Goal: Contribute content: Contribute content

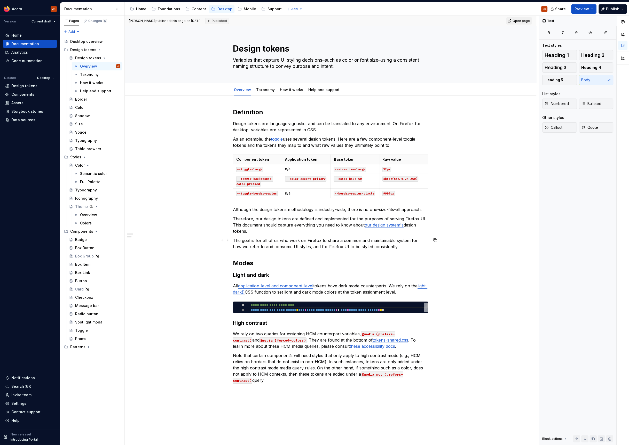
click at [324, 240] on p "The goal is for all of us who work on Firefox to share a common and maintainabl…" at bounding box center [330, 244] width 195 height 12
click at [383, 250] on div "**********" at bounding box center [330, 245] width 195 height 275
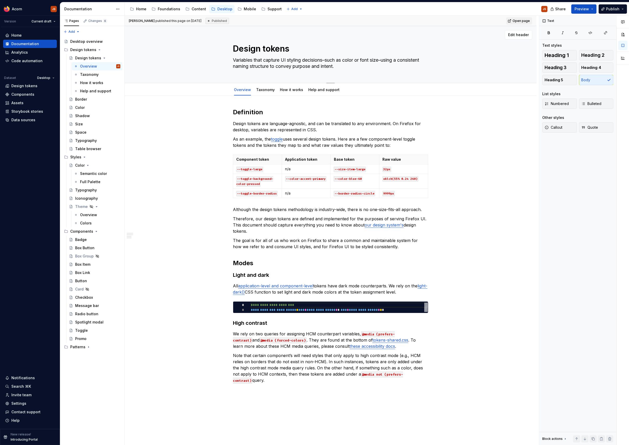
type textarea "*"
click at [279, 51] on textarea "Design tokens" at bounding box center [329, 49] width 195 height 12
click at [302, 52] on textarea "Design tokens" at bounding box center [329, 49] width 195 height 12
type textarea "Design tokens"
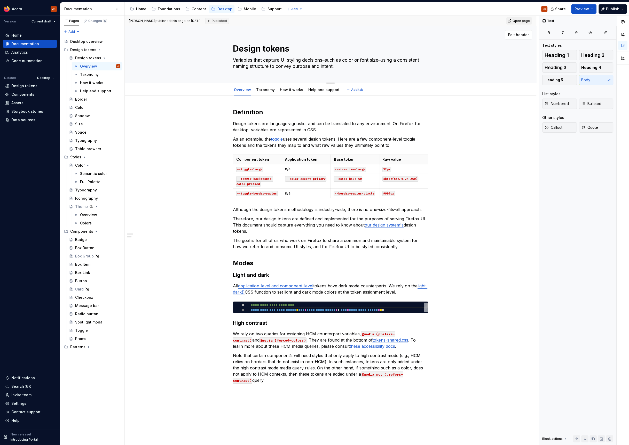
type textarea "*"
type textarea "Design tokens"
click at [79, 97] on div "Border" at bounding box center [81, 99] width 12 height 5
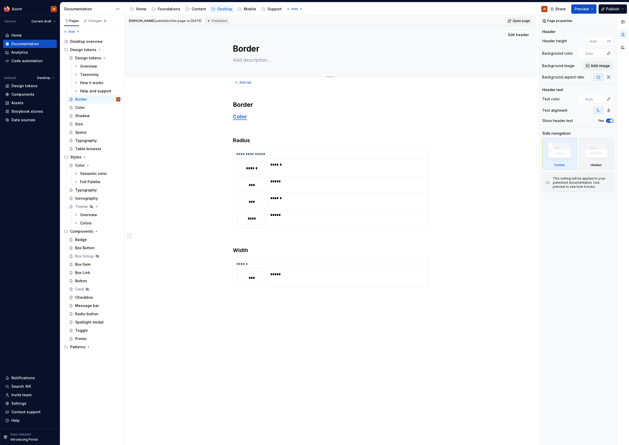
click at [279, 51] on textarea "Border" at bounding box center [329, 49] width 195 height 12
type textarea "*"
type textarea "d"
type textarea "*"
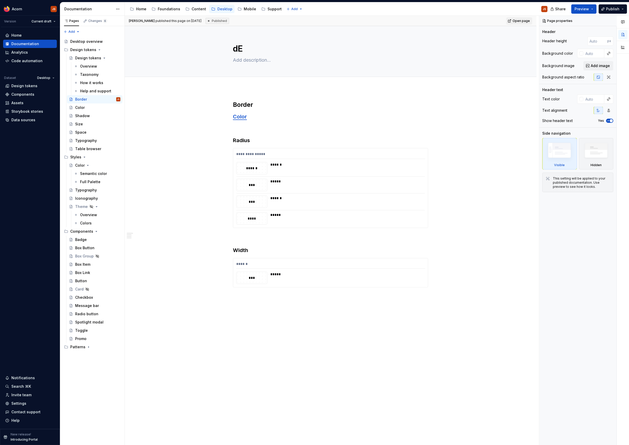
type textarea "dES"
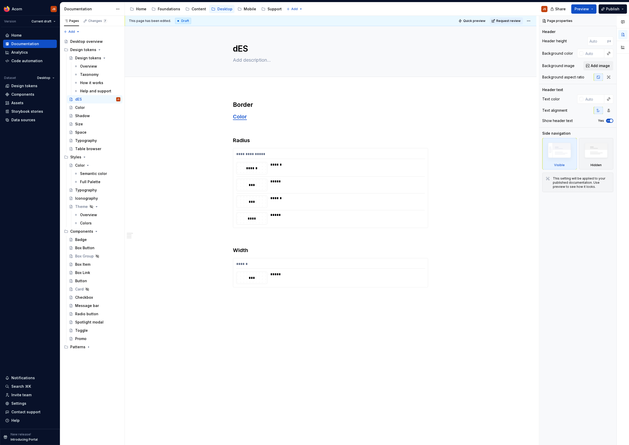
type textarea "*"
type textarea "dE"
type textarea "*"
type textarea "d"
type textarea "*"
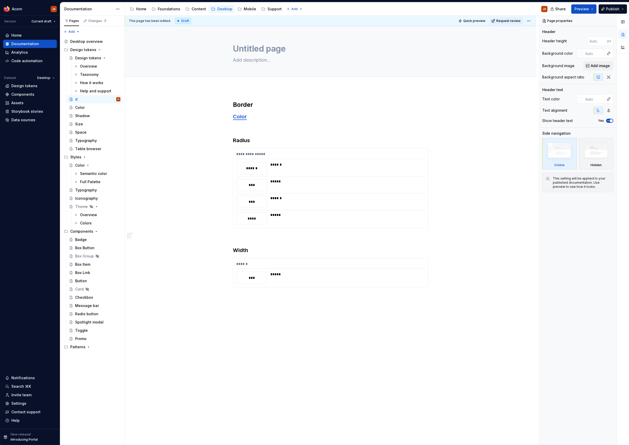
type textarea "Untitled page"
type textarea "*"
type textarea "Untitled pageD"
type textarea "*"
type textarea "Untitled page"
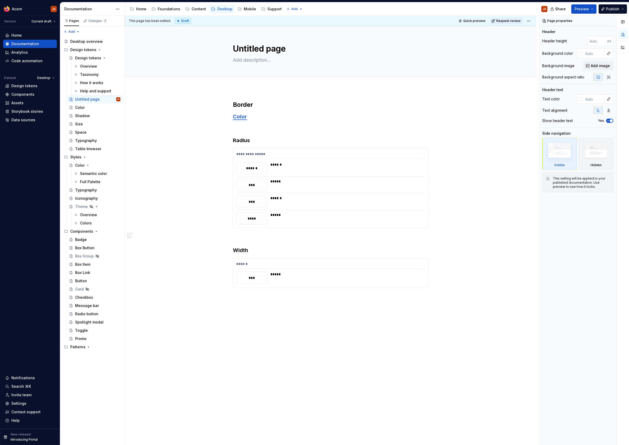
type textarea "*"
type textarea "Untitled pag"
type textarea "*"
type textarea "Untitled"
type textarea "*"
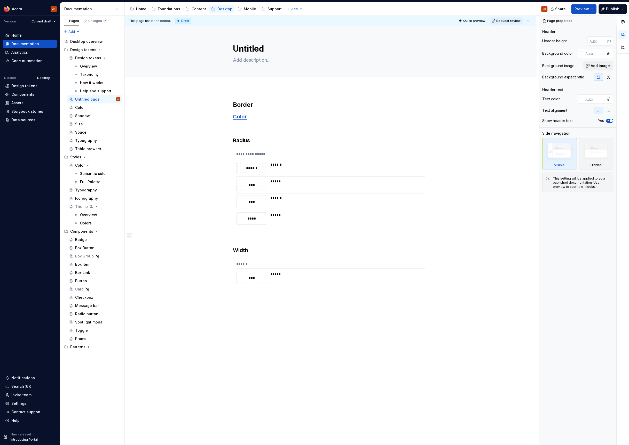
type textarea "Untitled"
type textarea "*"
type textarea "Untitle"
type textarea "*"
type textarea "Untitl"
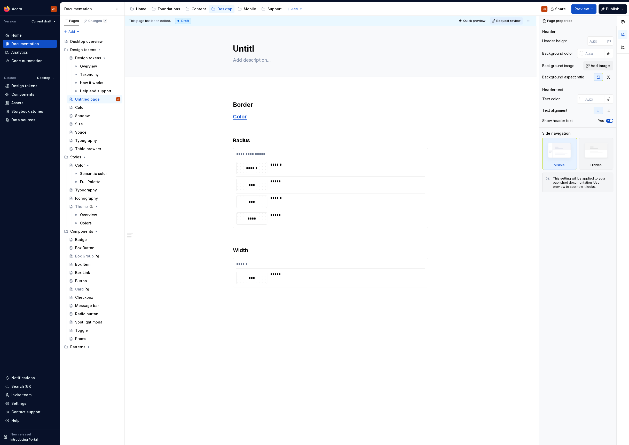
type textarea "*"
type textarea "Untit"
type textarea "*"
type textarea "Unti"
type textarea "*"
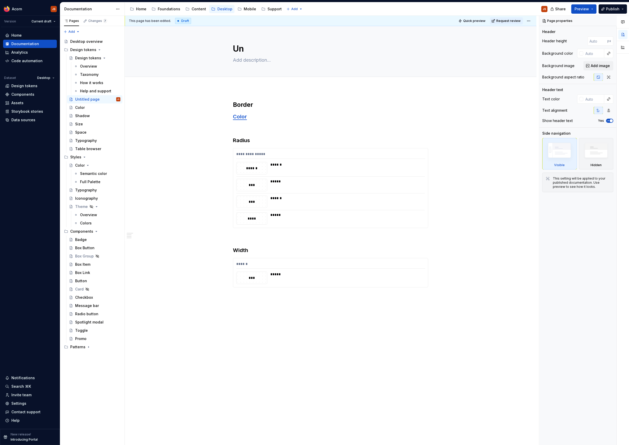
type textarea "U"
type textarea "*"
type textarea "b"
type textarea "*"
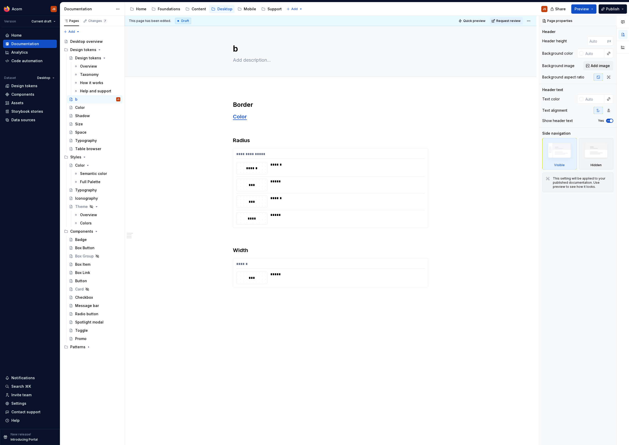
type textarea "bO"
type textarea "*"
type textarea "bOR"
type textarea "*"
type textarea "bORD"
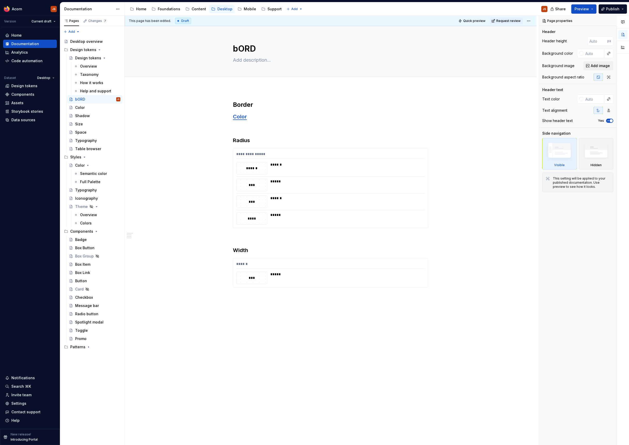
type textarea "*"
type textarea "bO"
type textarea "*"
type textarea "b"
type textarea "*"
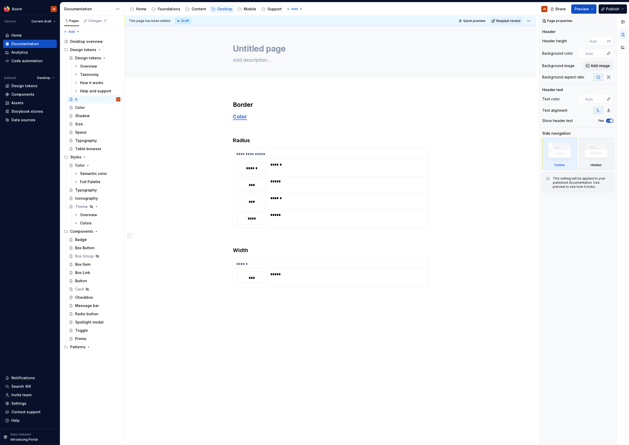
type textarea "*"
type textarea "Untitled page"
type textarea "*"
type textarea "Untitled pageB"
type textarea "*"
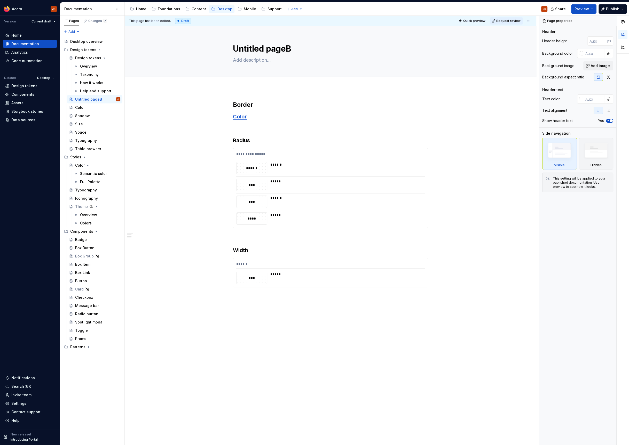
type textarea "Untitled page"
type textarea "*"
type textarea "Untitled pag"
type textarea "*"
type textarea "Untitled pa"
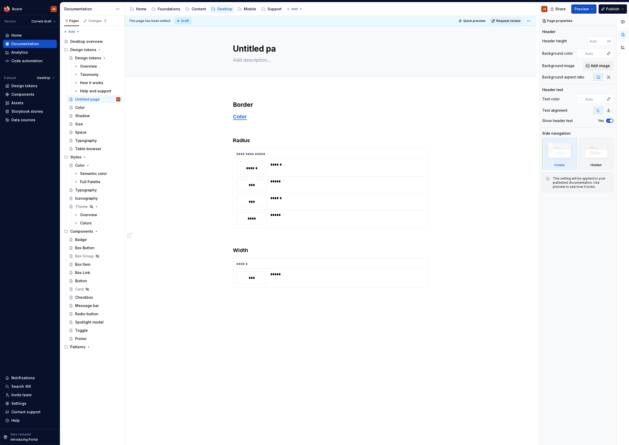
type textarea "*"
type textarea "Untitled p"
type textarea "*"
type textarea "Untitled"
type textarea "*"
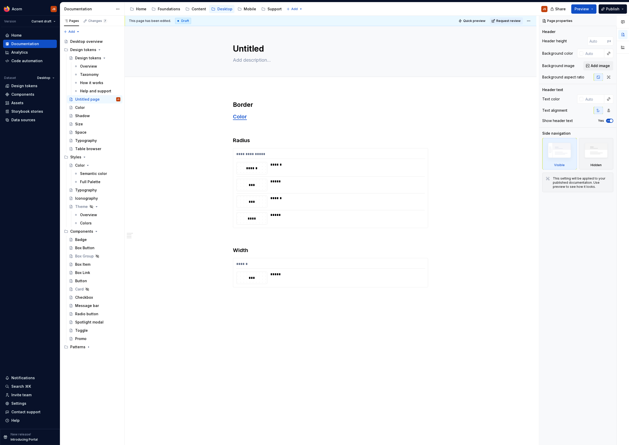
type textarea "Untitled"
type textarea "*"
type textarea "Untitle"
type textarea "*"
type textarea "Untitl"
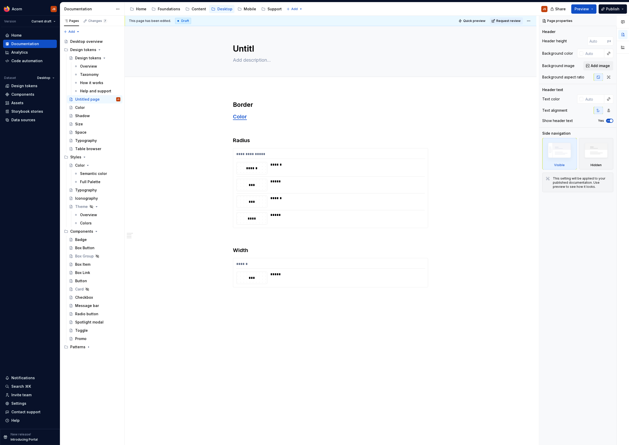
type textarea "*"
type textarea "Untit"
type textarea "*"
type textarea "Unti"
type textarea "*"
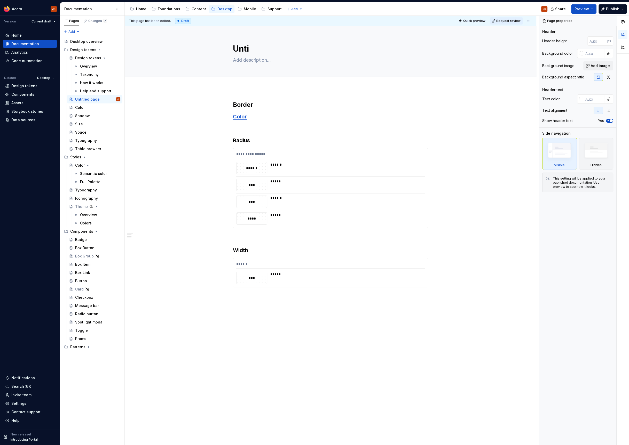
type textarea "Unt"
type textarea "*"
type textarea "U"
type textarea "*"
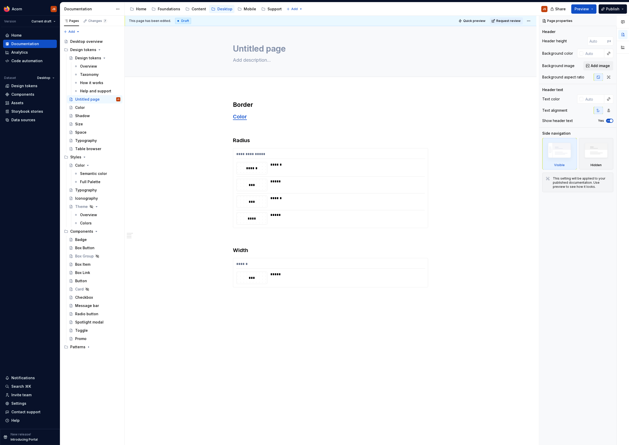
type textarea "B"
type textarea "*"
type textarea "Bo"
type textarea "*"
type textarea "Bor"
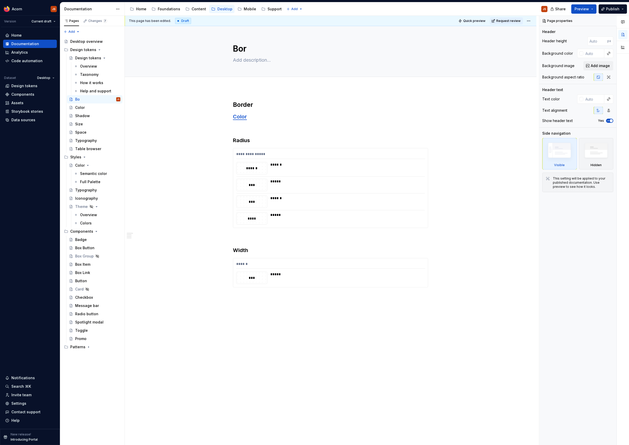
type textarea "*"
type textarea "Bord"
type textarea "*"
type textarea "Border"
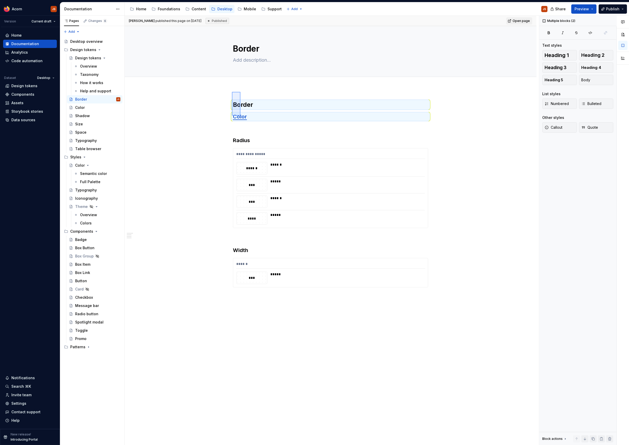
drag, startPoint x: 232, startPoint y: 116, endPoint x: 240, endPoint y: 92, distance: 25.2
click at [240, 92] on div "**********" at bounding box center [332, 231] width 414 height 430
click at [241, 103] on h2 "Border" at bounding box center [330, 105] width 195 height 8
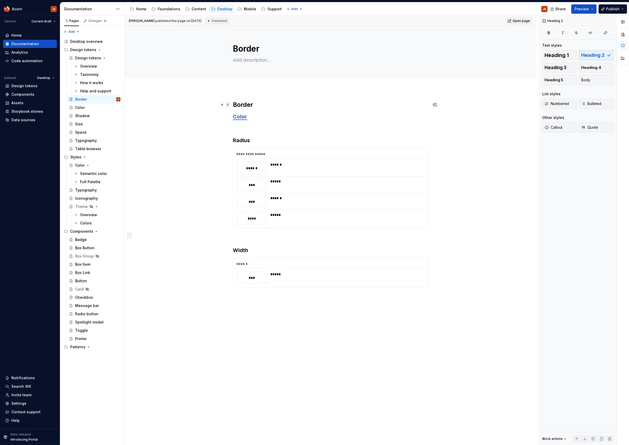
click at [228, 105] on span at bounding box center [228, 104] width 4 height 7
click at [237, 150] on div "Delete" at bounding box center [254, 151] width 34 height 5
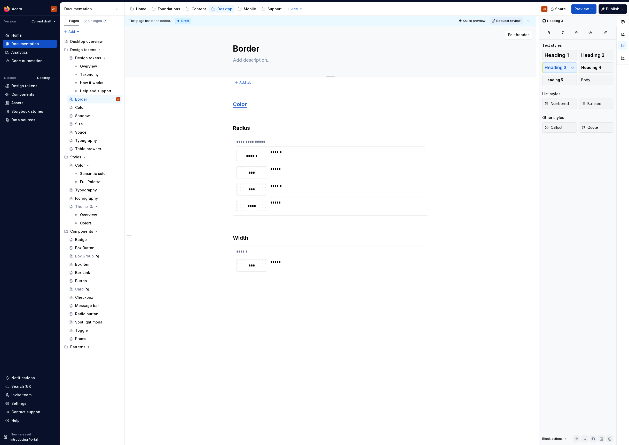
click at [254, 62] on textarea at bounding box center [329, 60] width 195 height 8
type textarea "*"
type textarea "D"
type textarea "*"
type textarea "De"
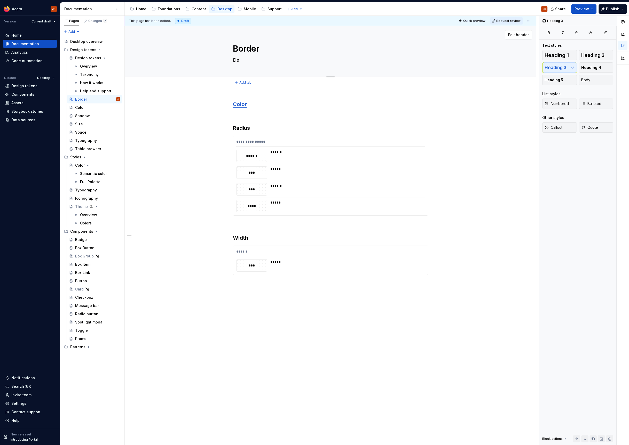
type textarea "*"
type textarea "Desi"
type textarea "*"
type textarea "Desig"
type textarea "*"
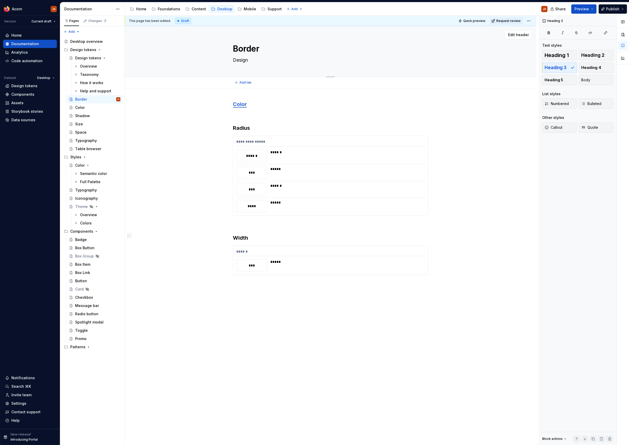
type textarea "Design"
type textarea "*"
type textarea "Design tok"
type textarea "*"
type textarea "Design token"
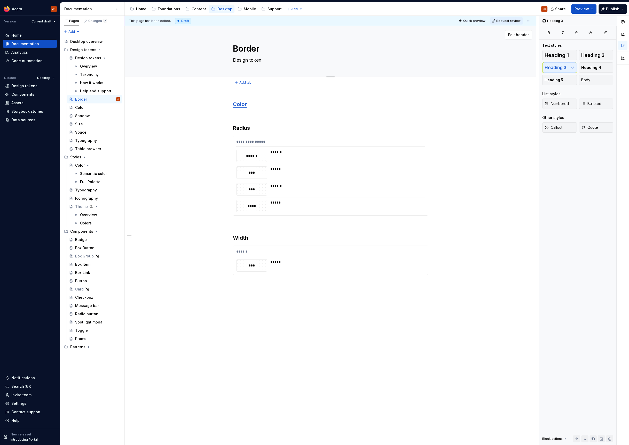
type textarea "*"
type textarea "Design tokens"
type textarea "*"
click at [254, 62] on textarea "Design tokens" at bounding box center [329, 60] width 195 height 8
type textarea "Design tokens"
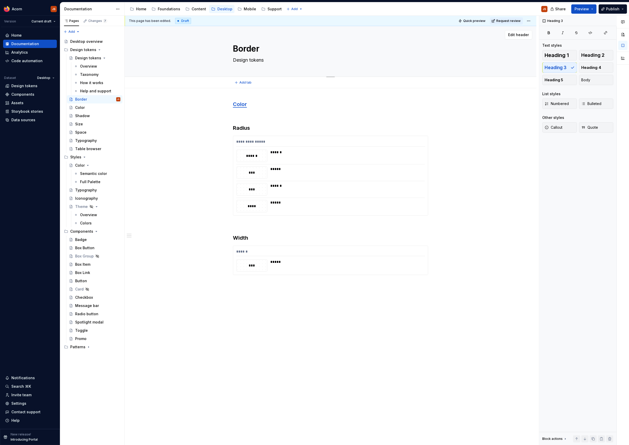
click at [260, 52] on textarea "Border" at bounding box center [329, 49] width 195 height 12
click at [254, 58] on textarea "Design tokens" at bounding box center [329, 60] width 195 height 8
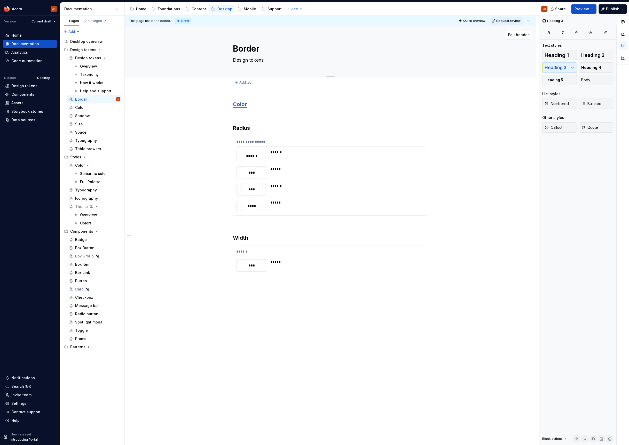
click at [254, 58] on textarea "Design tokens" at bounding box center [329, 60] width 195 height 8
click at [86, 108] on div "Color" at bounding box center [97, 107] width 45 height 7
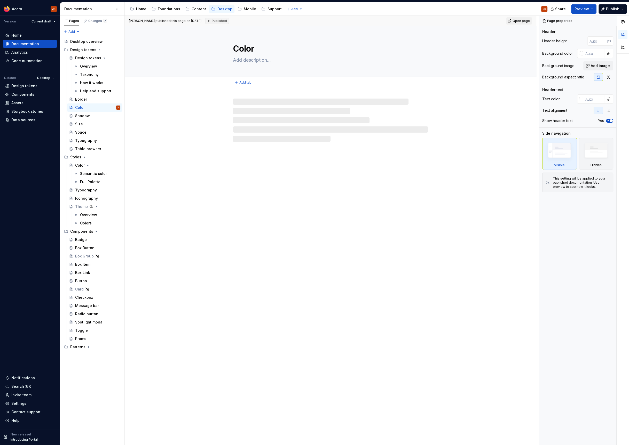
click at [250, 56] on div "Color" at bounding box center [330, 51] width 195 height 51
type textarea "*"
click at [247, 60] on textarea at bounding box center [329, 60] width 195 height 8
paste textarea "Design tokens"
type textarea "Design tokens"
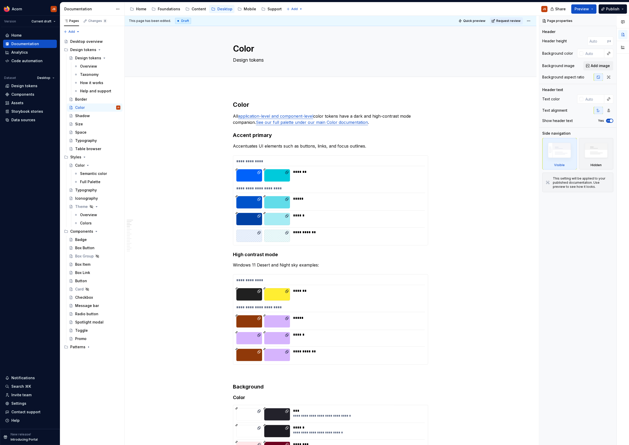
type textarea "*"
type textarea "Design tokens"
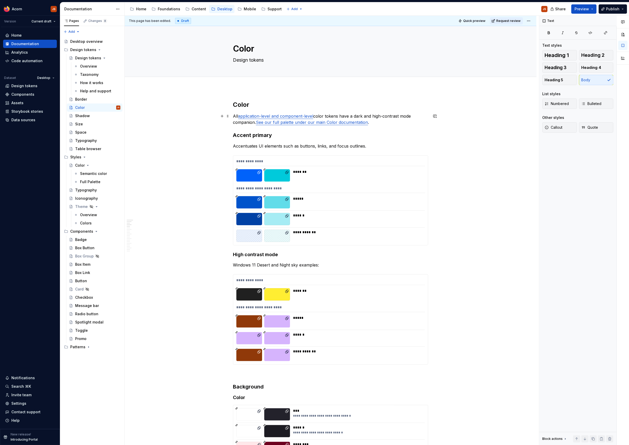
type textarea "*"
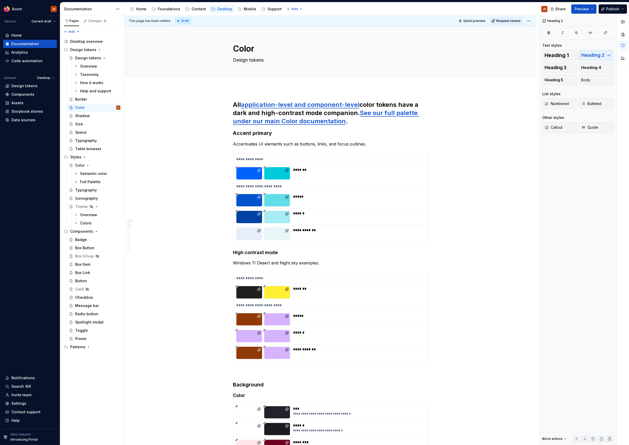
click at [229, 103] on span at bounding box center [228, 104] width 4 height 7
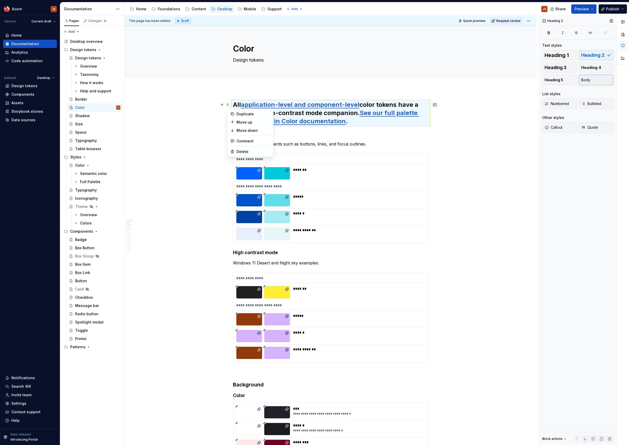
click at [587, 79] on span "Body" at bounding box center [585, 79] width 9 height 5
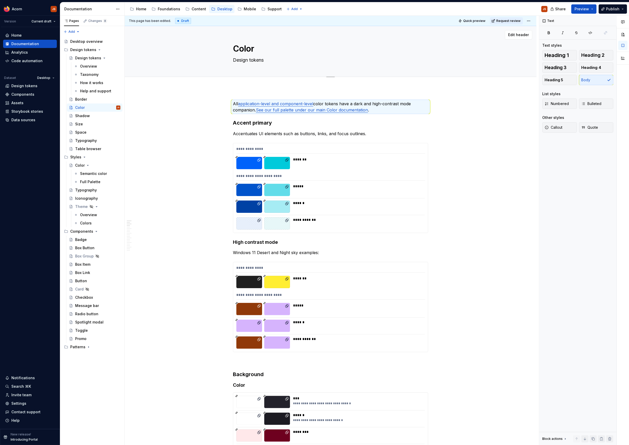
click at [85, 122] on div "Size" at bounding box center [97, 124] width 45 height 5
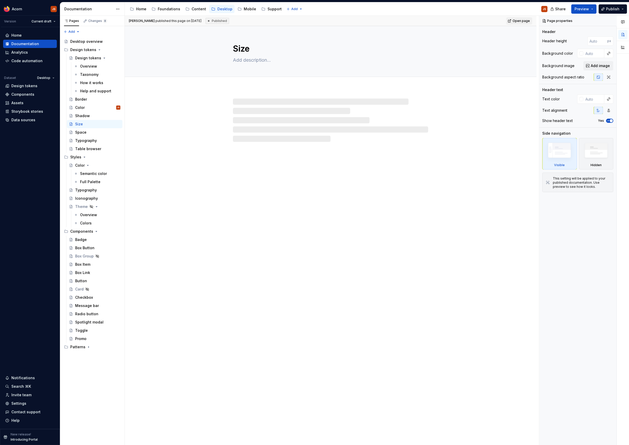
click at [246, 60] on textarea at bounding box center [329, 60] width 195 height 8
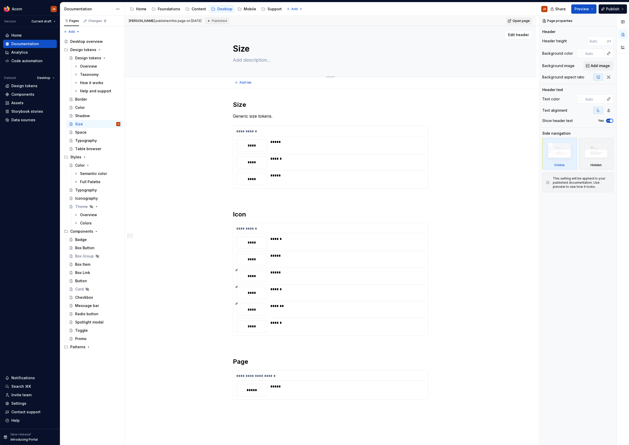
click at [246, 60] on textarea at bounding box center [329, 60] width 195 height 8
type textarea "*"
type textarea "D"
type textarea "*"
type textarea "De"
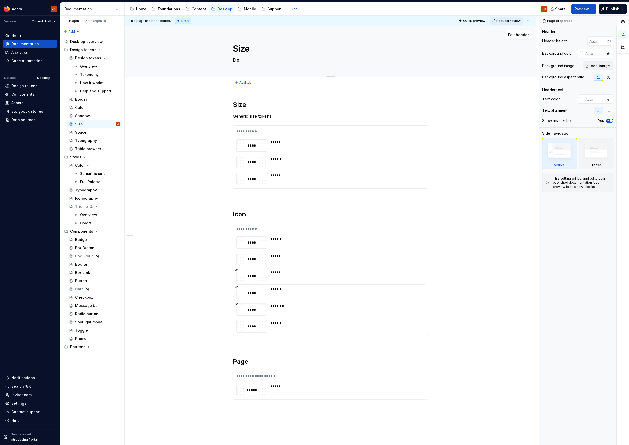
type textarea "*"
type textarea "Desi"
type textarea "*"
type textarea "Desig"
type textarea "*"
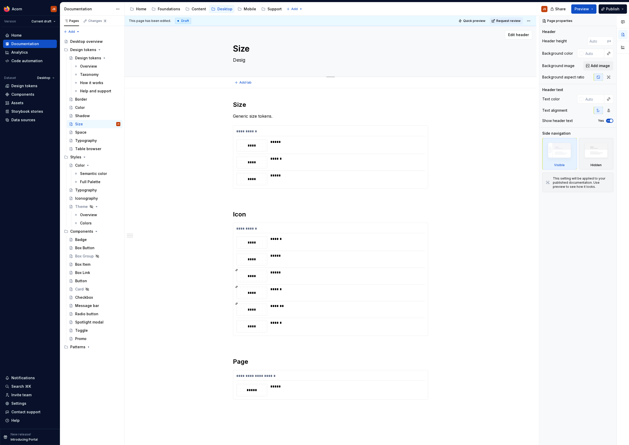
type textarea "Design"
type textarea "*"
type textarea "Design"
type textarea "*"
type textarea "Design t"
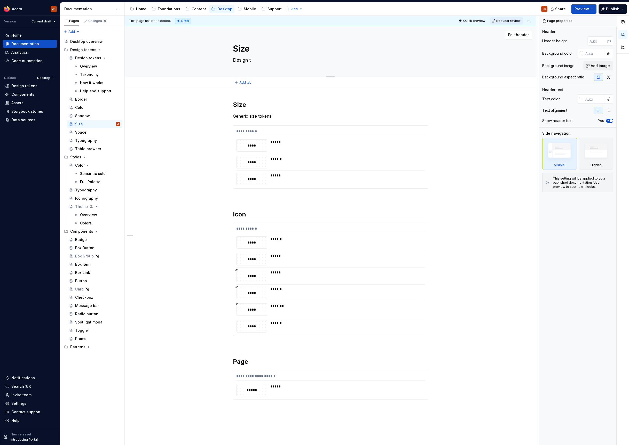
type textarea "*"
type textarea "Design to"
type textarea "*"
type textarea "Design token"
type textarea "*"
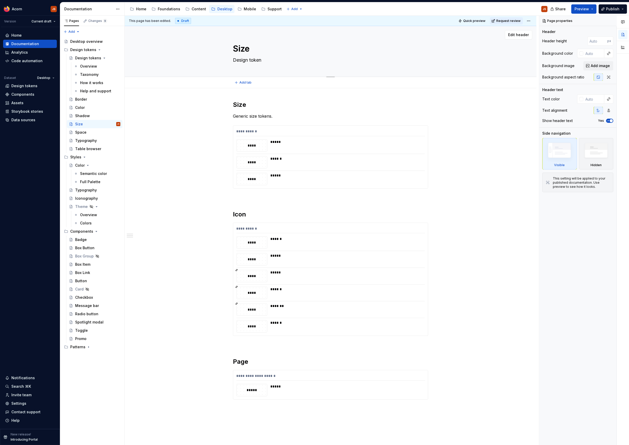
type textarea "Design tokens"
type textarea "*"
type textarea "Design tokens"
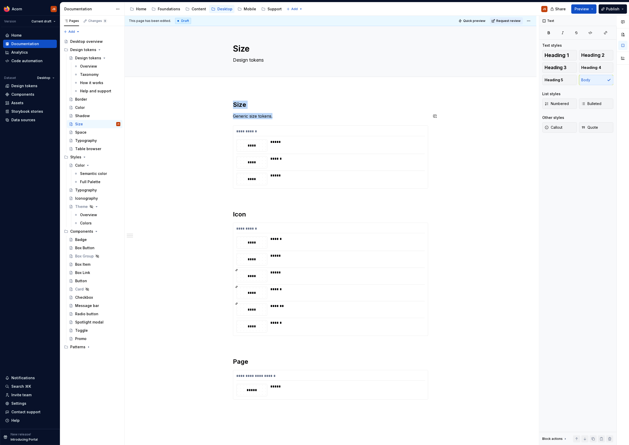
drag, startPoint x: 252, startPoint y: 99, endPoint x: 230, endPoint y: 91, distance: 24.2
click at [230, 91] on div "**********" at bounding box center [331, 313] width 412 height 451
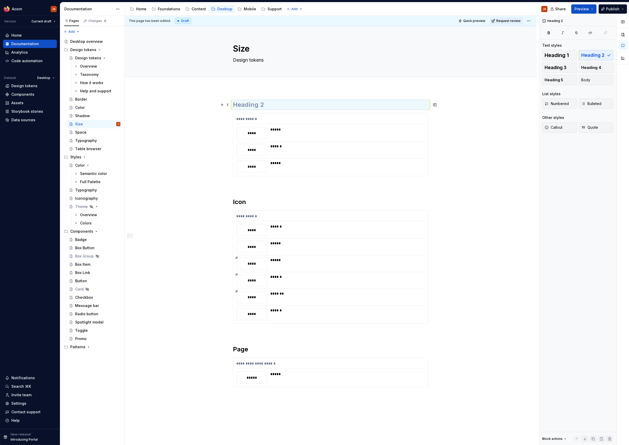
click at [243, 108] on h2 at bounding box center [330, 105] width 195 height 8
click at [230, 106] on span at bounding box center [228, 104] width 4 height 7
click at [231, 150] on icon at bounding box center [232, 152] width 4 height 4
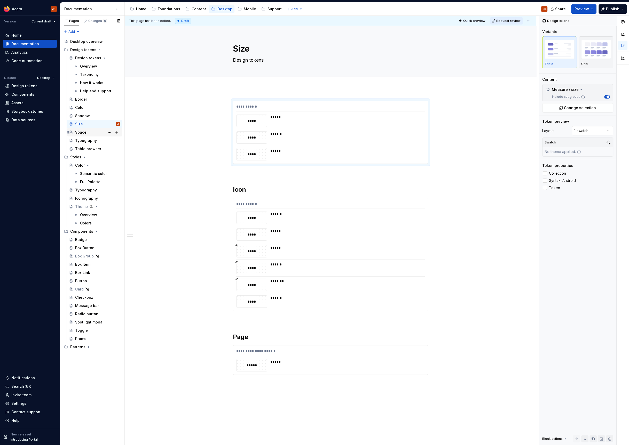
click at [83, 131] on div "Space" at bounding box center [80, 132] width 11 height 5
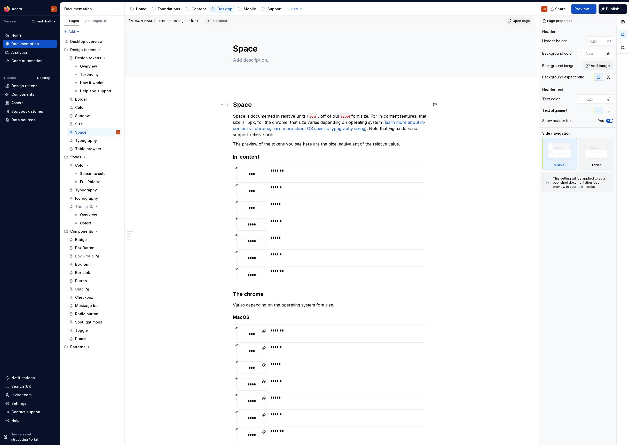
click at [261, 104] on h2 "Space" at bounding box center [330, 105] width 195 height 8
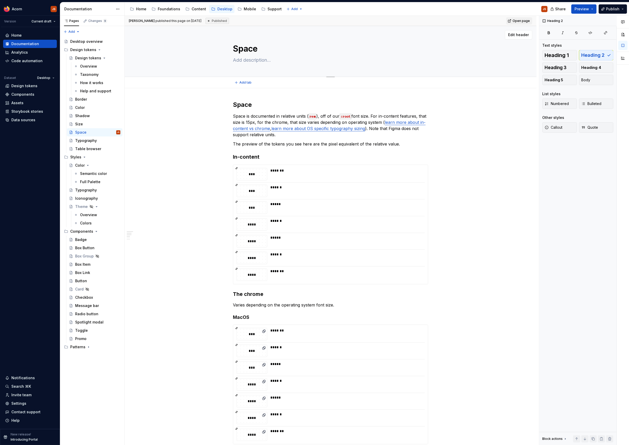
click at [252, 57] on textarea at bounding box center [329, 60] width 195 height 8
type textarea "*"
type textarea "De"
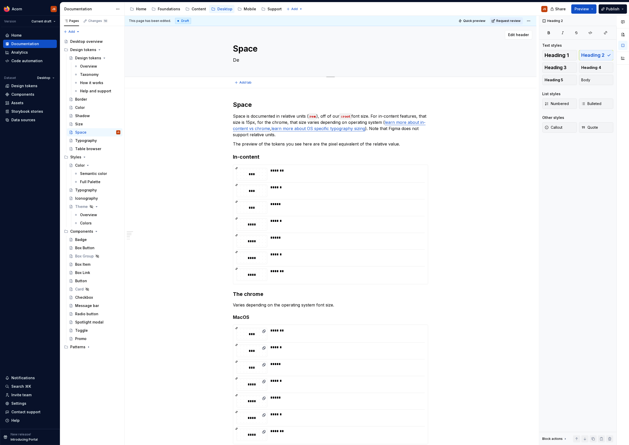
type textarea "*"
type textarea "Des"
type textarea "*"
type textarea "Desig"
type textarea "*"
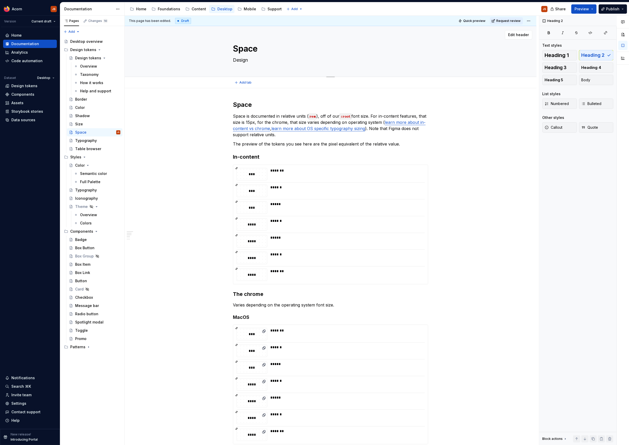
type textarea "Design"
type textarea "*"
type textarea "Design t"
type textarea "*"
type textarea "Design tok"
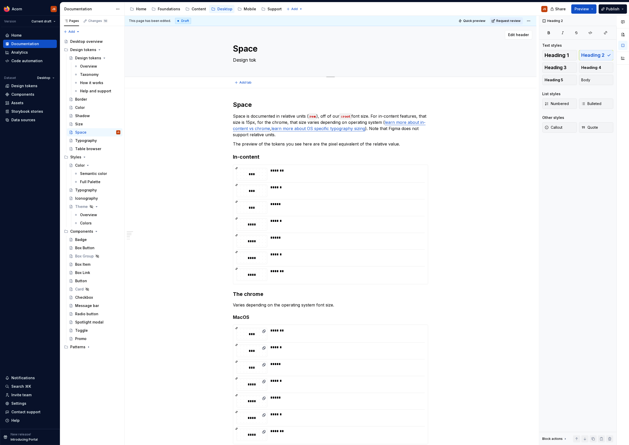
type textarea "*"
type textarea "Design token"
type textarea "*"
type textarea "Design tokens"
type textarea "*"
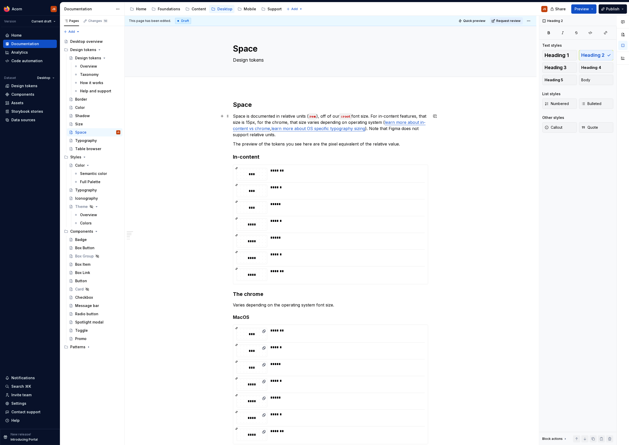
type textarea "Design tokens"
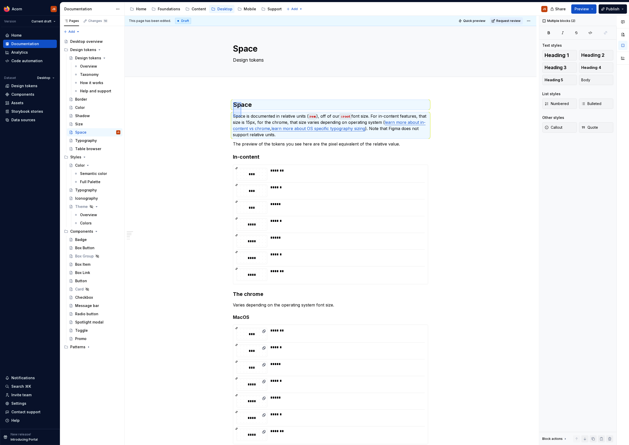
drag, startPoint x: 233, startPoint y: 117, endPoint x: 234, endPoint y: 101, distance: 16.0
click at [234, 101] on div "This page has been edited. Draft Quick preview Request review Space Design toke…" at bounding box center [332, 231] width 414 height 430
click at [238, 101] on h2 "Space" at bounding box center [330, 105] width 195 height 8
click at [229, 104] on span at bounding box center [228, 104] width 4 height 7
click at [257, 73] on div "Space Design tokens" at bounding box center [330, 51] width 195 height 51
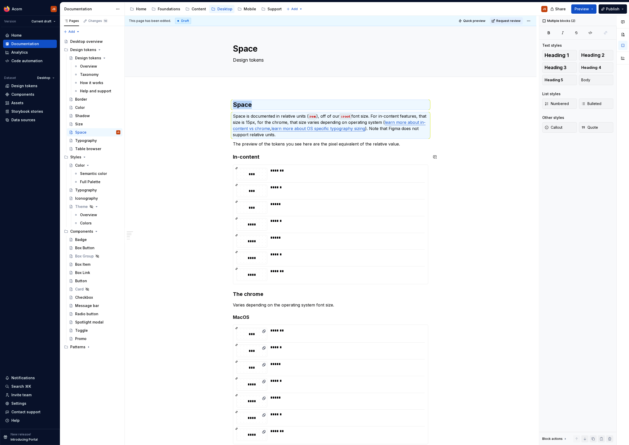
click at [303, 151] on div "Space Space is documented in relative units ( rem ), off of our :root font size…" at bounding box center [330, 415] width 195 height 629
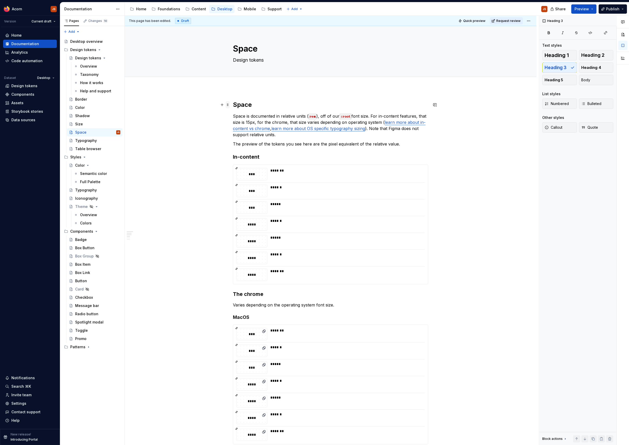
click at [230, 105] on span at bounding box center [228, 104] width 4 height 7
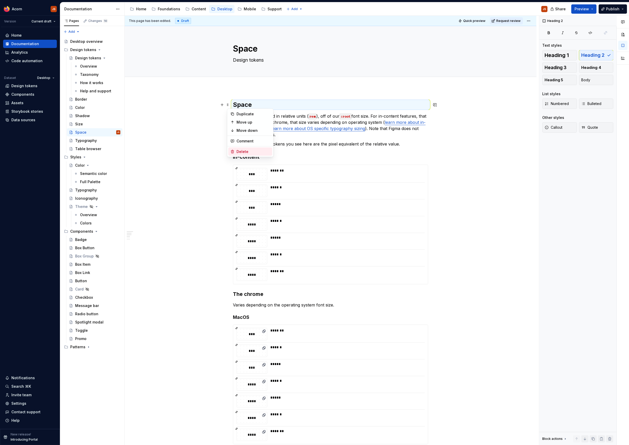
click at [238, 152] on div "Delete" at bounding box center [254, 151] width 34 height 5
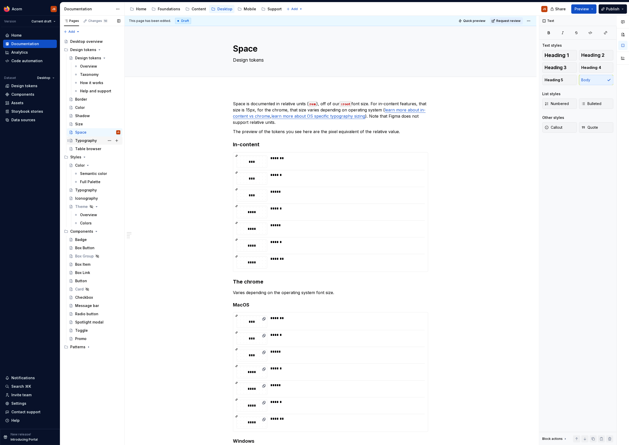
click at [93, 141] on div "Typography" at bounding box center [86, 140] width 22 height 5
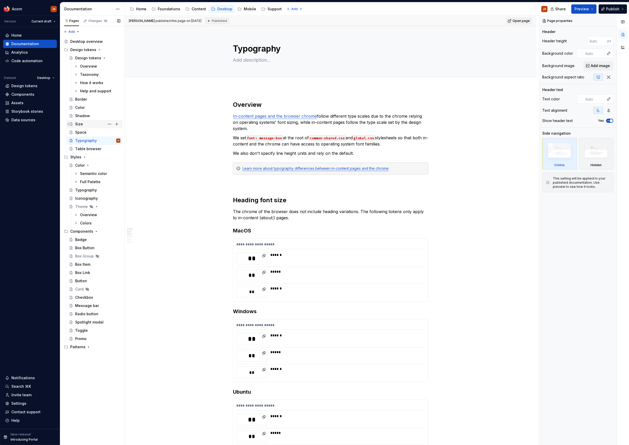
click at [84, 124] on div "Size" at bounding box center [97, 124] width 45 height 7
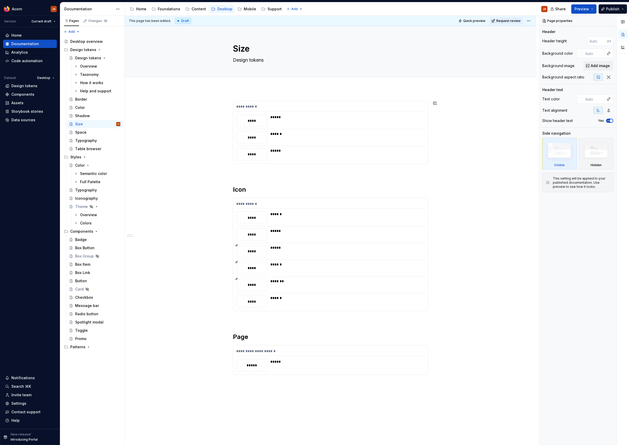
click at [237, 94] on div "**********" at bounding box center [331, 301] width 412 height 427
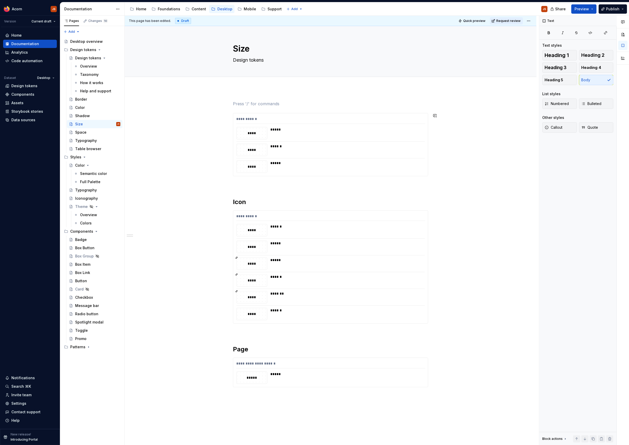
type textarea "*"
click at [271, 338] on div "**********" at bounding box center [330, 244] width 195 height 287
click at [246, 185] on p at bounding box center [330, 186] width 195 height 6
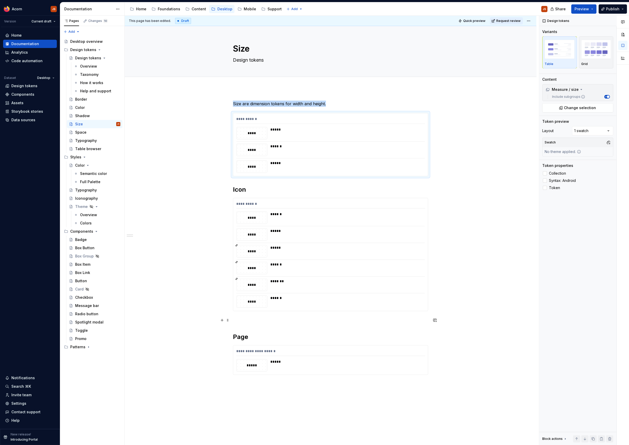
click at [243, 321] on p at bounding box center [330, 321] width 195 height 6
click at [84, 141] on div "Typography" at bounding box center [86, 140] width 22 height 5
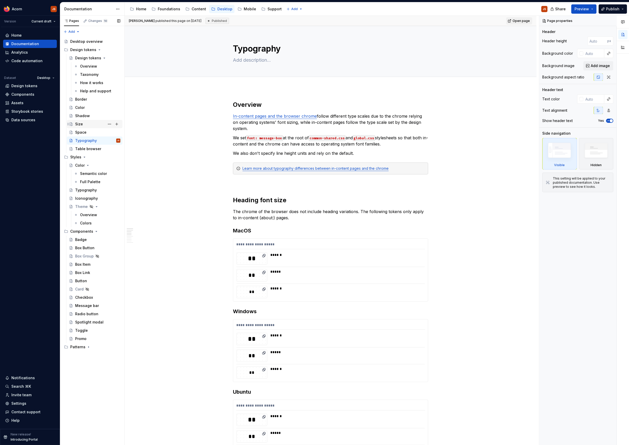
click at [84, 122] on div "Size" at bounding box center [97, 124] width 45 height 7
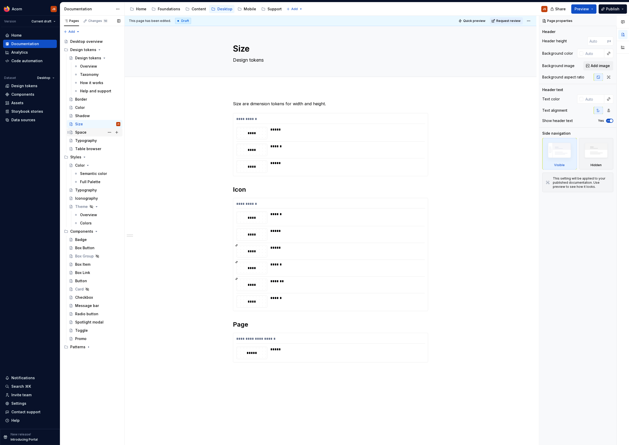
click at [100, 131] on div "Space" at bounding box center [97, 132] width 45 height 7
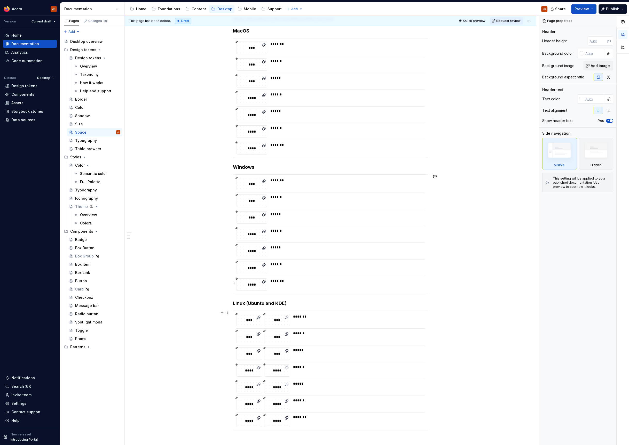
scroll to position [411, 0]
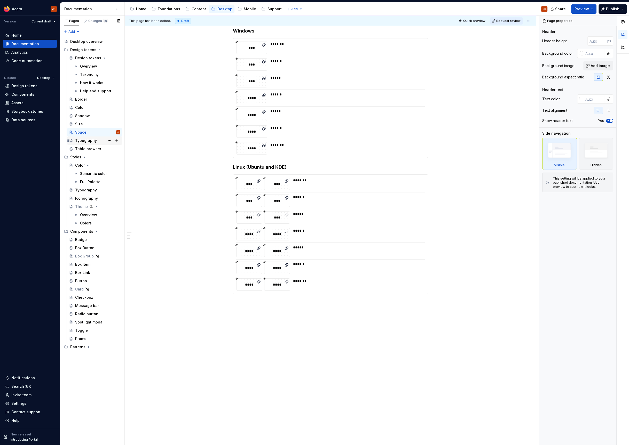
click at [93, 142] on div "Typography" at bounding box center [86, 140] width 22 height 5
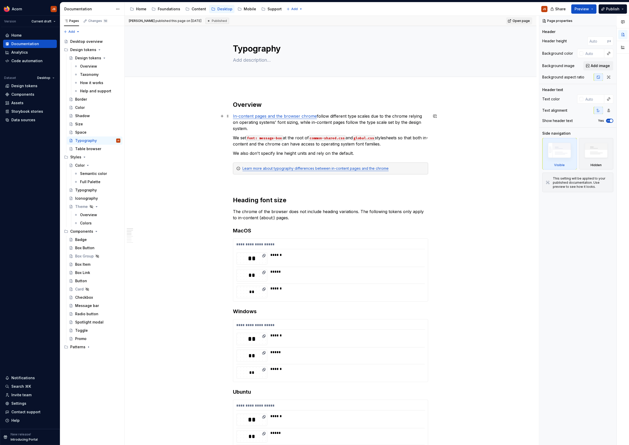
type textarea "*"
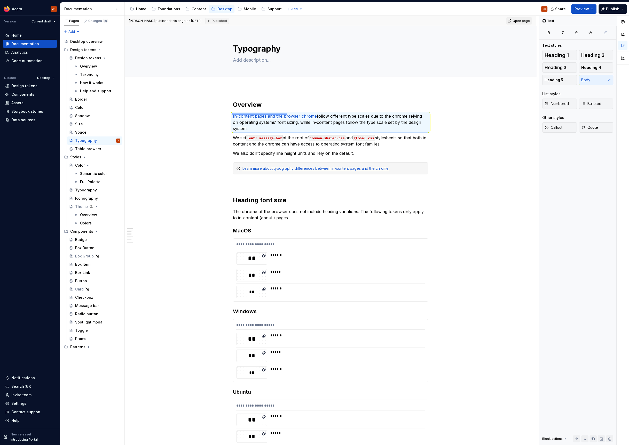
drag, startPoint x: 232, startPoint y: 113, endPoint x: 287, endPoint y: 115, distance: 54.8
click at [287, 115] on div "**********" at bounding box center [332, 231] width 414 height 430
click at [243, 107] on h2 "Overview" at bounding box center [330, 105] width 195 height 8
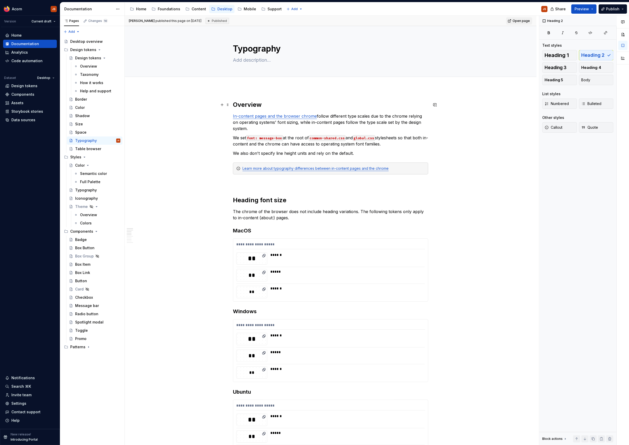
click at [243, 107] on h2 "Overview" at bounding box center [330, 105] width 195 height 8
copy h2 "Overview"
click at [82, 98] on div "Border" at bounding box center [81, 99] width 12 height 5
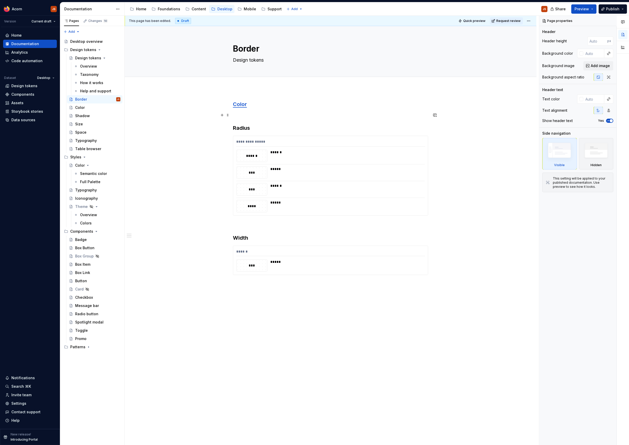
click at [230, 112] on span at bounding box center [228, 115] width 4 height 7
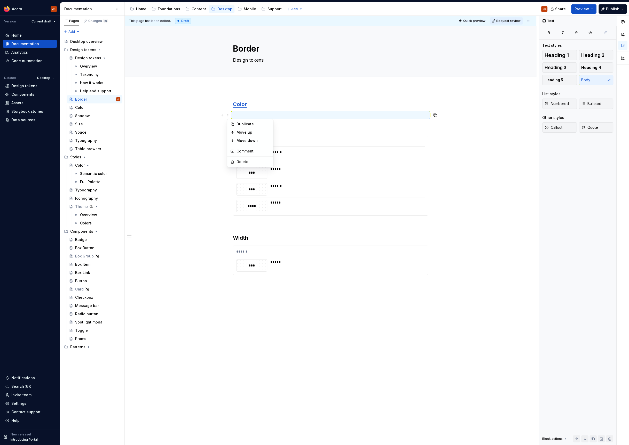
click at [232, 107] on div "**********" at bounding box center [331, 257] width 412 height 339
click at [93, 106] on div "Color" at bounding box center [97, 107] width 45 height 7
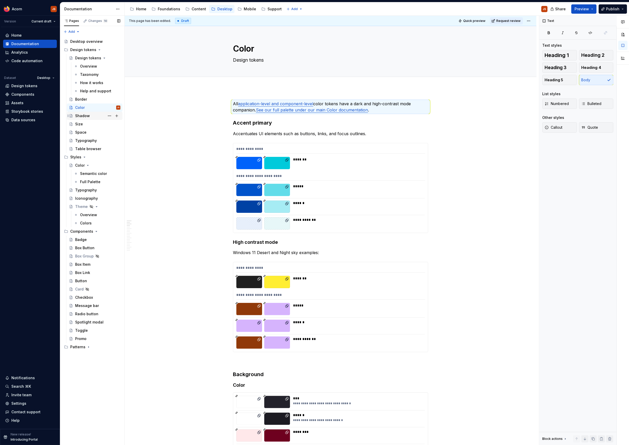
click at [84, 116] on div "Shadow" at bounding box center [82, 115] width 15 height 5
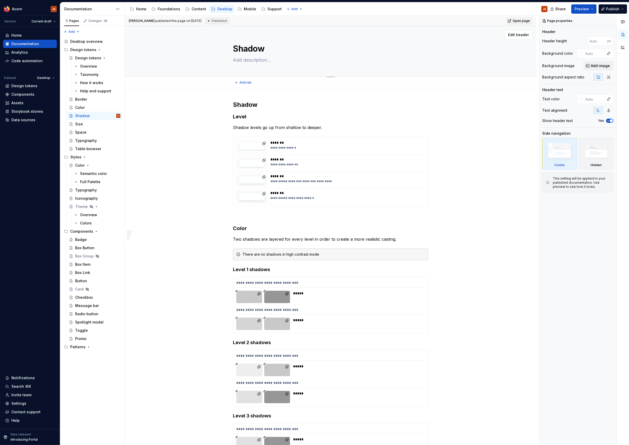
click at [252, 62] on textarea at bounding box center [329, 60] width 195 height 8
type textarea "*"
type textarea "D"
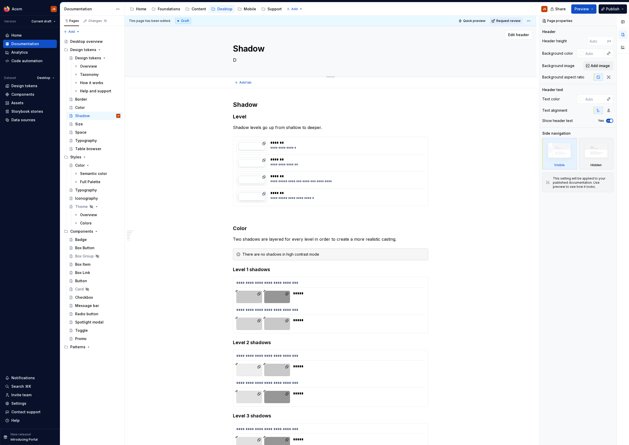
type textarea "*"
type textarea "De"
type textarea "*"
type textarea "Des"
type textarea "*"
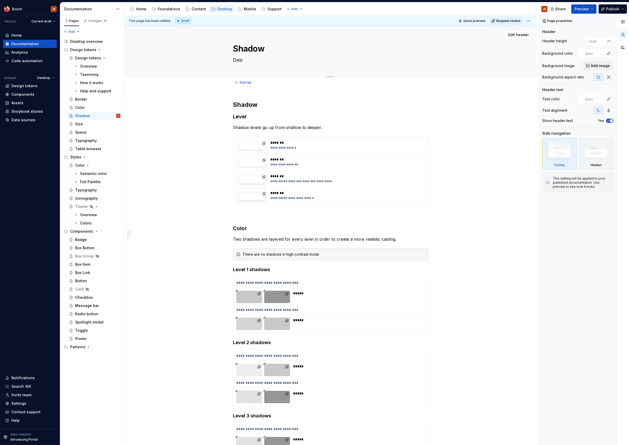
type textarea "Desig"
type textarea "*"
type textarea "Design"
type textarea "*"
type textarea "Design t"
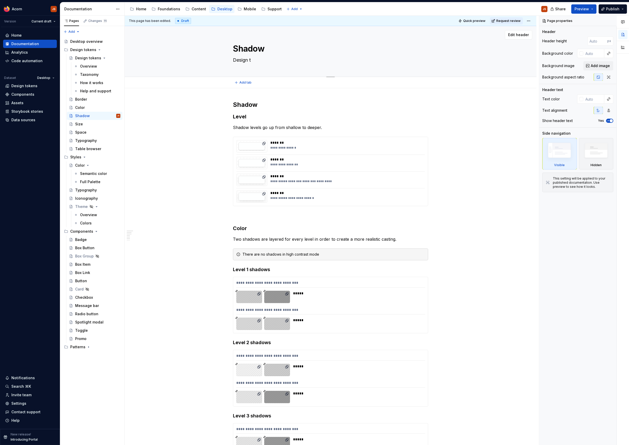
type textarea "*"
type textarea "Design to"
type textarea "*"
type textarea "Design toke"
type textarea "*"
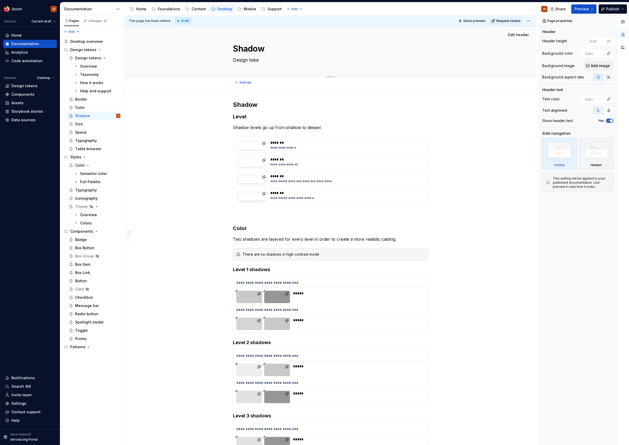
type textarea "Design token"
type textarea "*"
type textarea "Design tokens"
type textarea "*"
type textarea "Design tokens"
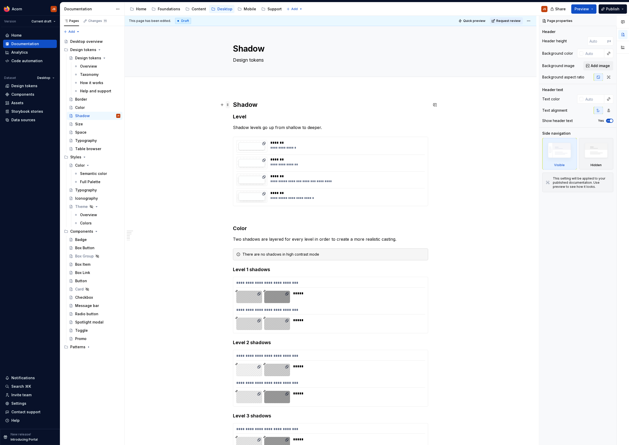
click at [230, 105] on span at bounding box center [228, 104] width 4 height 7
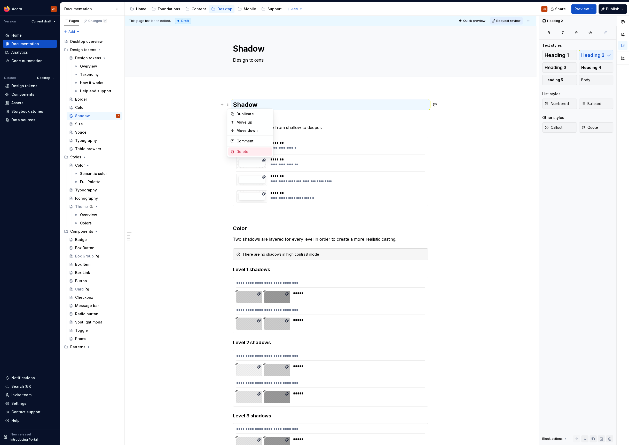
click at [249, 154] on div "Delete" at bounding box center [250, 152] width 44 height 8
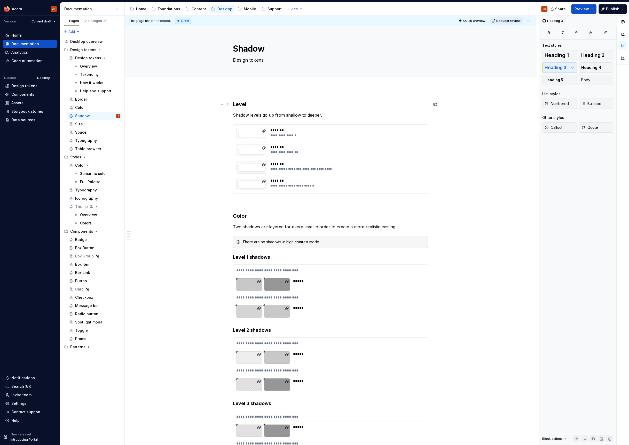
click at [240, 102] on h3 "Level" at bounding box center [330, 104] width 195 height 7
click at [275, 92] on button "button" at bounding box center [275, 94] width 7 height 7
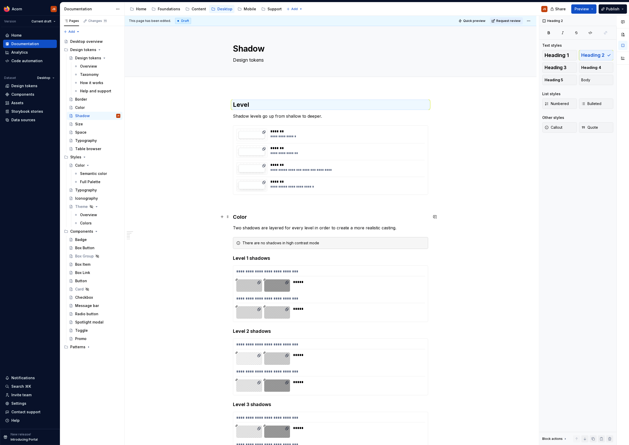
click at [244, 217] on h3 "Color" at bounding box center [330, 217] width 195 height 7
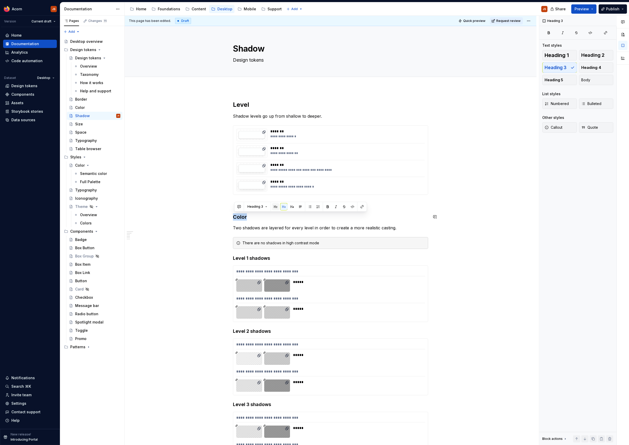
click at [274, 204] on button "button" at bounding box center [275, 206] width 7 height 7
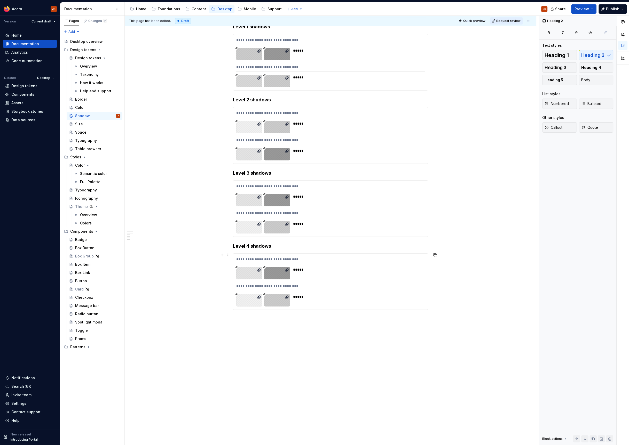
scroll to position [251, 0]
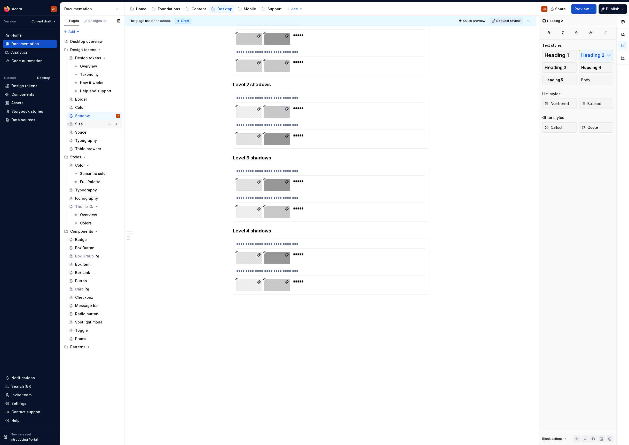
click at [88, 124] on div "Size" at bounding box center [97, 124] width 45 height 7
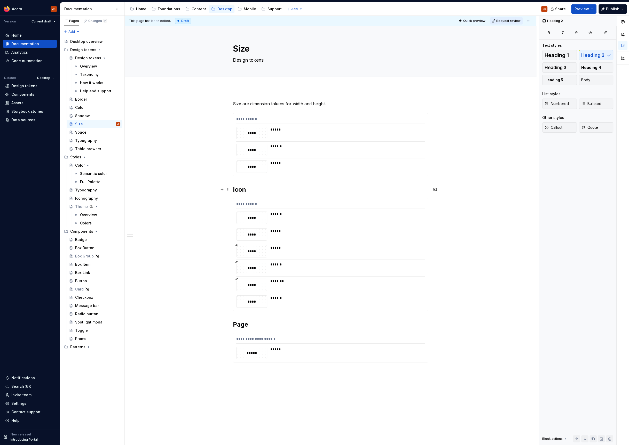
click at [240, 189] on h2 "Icon" at bounding box center [330, 190] width 195 height 8
click at [96, 139] on div "Typography" at bounding box center [86, 140] width 22 height 5
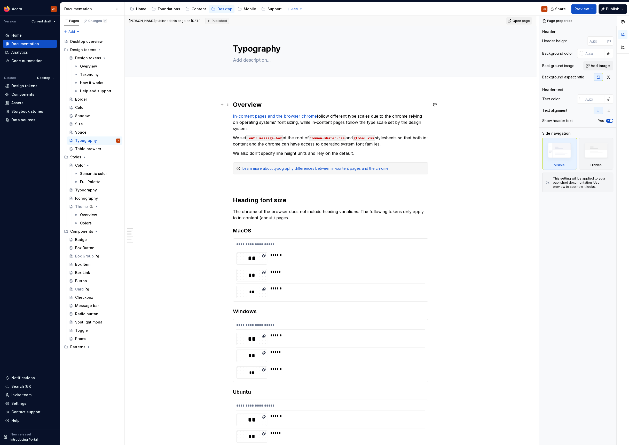
click at [253, 106] on h2 "Overview" at bounding box center [330, 105] width 195 height 8
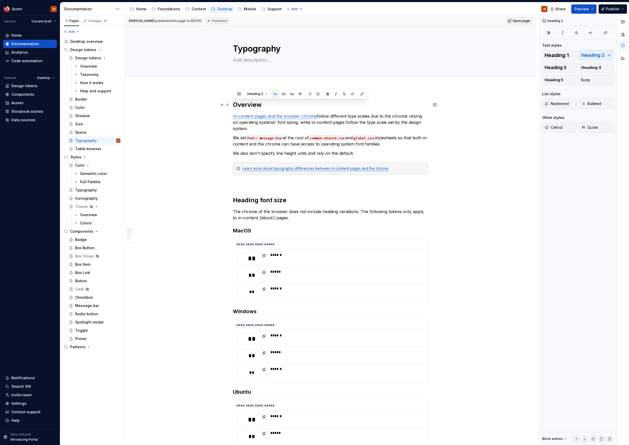
click at [253, 106] on h2 "Overview" at bounding box center [330, 105] width 195 height 8
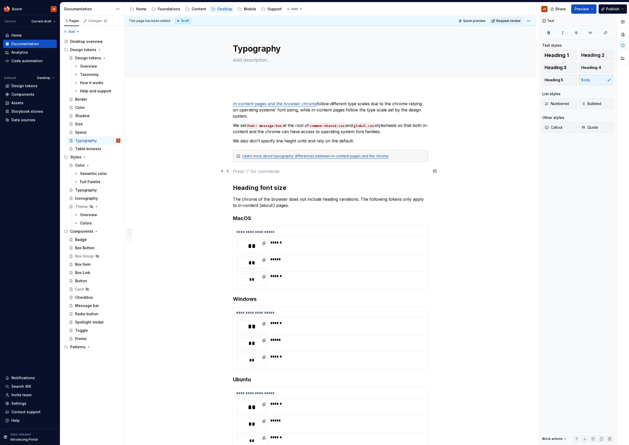
click at [237, 174] on p at bounding box center [330, 171] width 195 height 6
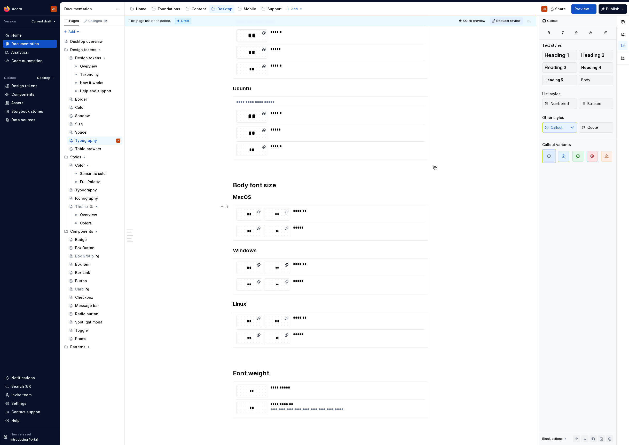
scroll to position [389, 0]
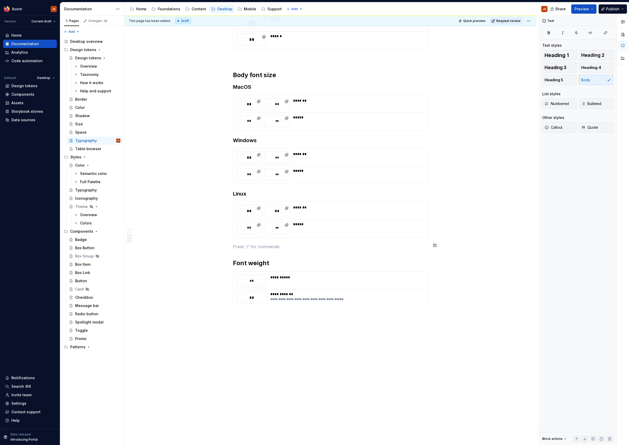
click at [238, 250] on div "**********" at bounding box center [330, 10] width 195 height 596
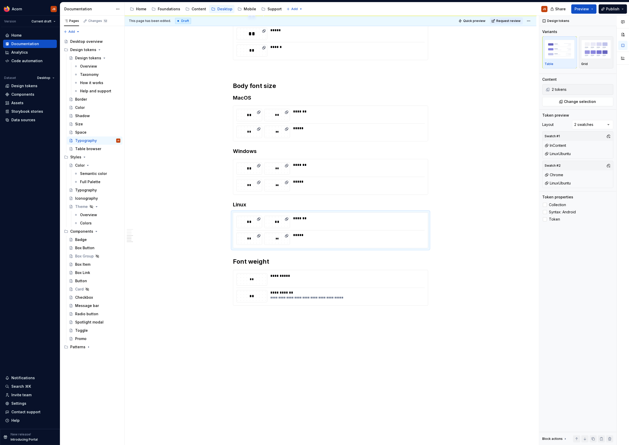
scroll to position [377, 0]
click at [242, 71] on p at bounding box center [330, 71] width 195 height 6
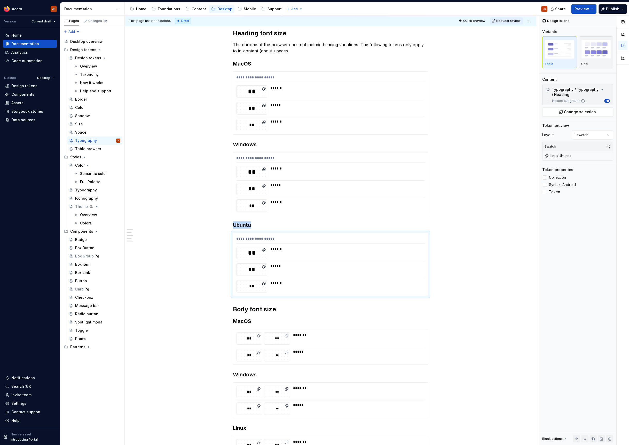
scroll to position [0, 0]
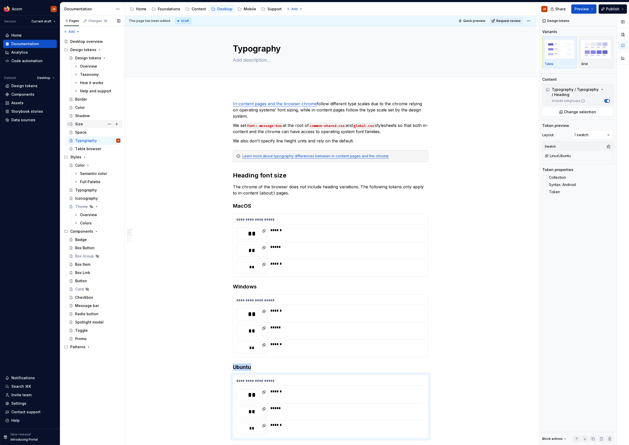
click at [89, 127] on div "Size" at bounding box center [97, 124] width 45 height 7
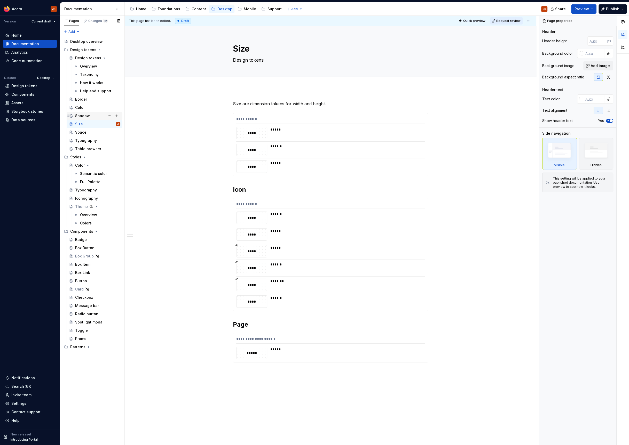
click at [87, 115] on div "Shadow" at bounding box center [82, 115] width 15 height 5
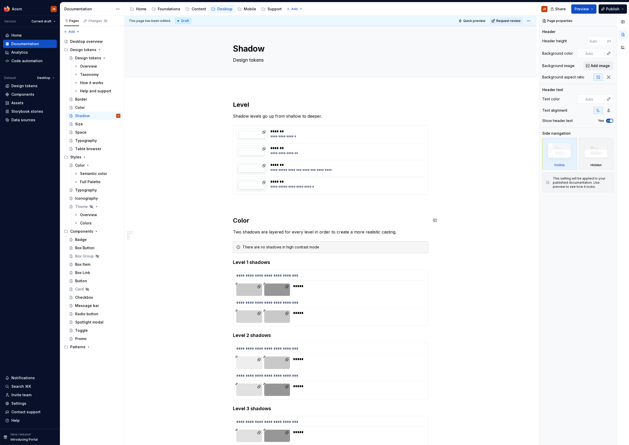
click at [245, 212] on div "**********" at bounding box center [330, 330] width 195 height 458
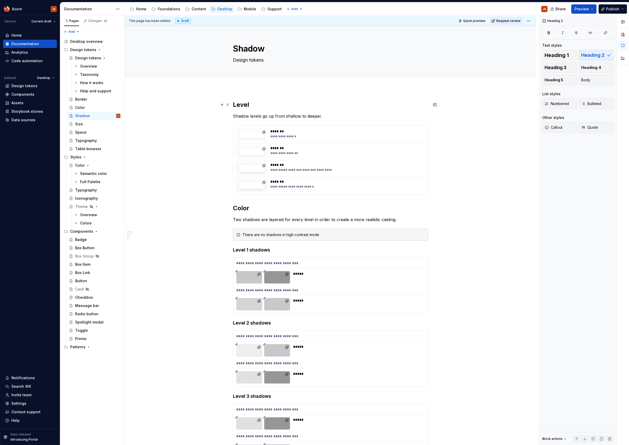
click at [238, 102] on h2 "Level" at bounding box center [330, 105] width 195 height 8
click at [238, 208] on h2 "Color" at bounding box center [330, 208] width 195 height 8
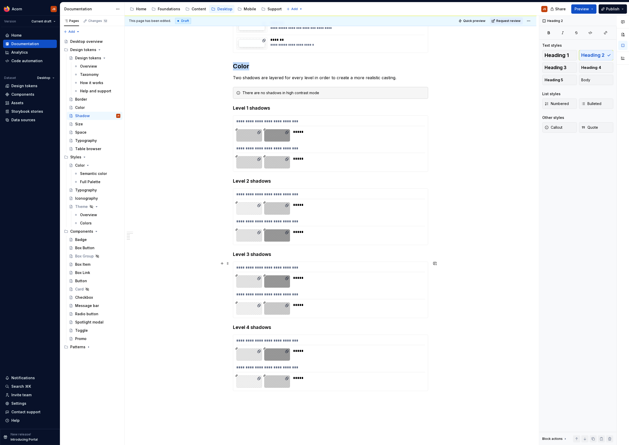
scroll to position [239, 0]
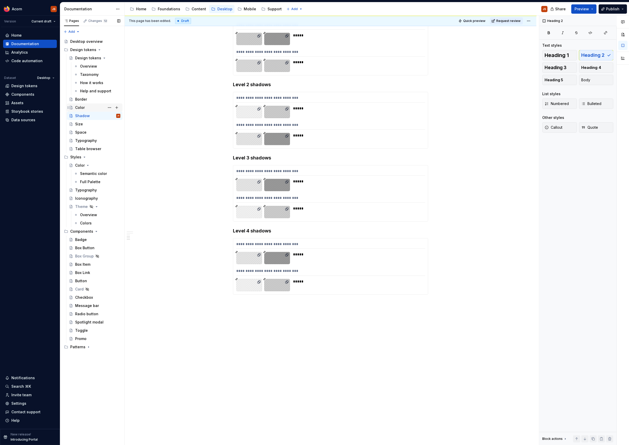
click at [76, 111] on div "Color" at bounding box center [97, 107] width 45 height 7
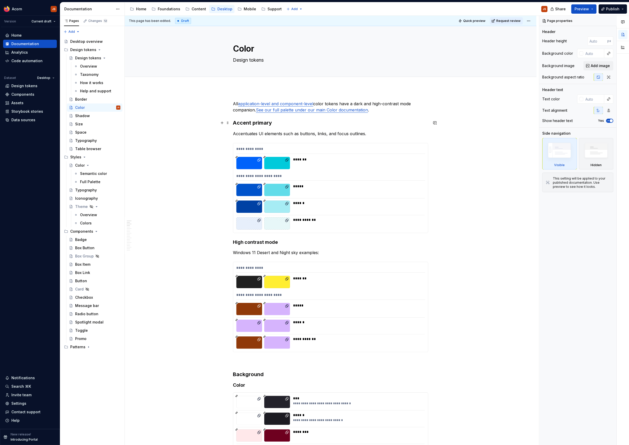
click at [262, 122] on h3 "Accent primary" at bounding box center [330, 122] width 195 height 7
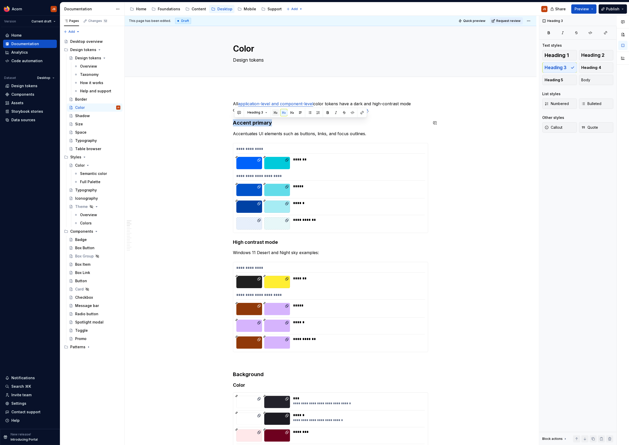
click at [275, 114] on button "button" at bounding box center [275, 112] width 7 height 7
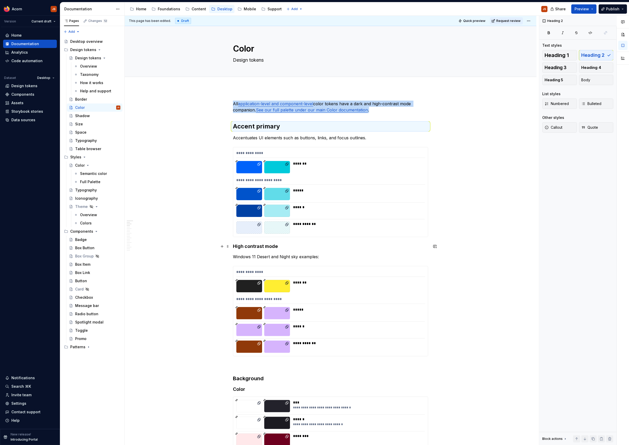
click at [257, 246] on h4 "High contrast mode" at bounding box center [330, 246] width 195 height 6
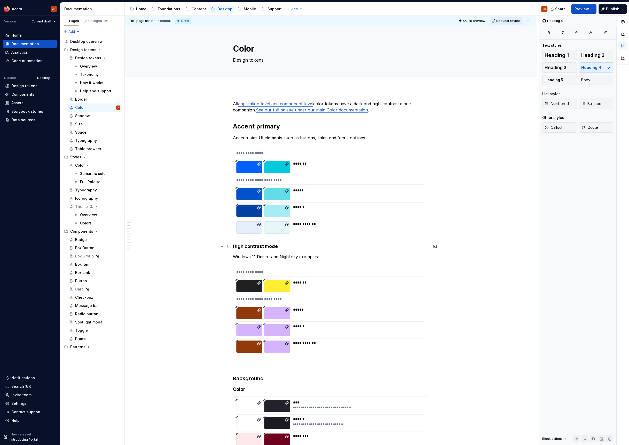
click at [257, 246] on h4 "High contrast mode" at bounding box center [330, 246] width 195 height 6
click at [283, 236] on button "button" at bounding box center [283, 236] width 7 height 7
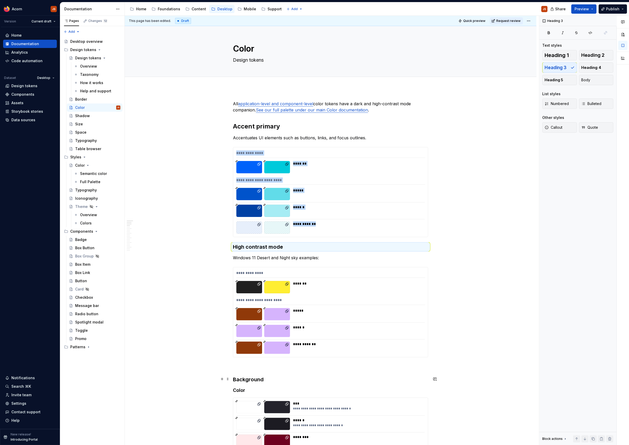
click at [243, 377] on h3 "Background" at bounding box center [330, 379] width 195 height 7
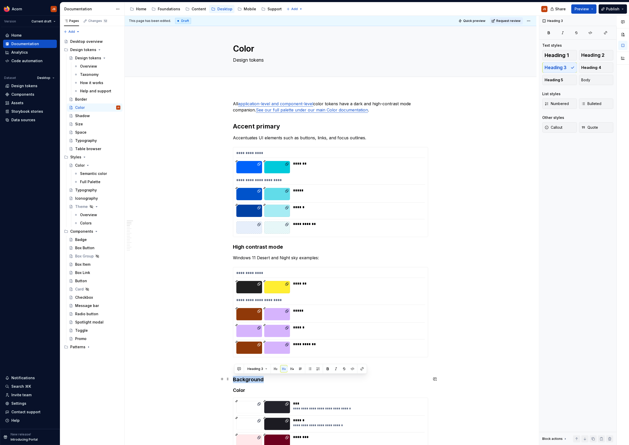
click at [243, 377] on h3 "Background" at bounding box center [330, 379] width 195 height 7
click at [277, 366] on button "button" at bounding box center [275, 368] width 7 height 7
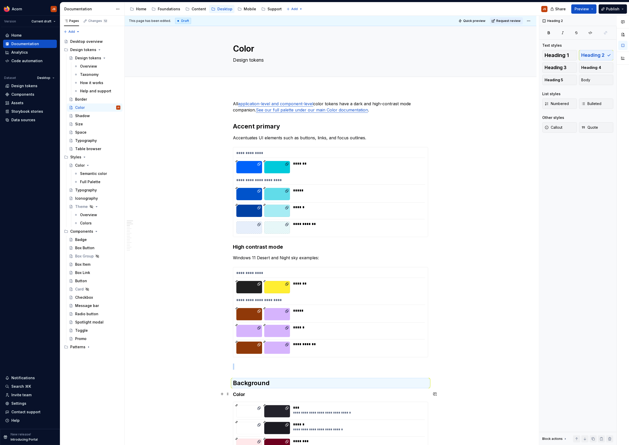
click at [279, 386] on div "Heading 4" at bounding box center [300, 384] width 130 height 7
click at [242, 394] on h4 "Color" at bounding box center [330, 395] width 195 height 6
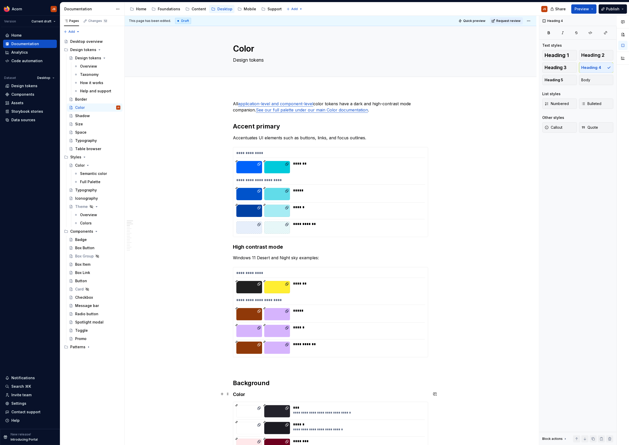
click at [242, 394] on h4 "Color" at bounding box center [330, 395] width 195 height 6
click at [285, 385] on button "button" at bounding box center [283, 384] width 7 height 7
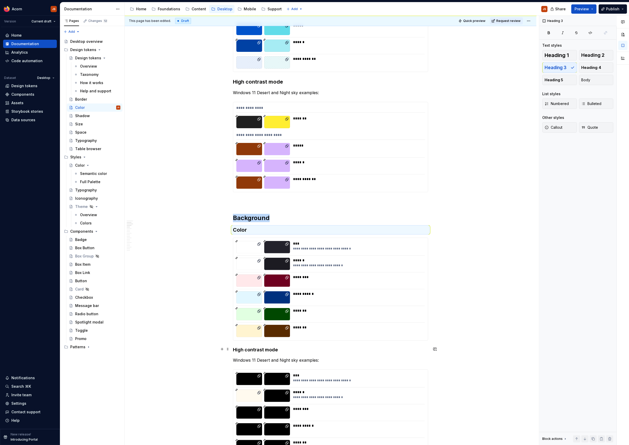
click at [248, 349] on h4 "High contrast mode" at bounding box center [330, 350] width 195 height 6
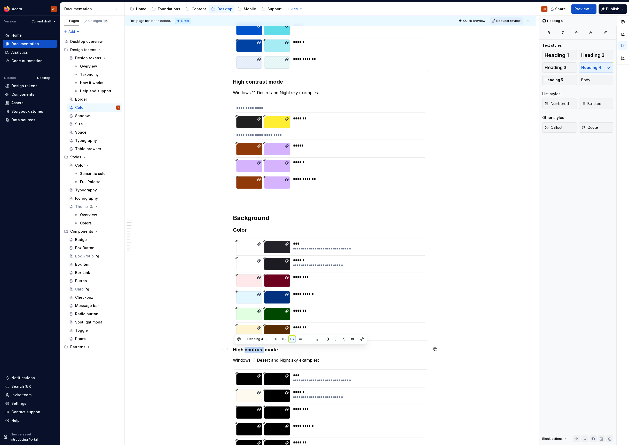
click at [248, 349] on h4 "High contrast mode" at bounding box center [330, 350] width 195 height 6
click at [285, 342] on button "button" at bounding box center [283, 339] width 7 height 7
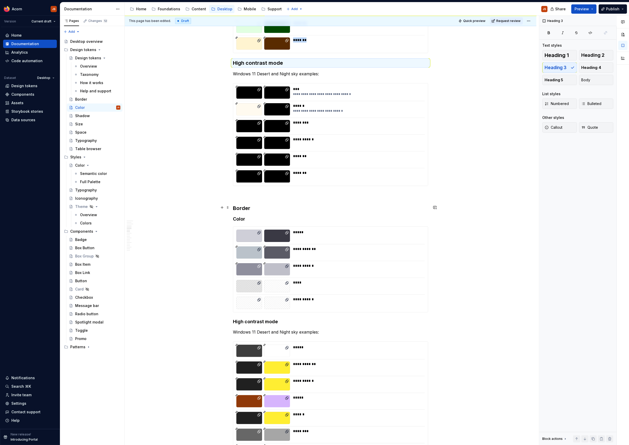
click at [240, 208] on div "**********" at bounding box center [330, 411] width 195 height 1526
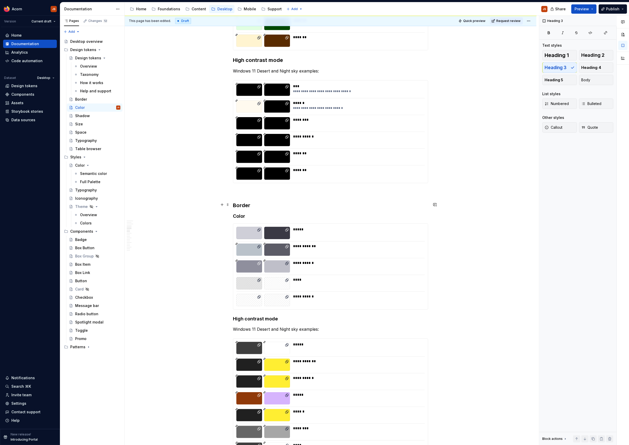
click at [240, 208] on div "**********" at bounding box center [330, 408] width 195 height 1526
click at [277, 194] on button "button" at bounding box center [275, 194] width 7 height 7
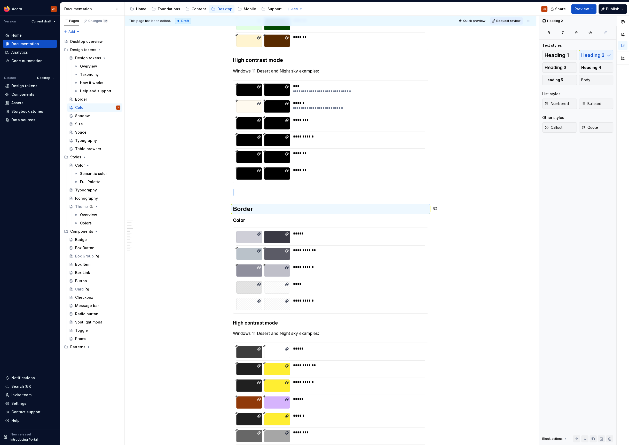
click at [241, 216] on div "**********" at bounding box center [330, 410] width 195 height 1530
click at [285, 211] on button "button" at bounding box center [283, 209] width 7 height 7
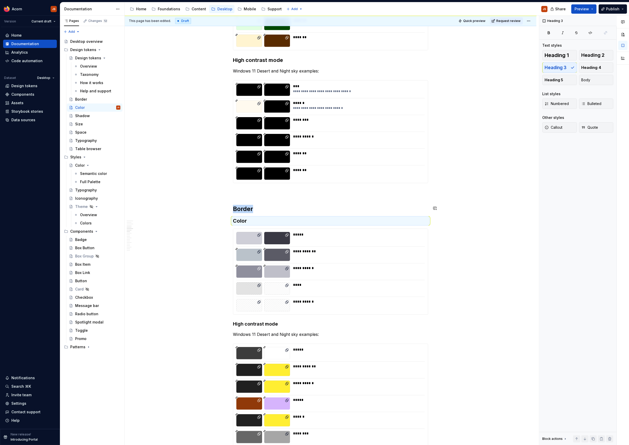
click at [257, 195] on div "**********" at bounding box center [330, 410] width 195 height 1531
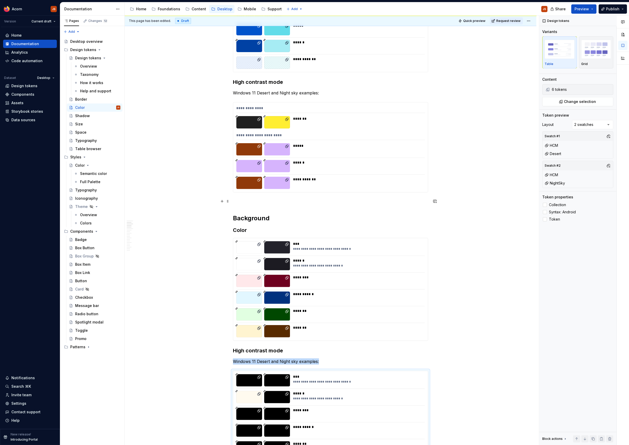
scroll to position [152, 0]
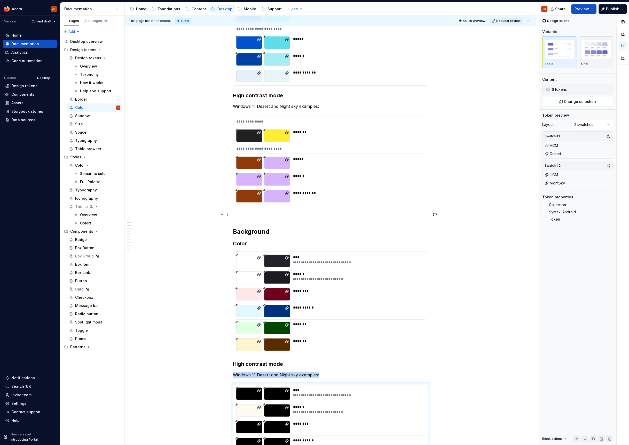
click at [246, 213] on p at bounding box center [330, 215] width 195 height 6
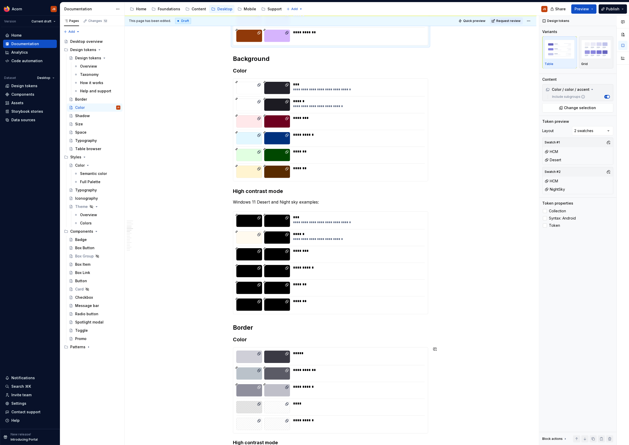
scroll to position [480, 0]
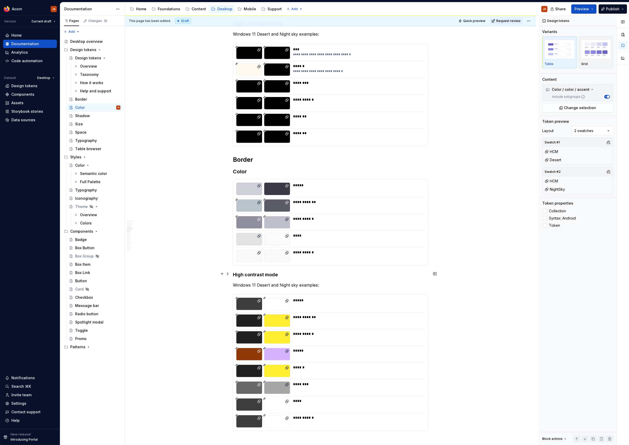
click at [254, 276] on h4 "High contrast mode" at bounding box center [330, 275] width 195 height 6
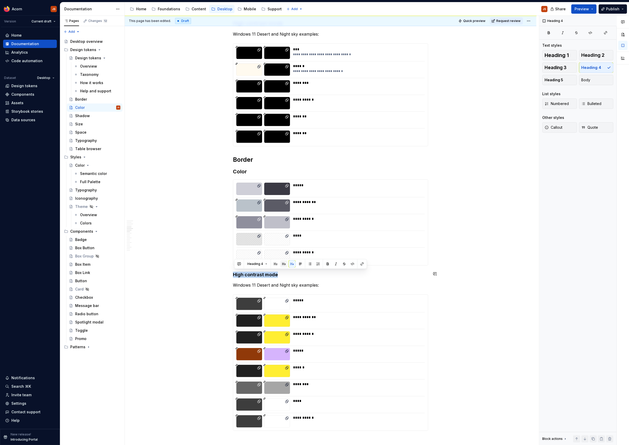
click at [286, 264] on button "button" at bounding box center [283, 264] width 7 height 7
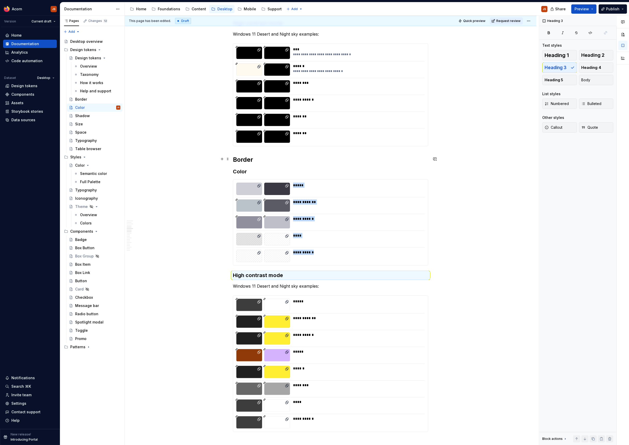
click at [242, 166] on div "**********" at bounding box center [330, 374] width 195 height 1508
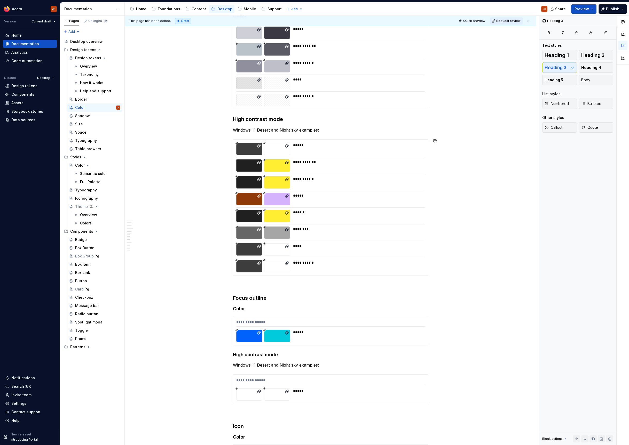
scroll to position [686, 0]
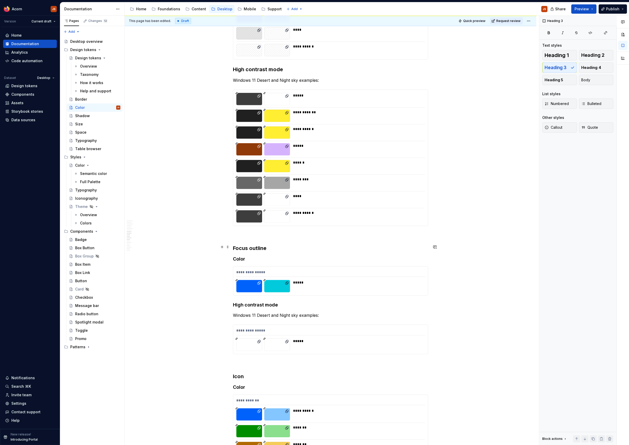
click at [250, 246] on h3 "Focus outline" at bounding box center [330, 248] width 195 height 7
click at [277, 238] on button "button" at bounding box center [275, 236] width 7 height 7
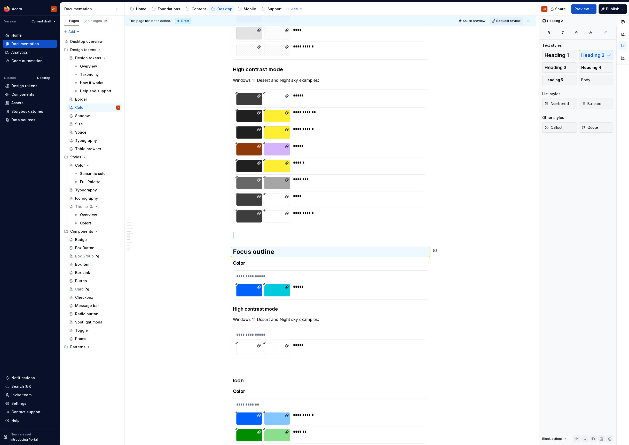
click at [246, 230] on div "**********" at bounding box center [330, 170] width 195 height 1512
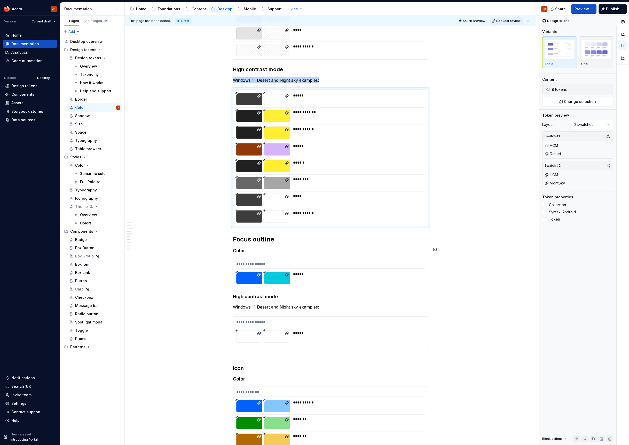
click at [246, 253] on div "**********" at bounding box center [330, 163] width 195 height 1499
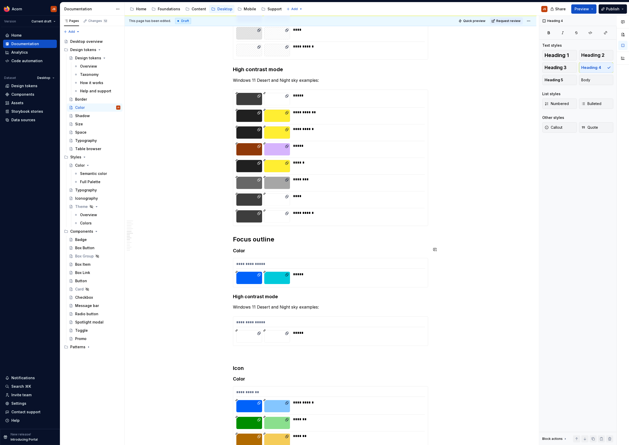
click at [246, 253] on div "**********" at bounding box center [330, 163] width 195 height 1499
click at [282, 240] on button "button" at bounding box center [283, 239] width 7 height 7
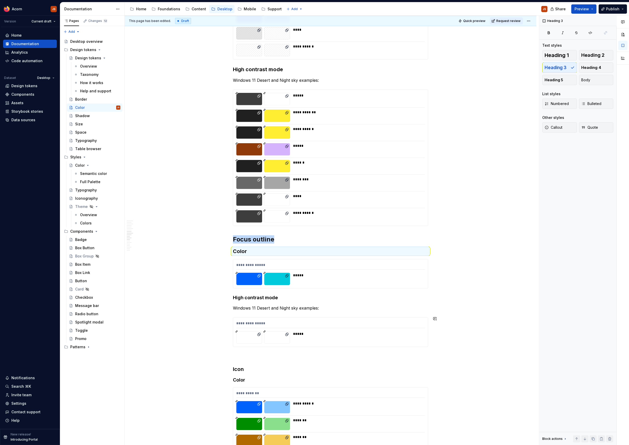
click at [241, 353] on p at bounding box center [330, 356] width 195 height 6
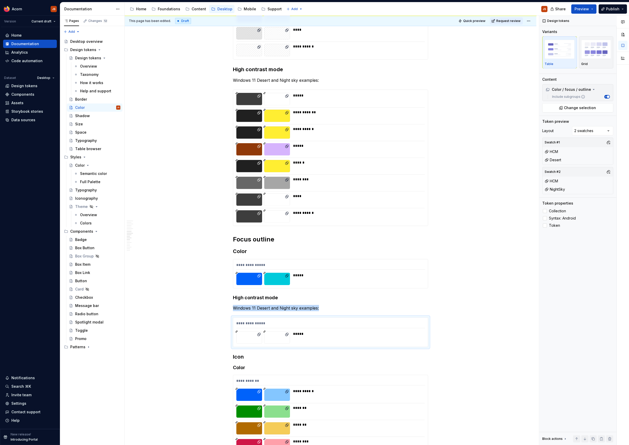
click at [241, 353] on h3 "Icon" at bounding box center [330, 356] width 195 height 7
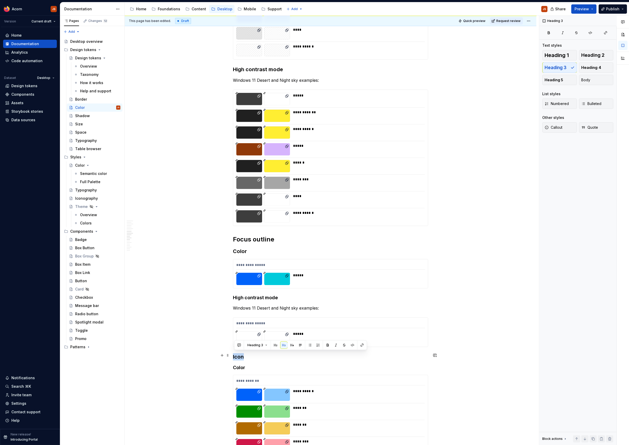
click at [241, 353] on h3 "Icon" at bounding box center [330, 356] width 195 height 7
click at [273, 344] on button "button" at bounding box center [275, 345] width 7 height 7
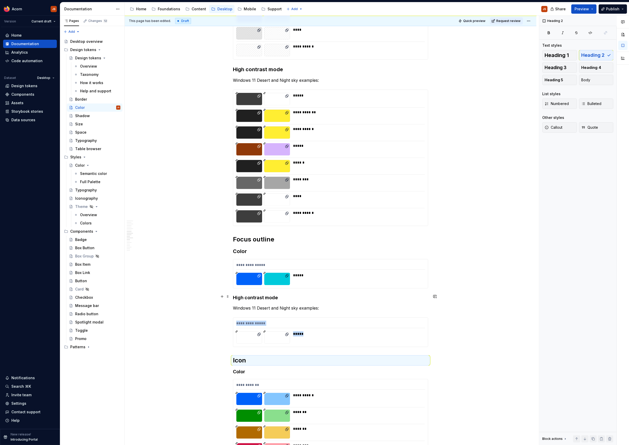
click at [243, 295] on h4 "High contrast mode" at bounding box center [330, 298] width 195 height 6
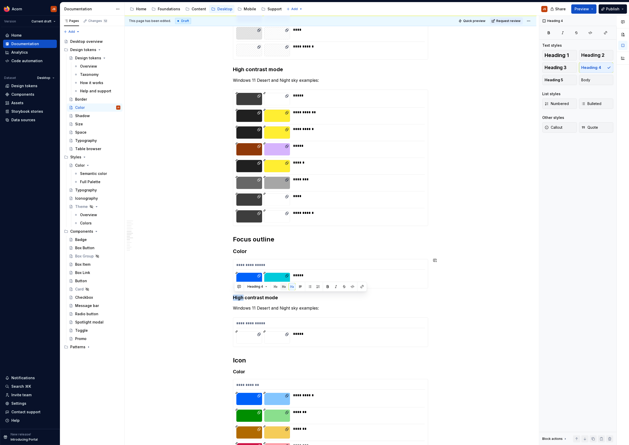
click at [281, 285] on button "button" at bounding box center [283, 286] width 7 height 7
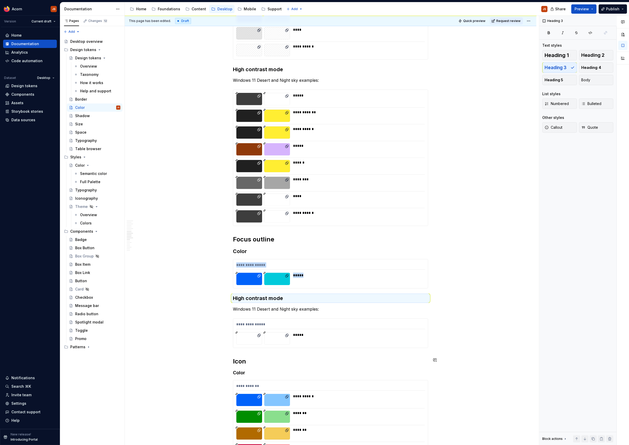
click at [238, 371] on h4 "Color" at bounding box center [330, 373] width 195 height 6
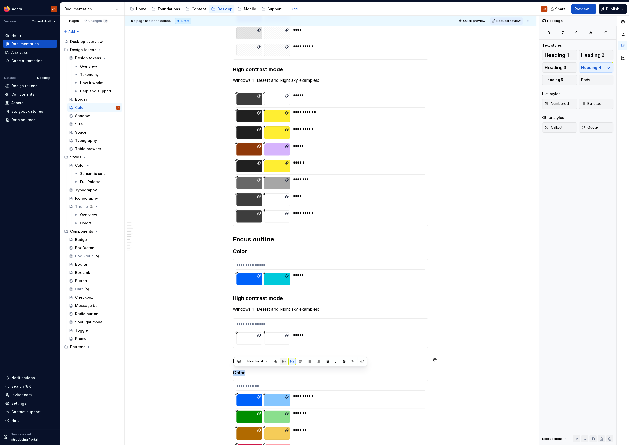
click at [281, 361] on button "button" at bounding box center [283, 361] width 7 height 7
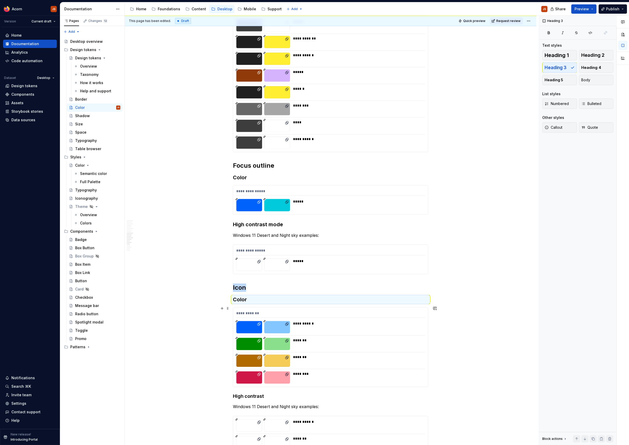
scroll to position [850, 0]
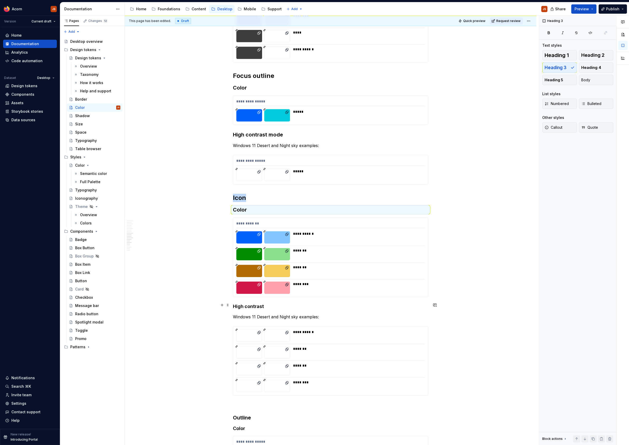
click at [248, 306] on h4 "High contrast" at bounding box center [330, 307] width 195 height 6
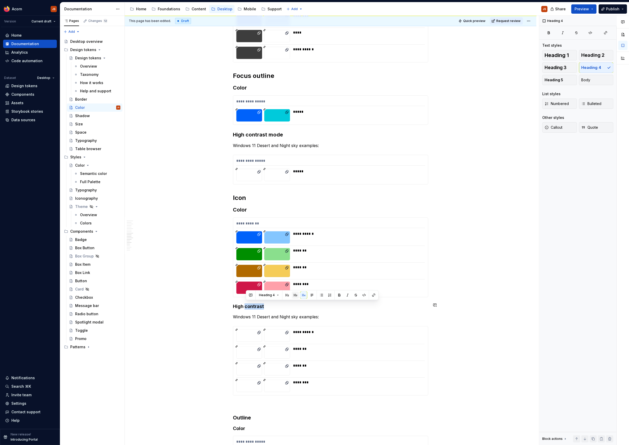
click at [295, 295] on button "button" at bounding box center [295, 295] width 7 height 7
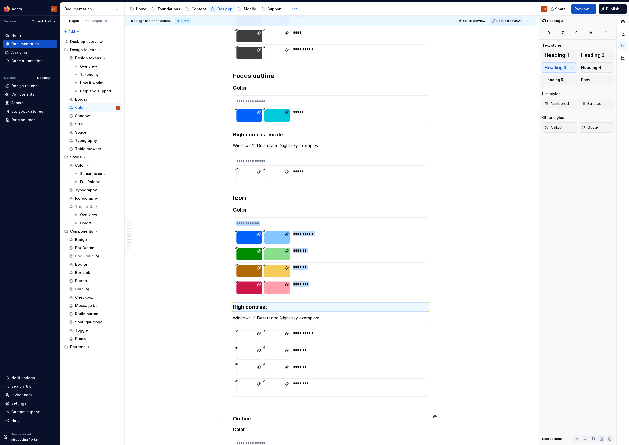
click at [238, 419] on h3 "Outline" at bounding box center [330, 418] width 195 height 7
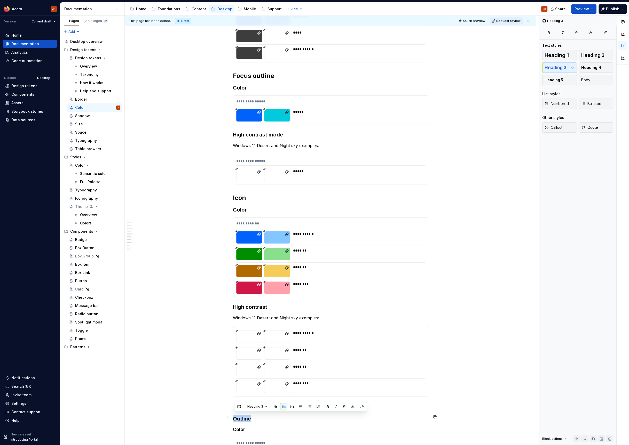
click at [238, 419] on h3 "Outline" at bounding box center [330, 418] width 195 height 7
click at [274, 406] on button "button" at bounding box center [275, 406] width 7 height 7
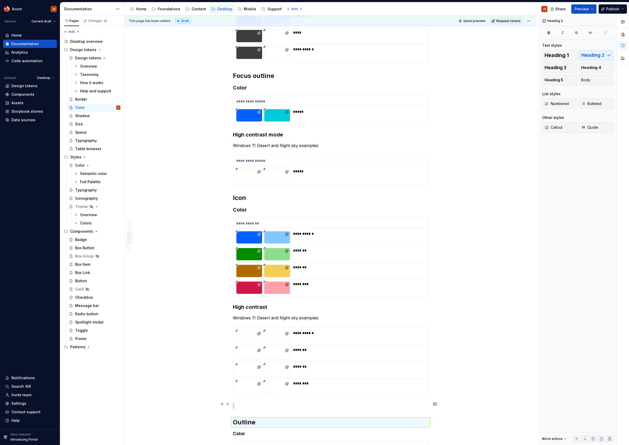
click at [249, 403] on p at bounding box center [330, 406] width 195 height 6
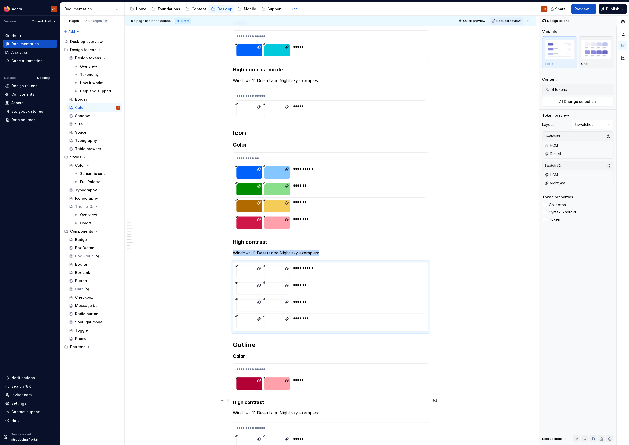
scroll to position [916, 0]
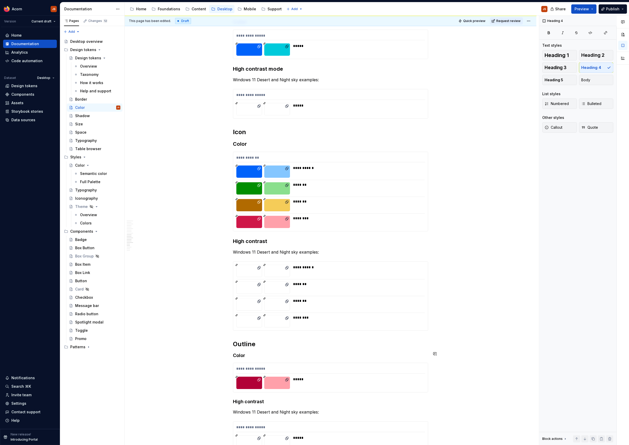
click at [282, 344] on button "button" at bounding box center [283, 344] width 7 height 7
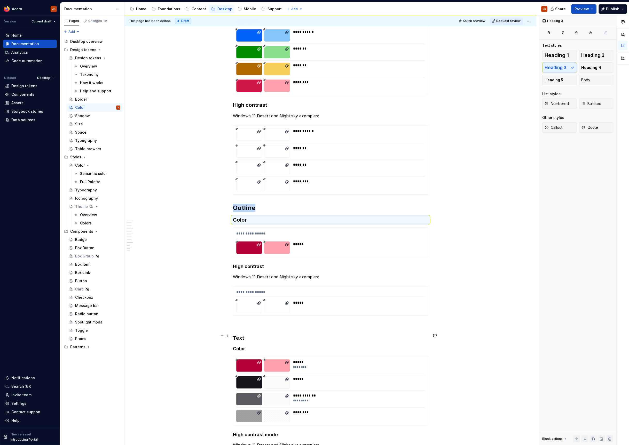
click at [252, 326] on p at bounding box center [330, 325] width 195 height 6
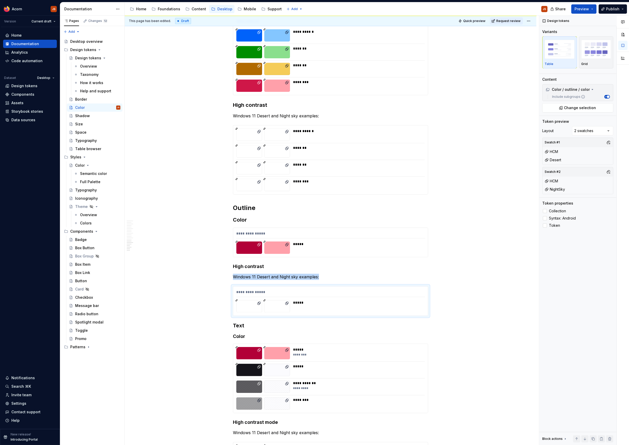
click at [253, 326] on h3 "Text" at bounding box center [330, 325] width 195 height 7
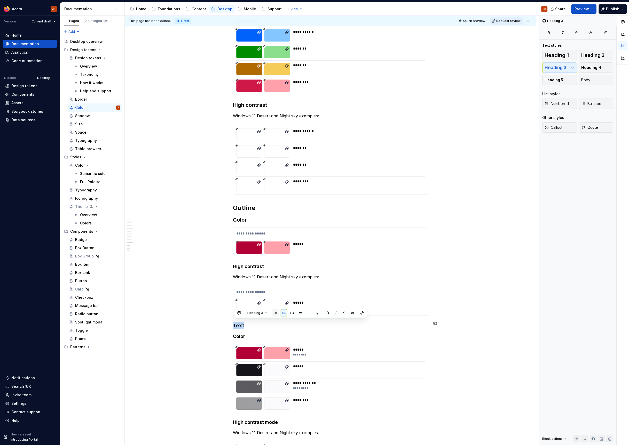
click at [273, 313] on button "button" at bounding box center [275, 313] width 7 height 7
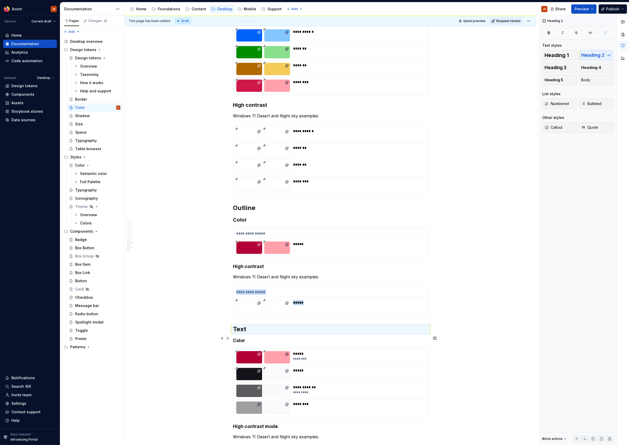
click at [241, 338] on h4 "Color" at bounding box center [330, 341] width 195 height 6
click at [283, 328] on button "button" at bounding box center [283, 328] width 7 height 7
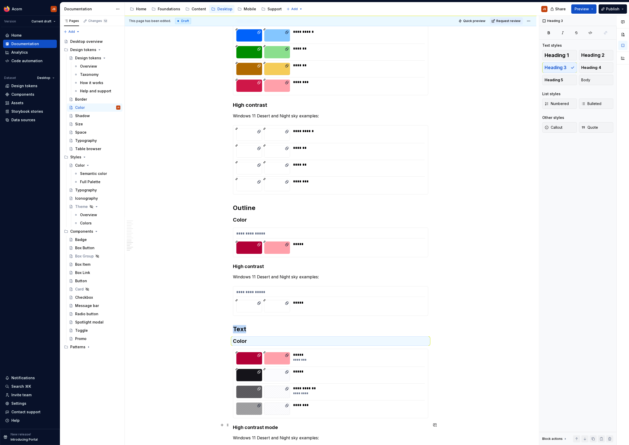
click at [240, 426] on h4 "High contrast mode" at bounding box center [330, 428] width 195 height 6
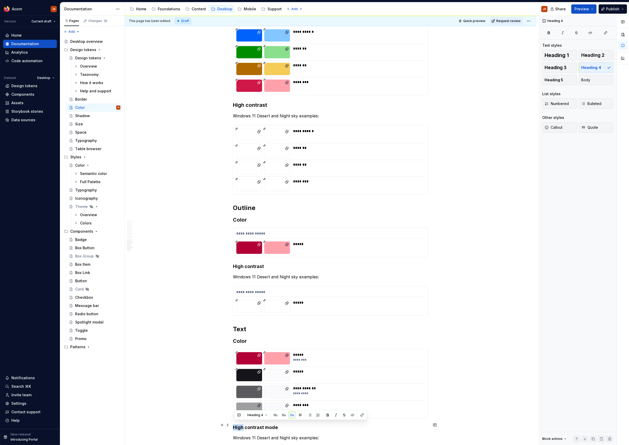
click at [240, 426] on h4 "High contrast mode" at bounding box center [330, 428] width 195 height 6
click at [283, 415] on button "button" at bounding box center [283, 415] width 7 height 7
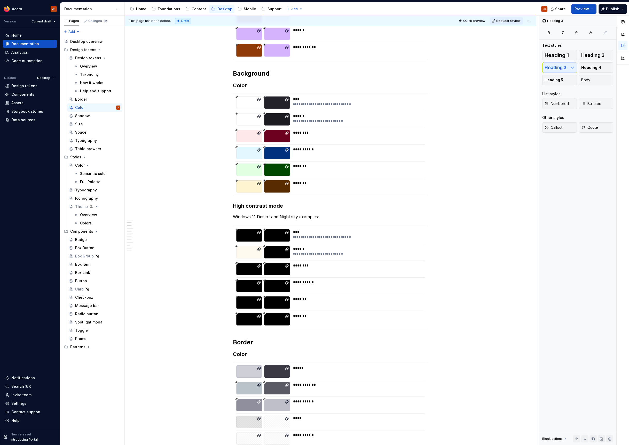
scroll to position [0, 0]
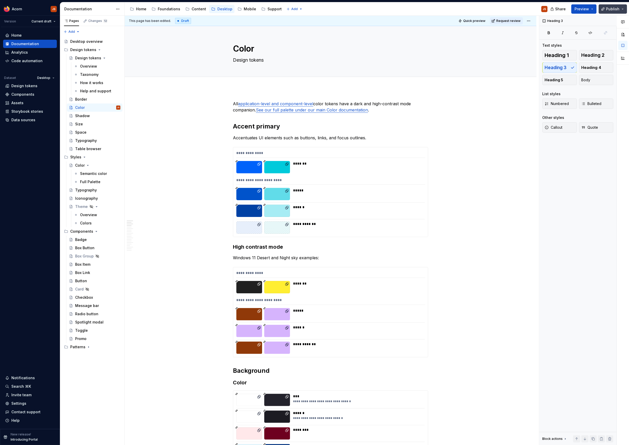
click at [610, 8] on span "Publish" at bounding box center [612, 8] width 13 height 5
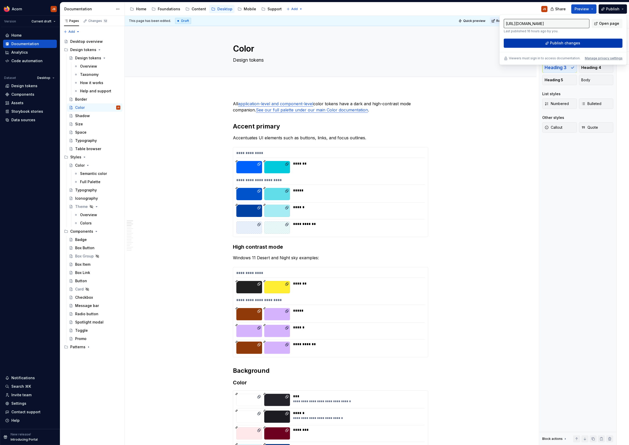
click at [588, 40] on button "Publish changes" at bounding box center [563, 42] width 119 height 9
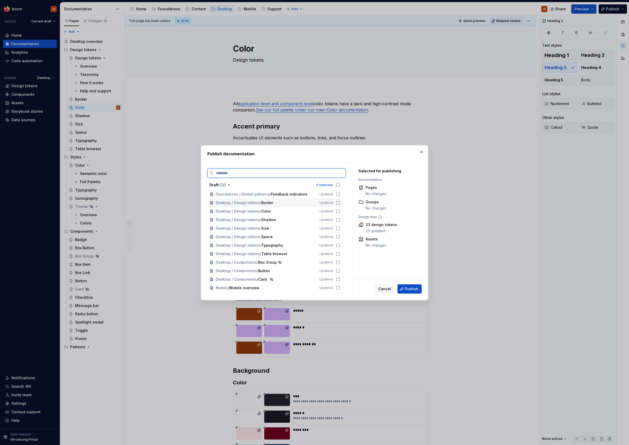
click at [340, 202] on icon at bounding box center [338, 203] width 4 height 4
click at [339, 209] on div "Desktop / Design tokens / Color Updated" at bounding box center [274, 211] width 135 height 8
click at [342, 219] on div "Desktop / Design tokens / Shadow Updated" at bounding box center [274, 220] width 135 height 8
click at [340, 228] on icon at bounding box center [338, 228] width 4 height 4
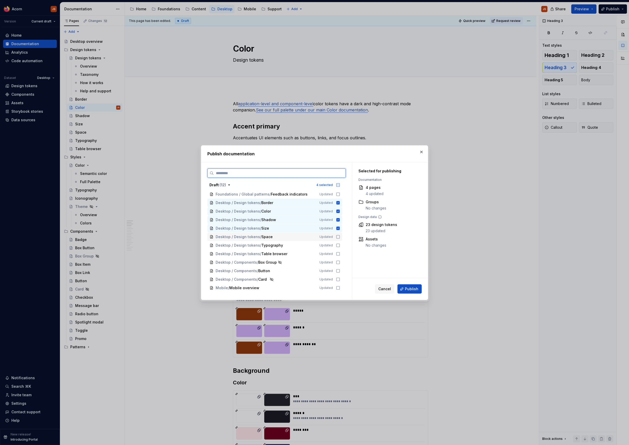
click at [342, 239] on div "Desktop / Design tokens / Space Updated" at bounding box center [274, 237] width 135 height 8
click at [340, 246] on icon at bounding box center [338, 245] width 4 height 4
click at [340, 252] on icon at bounding box center [338, 254] width 4 height 4
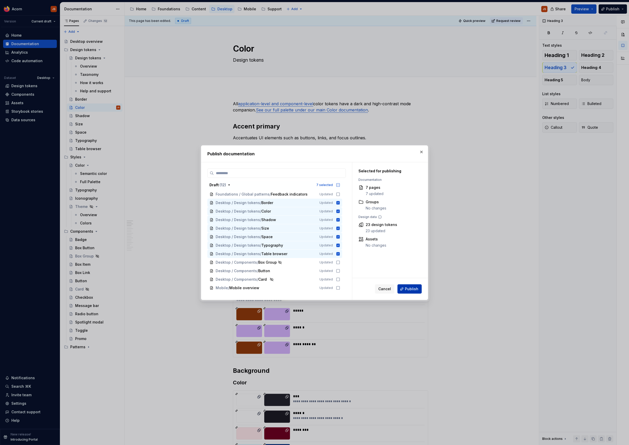
click at [415, 288] on span "Publish" at bounding box center [411, 289] width 13 height 5
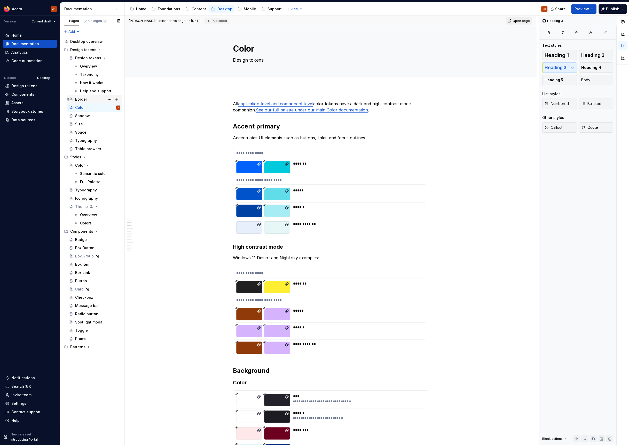
click at [81, 100] on div "Border" at bounding box center [81, 99] width 12 height 5
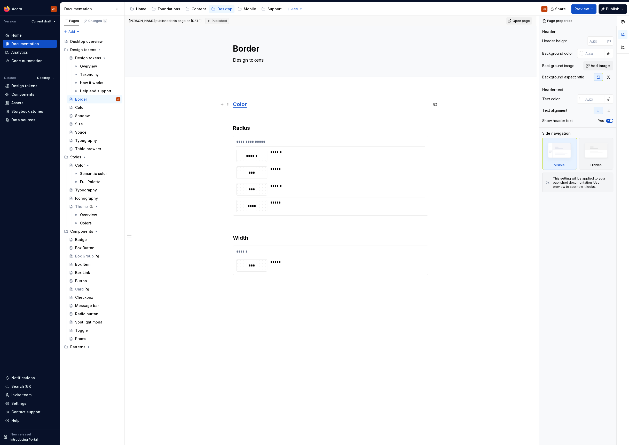
click at [258, 104] on h3 "Color" at bounding box center [330, 104] width 195 height 7
click at [257, 113] on p at bounding box center [330, 115] width 195 height 6
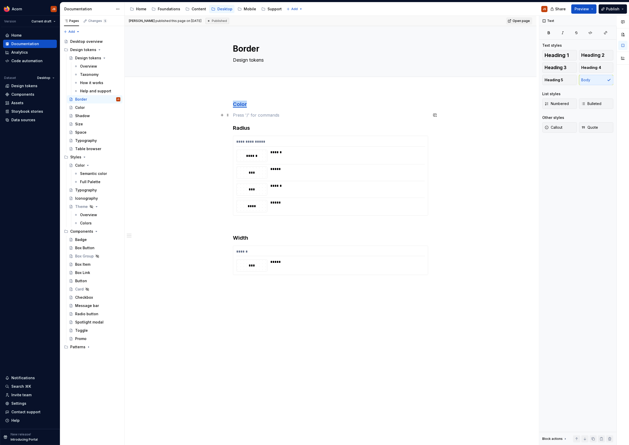
click at [257, 113] on p at bounding box center [330, 115] width 195 height 6
click at [251, 106] on h3 "Color" at bounding box center [330, 104] width 195 height 7
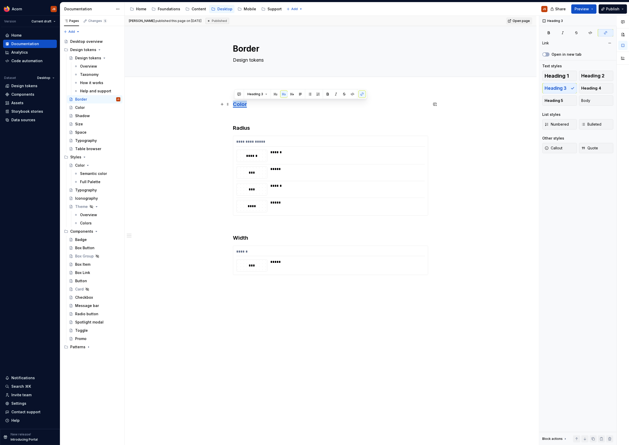
click at [251, 106] on h3 "Color" at bounding box center [330, 104] width 195 height 7
click at [273, 94] on button "button" at bounding box center [275, 94] width 7 height 7
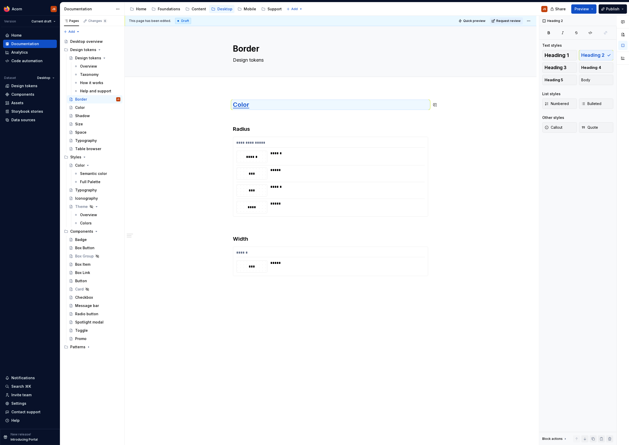
click at [247, 121] on div "**********" at bounding box center [330, 195] width 195 height 188
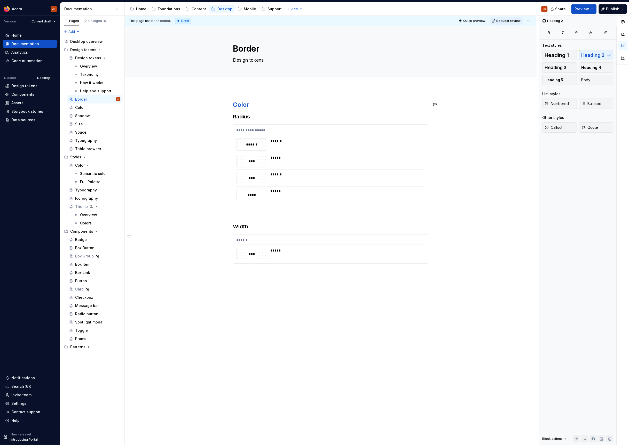
click at [249, 121] on div "**********" at bounding box center [330, 189] width 195 height 176
click at [256, 120] on div "**********" at bounding box center [330, 189] width 195 height 176
click at [240, 115] on h3 "Radius" at bounding box center [330, 116] width 195 height 7
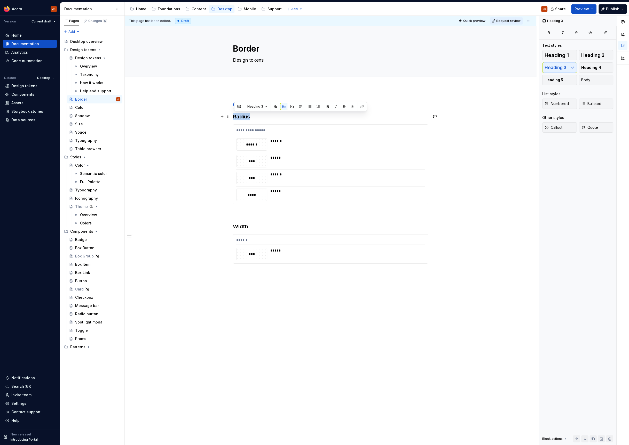
click at [240, 115] on h3 "Radius" at bounding box center [330, 116] width 195 height 7
click at [274, 105] on button "button" at bounding box center [275, 106] width 7 height 7
click at [235, 214] on p at bounding box center [330, 215] width 195 height 6
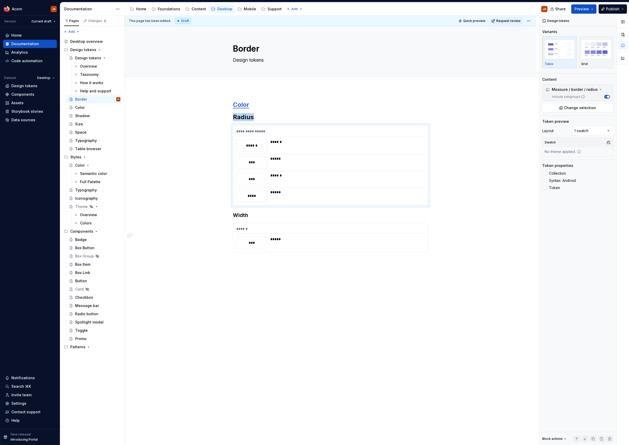
click at [235, 214] on h3 "Width" at bounding box center [330, 215] width 195 height 7
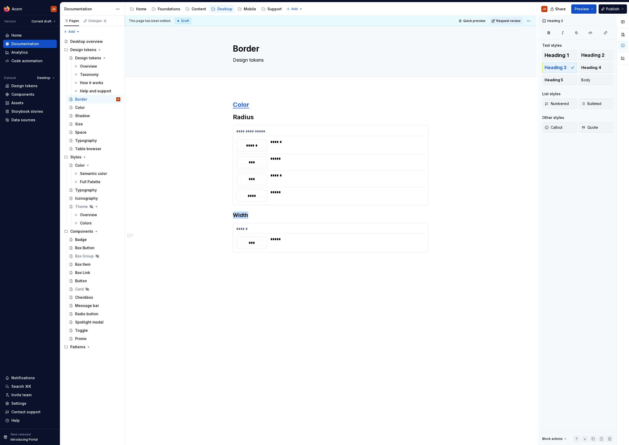
click at [235, 214] on h3 "Width" at bounding box center [330, 215] width 195 height 7
click at [277, 206] on button "button" at bounding box center [275, 204] width 7 height 7
click at [609, 9] on span "Publish" at bounding box center [612, 8] width 13 height 5
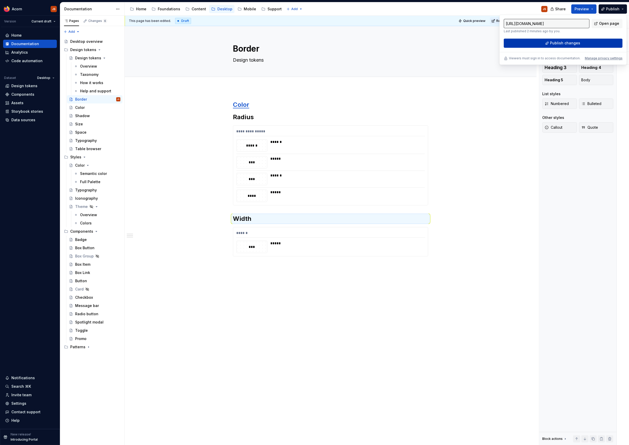
click at [584, 45] on button "Publish changes" at bounding box center [563, 42] width 119 height 9
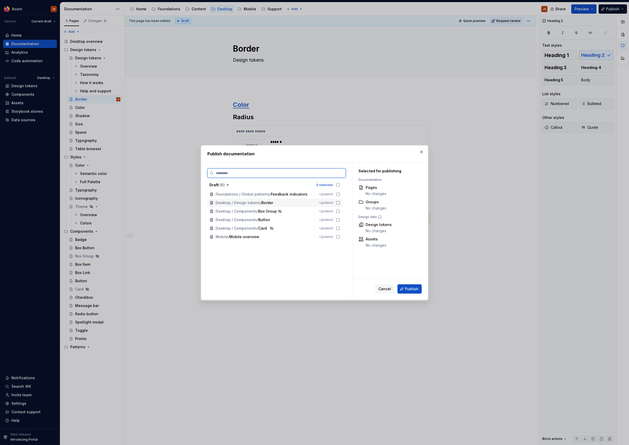
click at [342, 200] on div "Desktop / Design tokens / Border Updated" at bounding box center [274, 203] width 135 height 8
click at [416, 287] on span "Publish" at bounding box center [411, 289] width 13 height 5
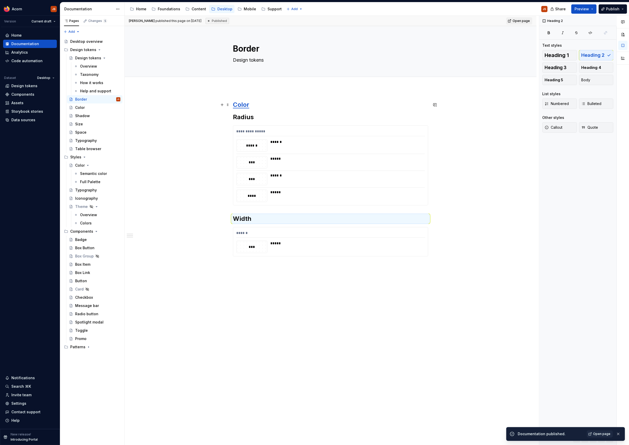
click at [232, 104] on div "**********" at bounding box center [331, 248] width 412 height 321
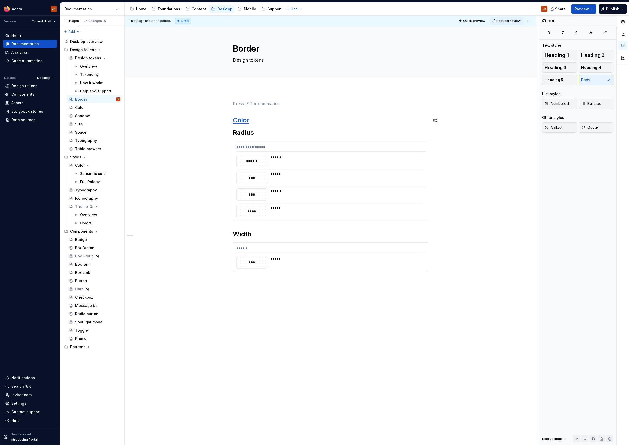
type textarea "*"
click at [89, 108] on div "Color" at bounding box center [97, 107] width 45 height 7
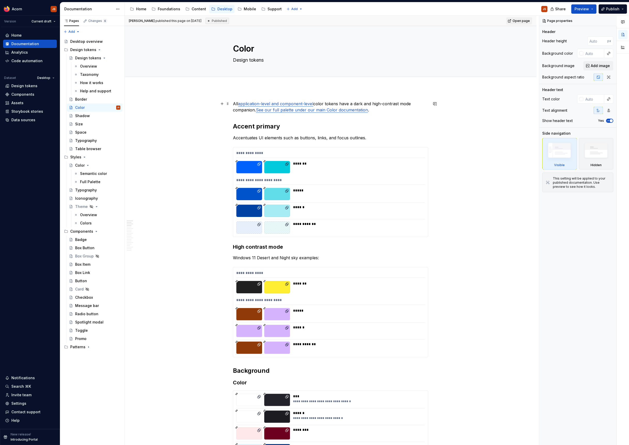
click at [258, 108] on p "All application-level and component-level color tokens have a dark and high-con…" at bounding box center [330, 107] width 195 height 12
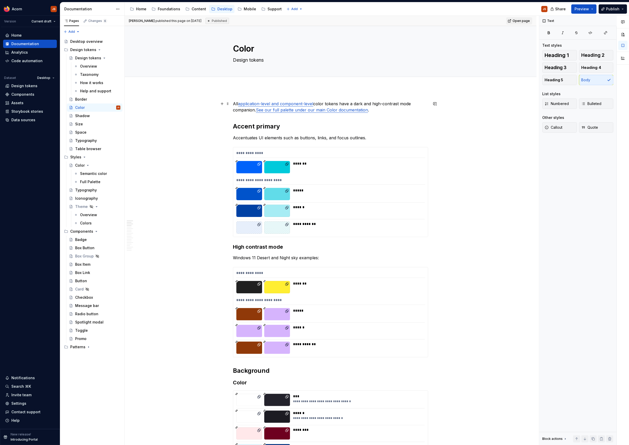
type textarea "*"
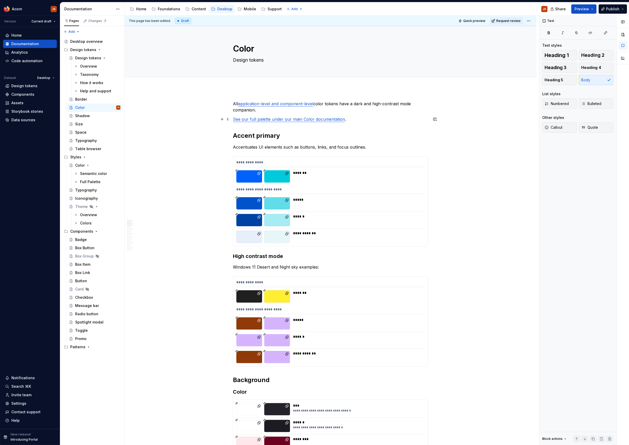
click at [352, 122] on p "See our full palette under our main Color documentation ." at bounding box center [330, 119] width 195 height 6
click at [303, 119] on link "See our full palette under our main Color documentation" at bounding box center [289, 119] width 112 height 5
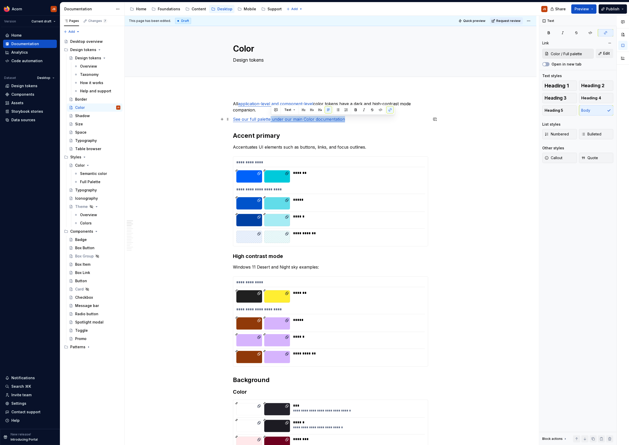
drag, startPoint x: 360, startPoint y: 121, endPoint x: 271, endPoint y: 118, distance: 88.6
click at [271, 118] on p "See our full palette under our main Color documentation" at bounding box center [330, 119] width 195 height 6
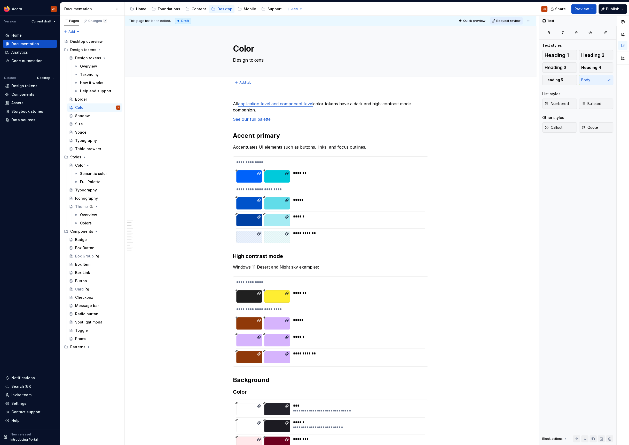
click at [286, 85] on div "Add tab" at bounding box center [330, 82] width 195 height 7
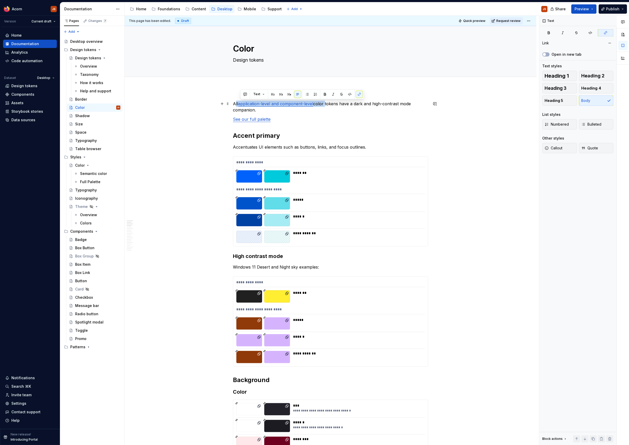
drag, startPoint x: 326, startPoint y: 102, endPoint x: 237, endPoint y: 103, distance: 89.6
click at [237, 103] on p "All application-level and component-level color tokens have a dark and high-con…" at bounding box center [330, 107] width 195 height 12
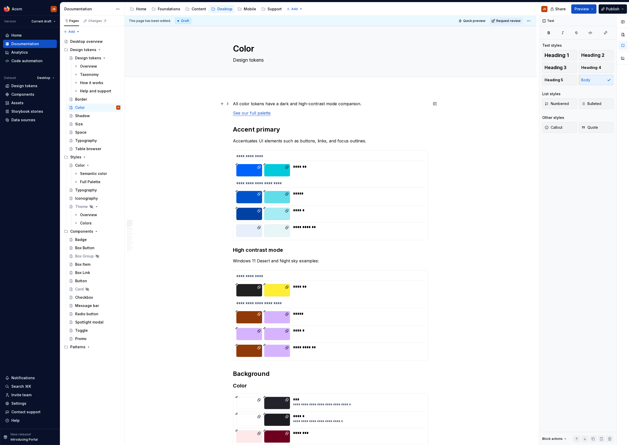
click at [238, 104] on p "All color tokens have a dark and high-contrast mode companion." at bounding box center [330, 104] width 195 height 6
drag, startPoint x: 250, startPoint y: 104, endPoint x: 219, endPoint y: 104, distance: 31.8
click at [260, 103] on p "Color tokens have a dark and high-contrast mode companion." at bounding box center [330, 104] width 195 height 6
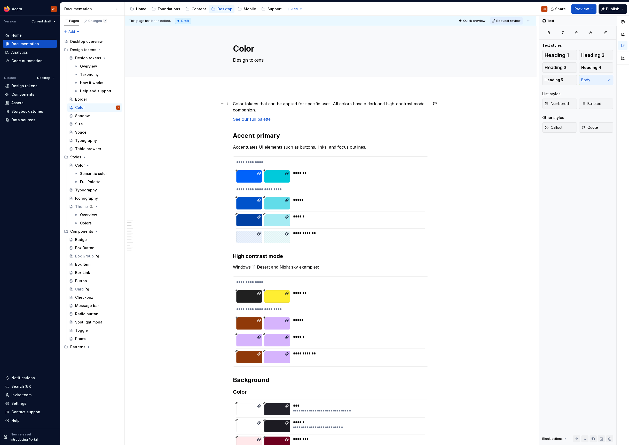
click at [329, 103] on p "Color tokens that can be applied for specific uses. All colors have a dark and …" at bounding box center [330, 107] width 195 height 12
click at [91, 132] on div "Space" at bounding box center [97, 132] width 45 height 7
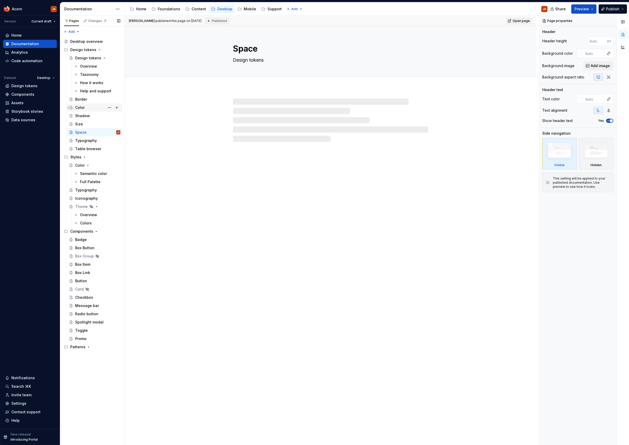
click at [87, 109] on div "Color" at bounding box center [97, 107] width 45 height 7
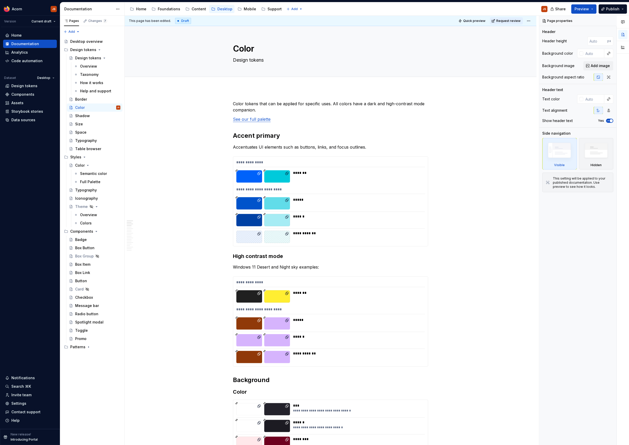
click at [604, 3] on div "Share Preview Publish" at bounding box center [590, 8] width 77 height 13
click at [603, 6] on button "Publish" at bounding box center [612, 8] width 28 height 9
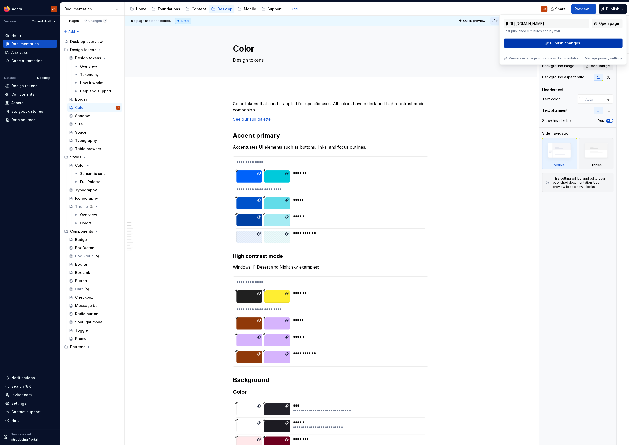
click at [552, 40] on button "Publish changes" at bounding box center [563, 42] width 119 height 9
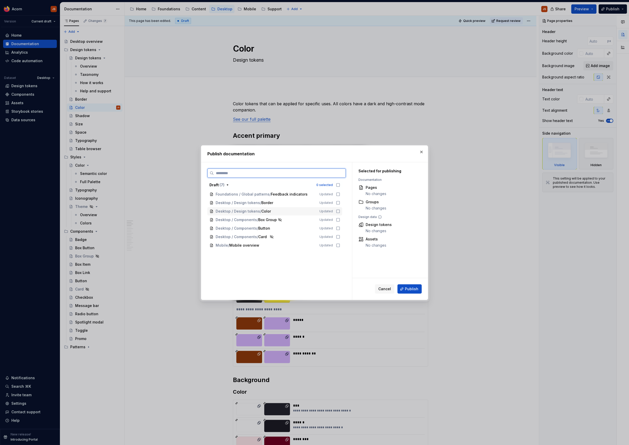
click at [340, 210] on icon at bounding box center [337, 211] width 3 height 3
click at [340, 204] on icon at bounding box center [338, 203] width 4 height 4
click at [415, 290] on span "Publish" at bounding box center [411, 289] width 13 height 5
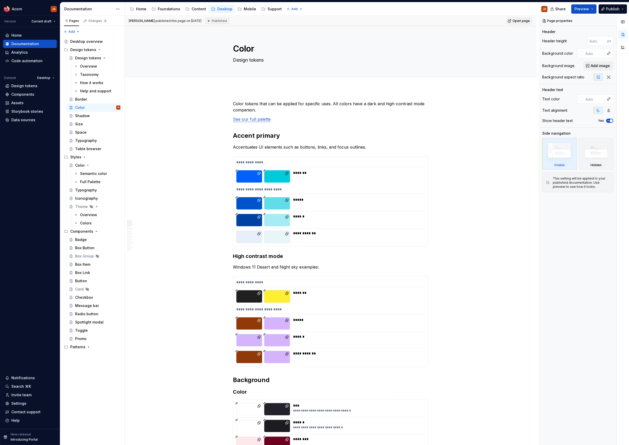
click at [98, 116] on div "Shadow" at bounding box center [97, 115] width 45 height 5
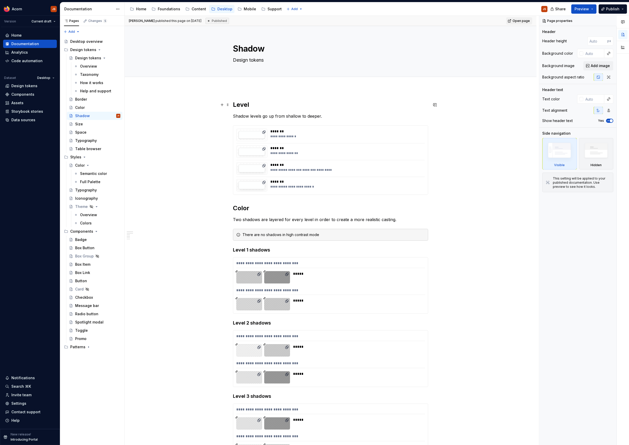
click at [234, 103] on div "**********" at bounding box center [331, 386] width 412 height 597
type textarea "*"
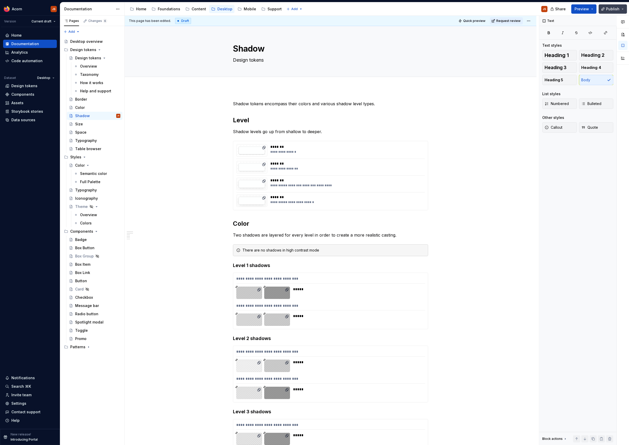
click at [623, 7] on button "Publish" at bounding box center [612, 8] width 28 height 9
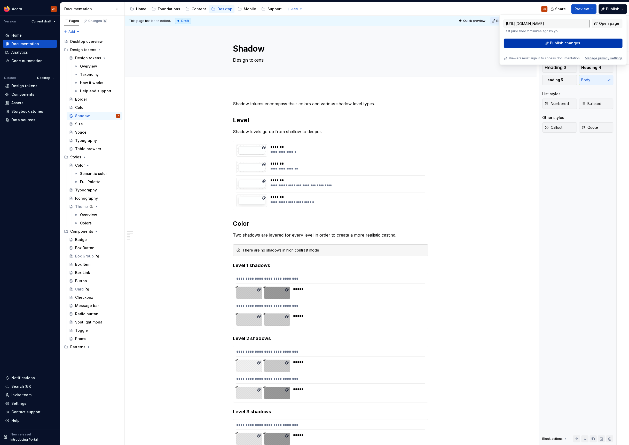
click at [557, 45] on span "Publish changes" at bounding box center [565, 43] width 30 height 5
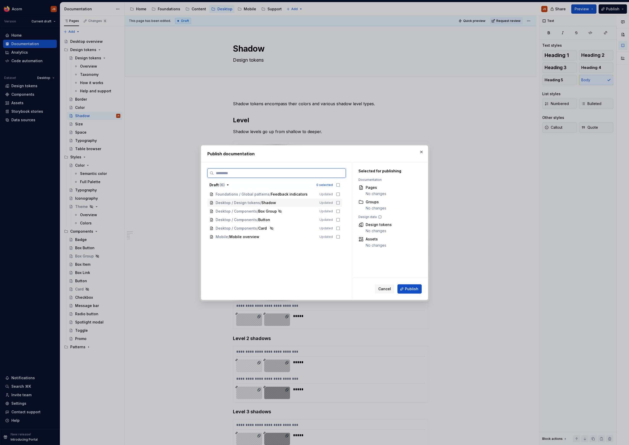
click at [342, 205] on div "Desktop / Design tokens / Shadow Updated" at bounding box center [274, 203] width 135 height 8
click at [415, 289] on span "Publish" at bounding box center [411, 289] width 13 height 5
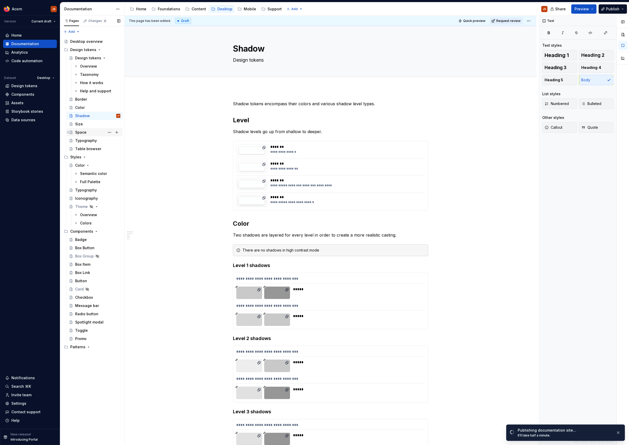
click at [91, 133] on div "Space" at bounding box center [97, 132] width 45 height 7
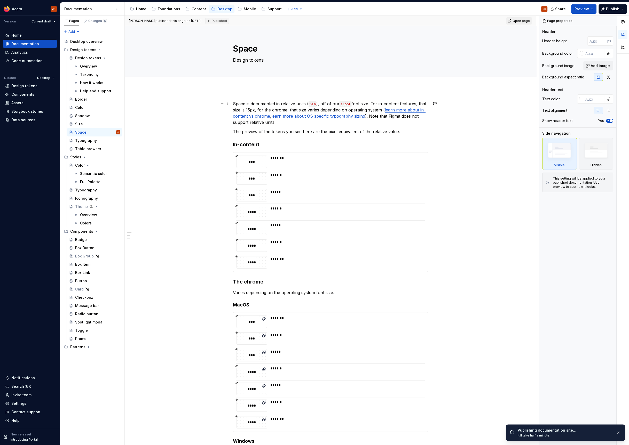
click at [238, 103] on p "Space is documented in relative units ( rem ), off of our :root font size. For …" at bounding box center [330, 113] width 195 height 25
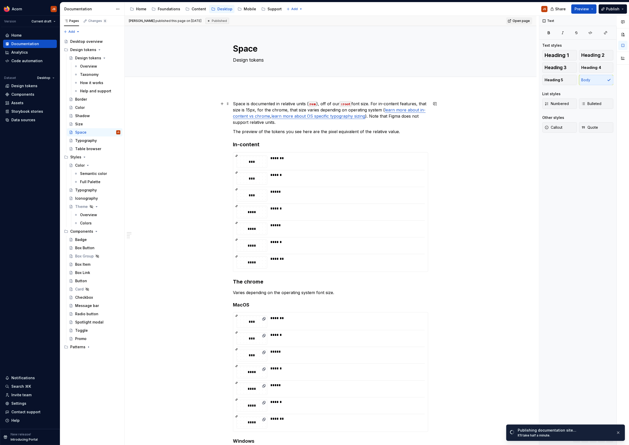
type textarea "*"
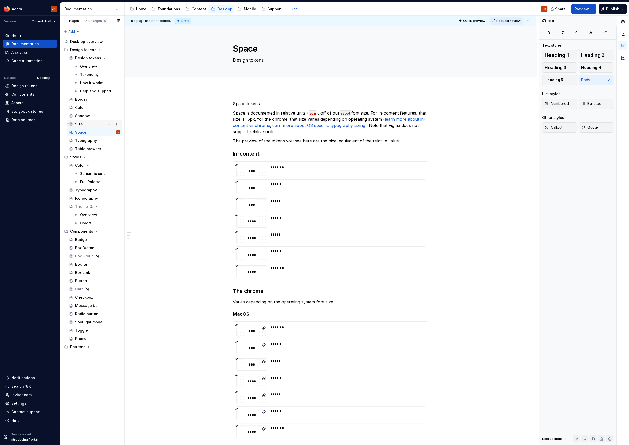
click at [87, 123] on div "Size" at bounding box center [97, 124] width 45 height 7
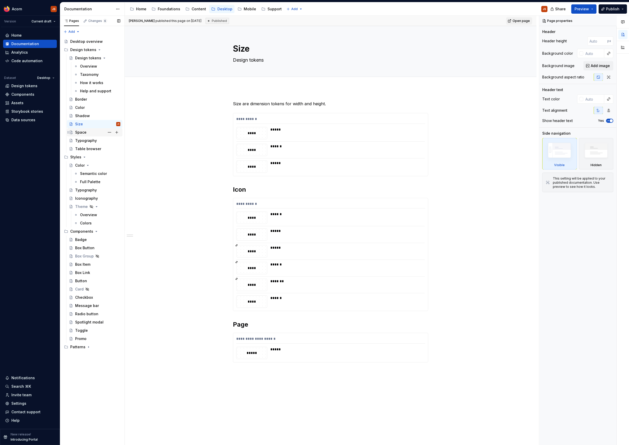
click at [80, 133] on div "Space" at bounding box center [80, 132] width 11 height 5
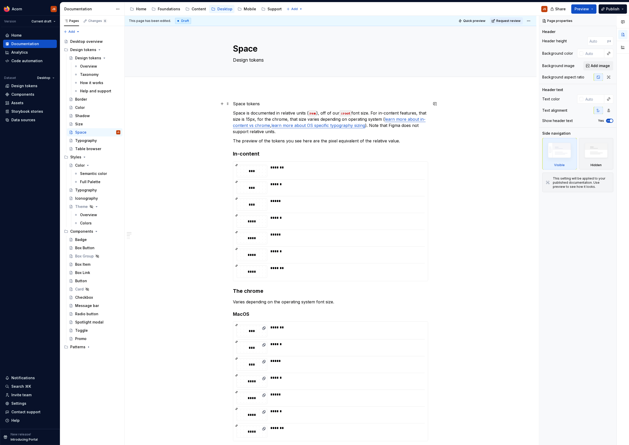
click at [268, 106] on p "Space tokens" at bounding box center [330, 104] width 195 height 6
type textarea "*"
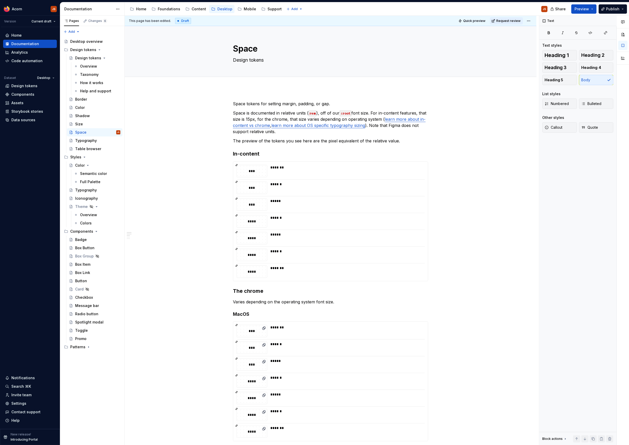
type textarea "*"
click at [297, 112] on p "Space is documented in relative units ( rem ), off of our :root font size. For …" at bounding box center [330, 122] width 195 height 25
drag, startPoint x: 307, startPoint y: 113, endPoint x: 282, endPoint y: 113, distance: 24.5
click at [282, 113] on p "Space is documented in relative units ( rem ), off of our :root font size. For …" at bounding box center [330, 122] width 195 height 25
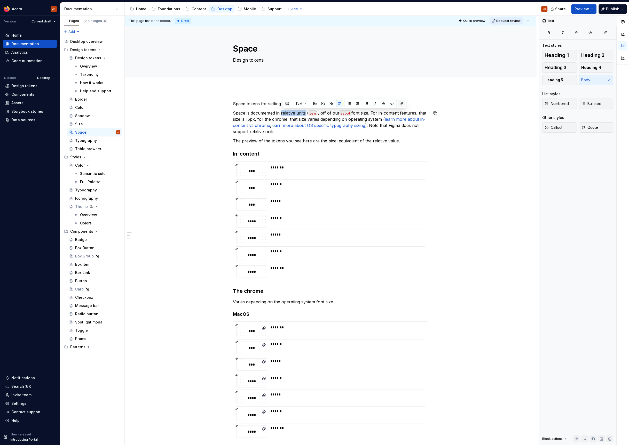
click at [400, 104] on button "button" at bounding box center [401, 103] width 7 height 7
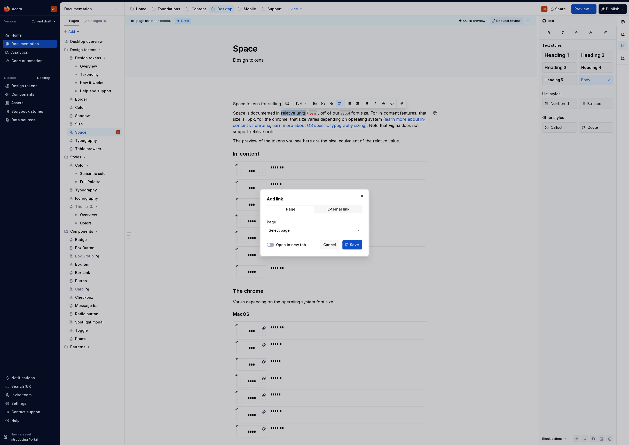
click at [303, 123] on body "Acorn JS Version Current draft Home Documentation Analytics Code automation Dat…" at bounding box center [314, 222] width 629 height 445
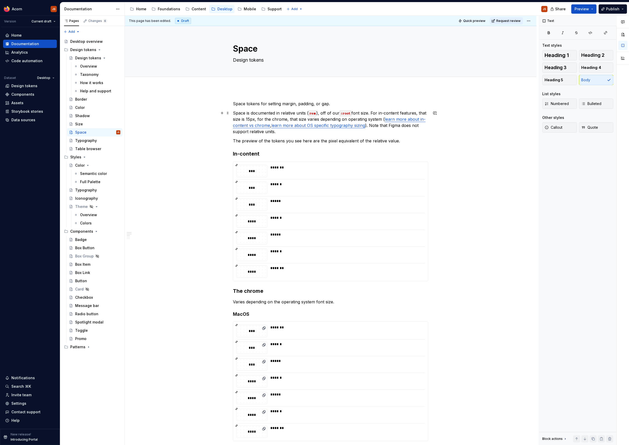
click at [318, 111] on p "Space is documented in relative units ( rem ), off of our :root font size. For …" at bounding box center [330, 122] width 195 height 25
click at [316, 111] on code "rem" at bounding box center [313, 114] width 8 height 6
drag, startPoint x: 339, startPoint y: 114, endPoint x: 326, endPoint y: 114, distance: 12.9
click at [326, 114] on p "Space is documented in relative unit, off of our :root font size. For in-conten…" at bounding box center [330, 122] width 195 height 25
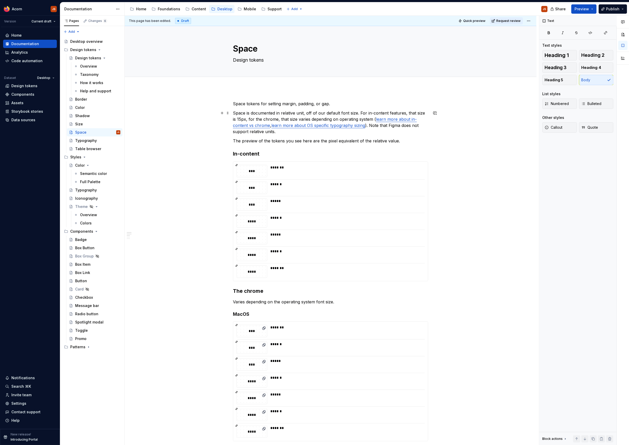
click at [305, 114] on p "Space is documented in relative unit, off of our default font size. For in-cont…" at bounding box center [330, 122] width 195 height 25
click at [245, 111] on p "Space is documented in relative unit, off of our default font size. For in-cont…" at bounding box center [330, 122] width 195 height 25
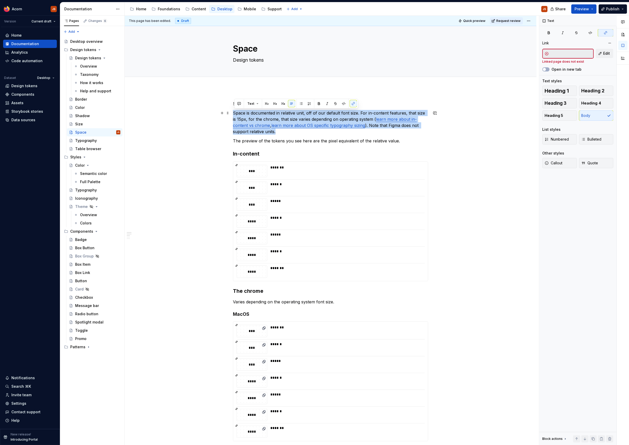
click at [237, 113] on p "Space is documented in relative unit, off of our default font size. For in-cont…" at bounding box center [330, 122] width 195 height 25
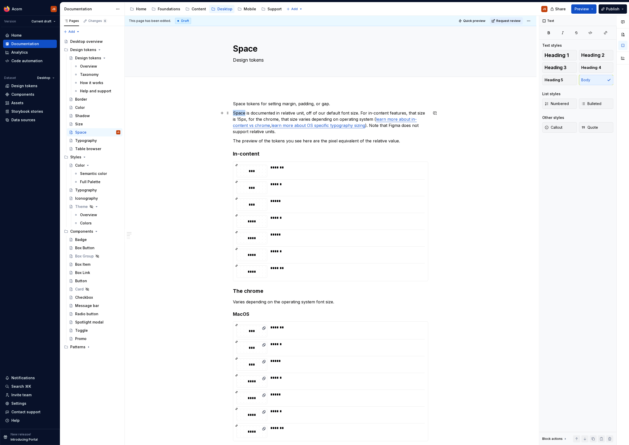
click at [237, 113] on p "Space is documented in relative unit, off of our default font size. For in-cont…" at bounding box center [330, 122] width 195 height 25
drag, startPoint x: 320, startPoint y: 113, endPoint x: 301, endPoint y: 113, distance: 18.8
click at [301, 113] on p "In code, space is documented in relative unit, off of our default font size. Fo…" at bounding box center [330, 122] width 195 height 25
click at [329, 113] on p "In code, space is documented in relative units (rem), off of our default font s…" at bounding box center [330, 122] width 195 height 25
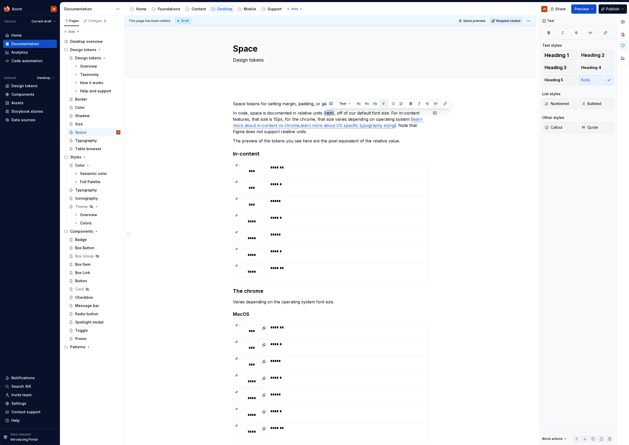
click at [433, 102] on button "button" at bounding box center [435, 103] width 7 height 7
type textarea "*"
click at [392, 125] on link "learn more about OS specific typography sizing" at bounding box center [348, 125] width 94 height 5
click at [410, 119] on p "In code, space is documented in relative units ( rem ), off of our default font…" at bounding box center [330, 122] width 195 height 25
drag, startPoint x: 281, startPoint y: 123, endPoint x: 412, endPoint y: 120, distance: 130.2
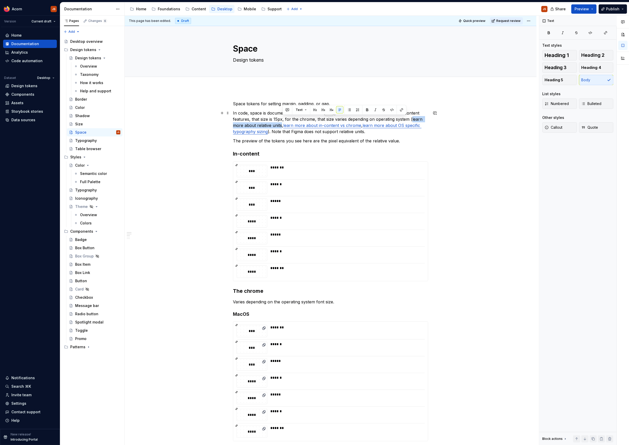
click at [412, 120] on p "In code, space is documented in relative units ( rem ), off of our default font…" at bounding box center [330, 122] width 195 height 25
click at [401, 108] on button "button" at bounding box center [401, 109] width 7 height 7
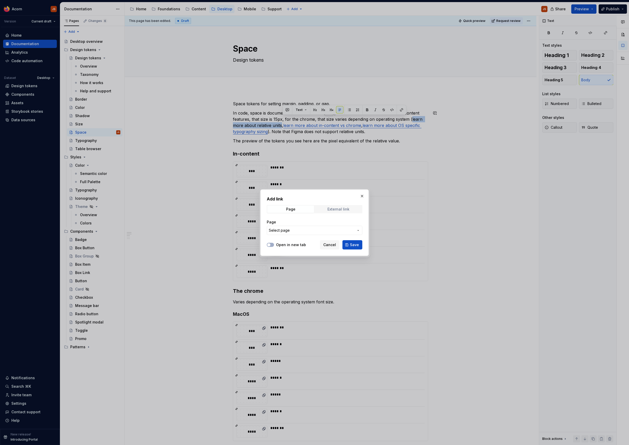
click at [342, 209] on div "External link" at bounding box center [338, 209] width 22 height 4
click at [323, 227] on input "URL" at bounding box center [315, 230] width 96 height 9
paste input "[URL][DOMAIN_NAME]"
type input "[URL][DOMAIN_NAME]"
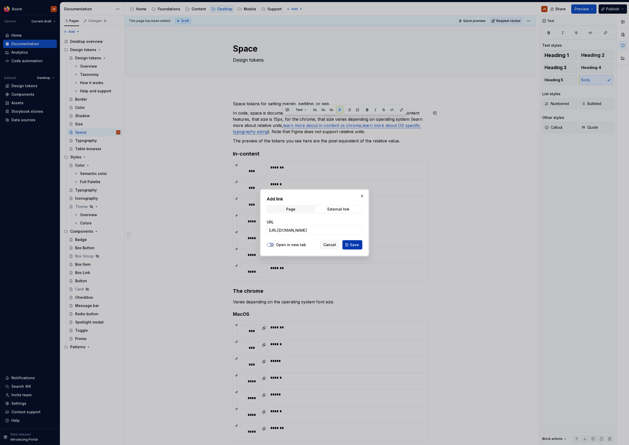
click at [351, 246] on span "Save" at bounding box center [354, 244] width 9 height 5
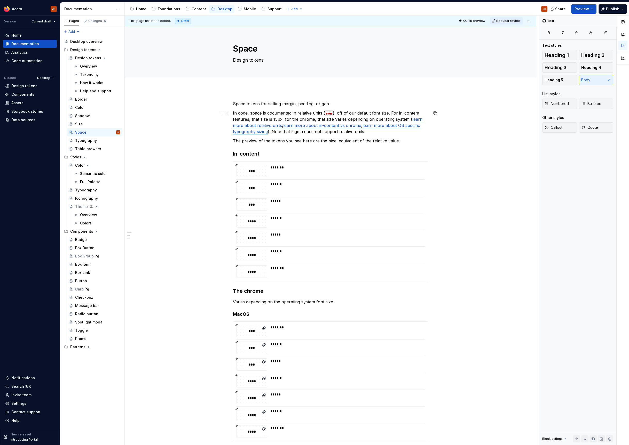
click at [234, 113] on p "In code, space is documented in relative units ( rem ), off of our default font…" at bounding box center [330, 122] width 195 height 25
drag, startPoint x: 337, startPoint y: 112, endPoint x: 400, endPoint y: 121, distance: 63.8
click at [400, 121] on p "In code, space is documented in relative units ( rem ), off of our default font…" at bounding box center [330, 122] width 195 height 25
click at [367, 114] on p "In code, space is documented in relative units ( rem ), off of our default font…" at bounding box center [330, 122] width 195 height 25
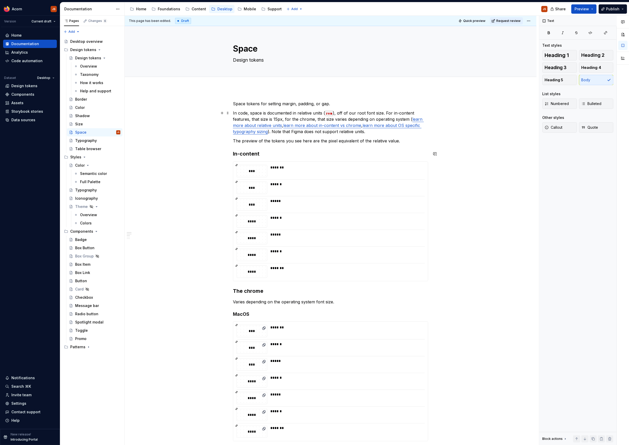
type textarea "*"
click at [360, 112] on p "In code, space is documented in relative units ( rem ), off of our root font si…" at bounding box center [330, 122] width 195 height 25
click at [474, 105] on button "button" at bounding box center [475, 103] width 7 height 7
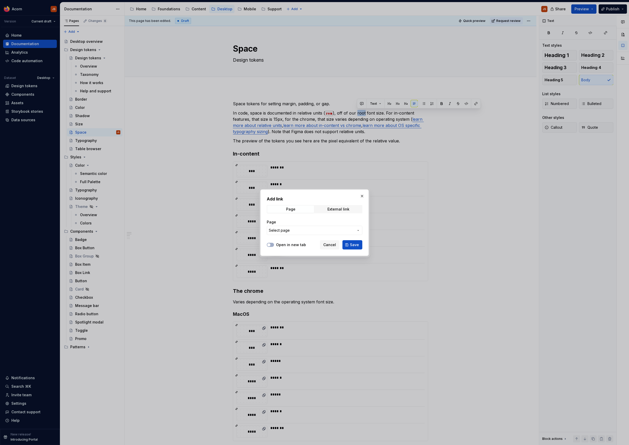
click at [350, 204] on div "Add link Page External link Page Select page" at bounding box center [315, 217] width 96 height 42
click at [349, 205] on div "Add link Page External link Page Select page" at bounding box center [315, 217] width 96 height 42
click at [348, 207] on span "External link" at bounding box center [338, 209] width 47 height 7
click at [328, 232] on input "URL" at bounding box center [315, 230] width 96 height 9
paste input "[URL][DOMAIN_NAME]"
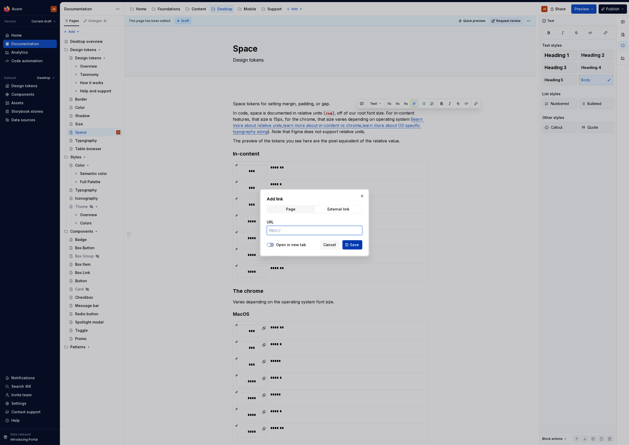
type input "[URL][DOMAIN_NAME]"
click at [357, 248] on button "Save" at bounding box center [352, 244] width 20 height 9
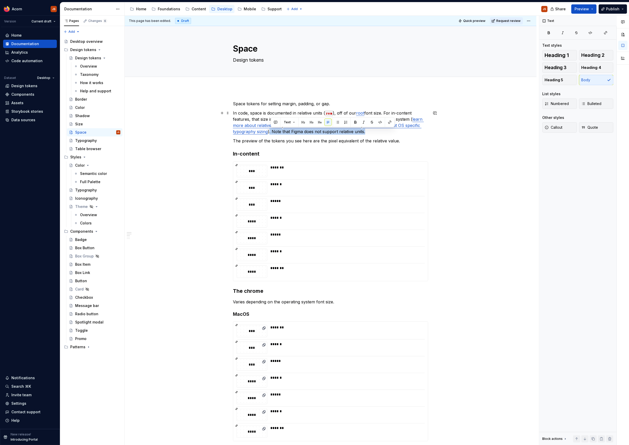
drag, startPoint x: 271, startPoint y: 131, endPoint x: 369, endPoint y: 132, distance: 97.6
click at [369, 132] on p "In code, space is documented in relative units ( rem ), off of our root font si…" at bounding box center [330, 122] width 195 height 25
click at [234, 141] on p "The preview of the tokens you see here are the pixel equivalent of the relative…" at bounding box center [330, 141] width 195 height 6
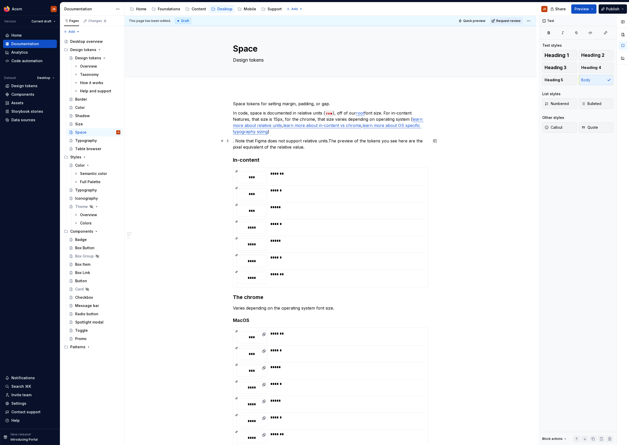
click at [235, 141] on p ". Note that Figma does not support relative units.The preview of the tokens you…" at bounding box center [330, 144] width 195 height 12
click at [328, 139] on p "Note that Figma does not support relative units.The preview of the tokens you s…" at bounding box center [330, 144] width 195 height 12
click at [329, 140] on p "Note that Figma does not support relative units. The preview of the tokens you …" at bounding box center [330, 144] width 195 height 12
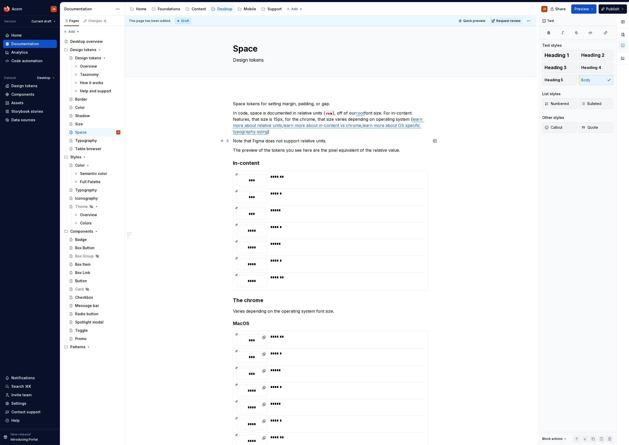
click at [292, 142] on p "Note that Figma does not support relative units." at bounding box center [330, 141] width 195 height 6
click at [561, 126] on span "Callout" at bounding box center [554, 127] width 18 height 5
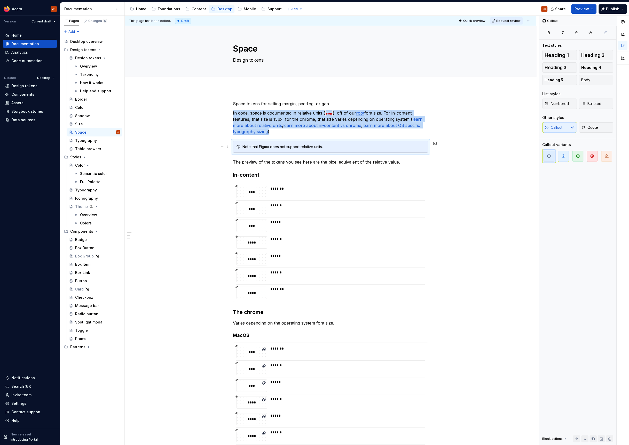
click at [262, 144] on div "Note that Figma does not support relative units." at bounding box center [333, 146] width 182 height 5
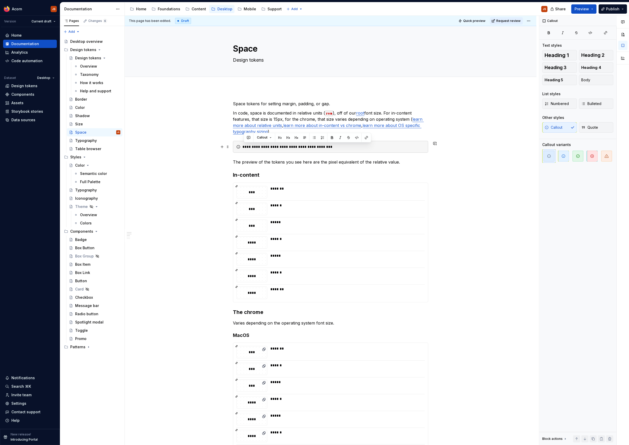
drag, startPoint x: 259, startPoint y: 146, endPoint x: 239, endPoint y: 146, distance: 19.9
click at [239, 146] on div "**********" at bounding box center [330, 147] width 195 height 12
click at [250, 162] on p "The preview of the tokens you see here are the pixel equivalent of the relative…" at bounding box center [330, 162] width 195 height 6
click at [544, 135] on div "Callout Quote" at bounding box center [577, 128] width 71 height 13
click at [548, 129] on icon "button" at bounding box center [547, 127] width 4 height 4
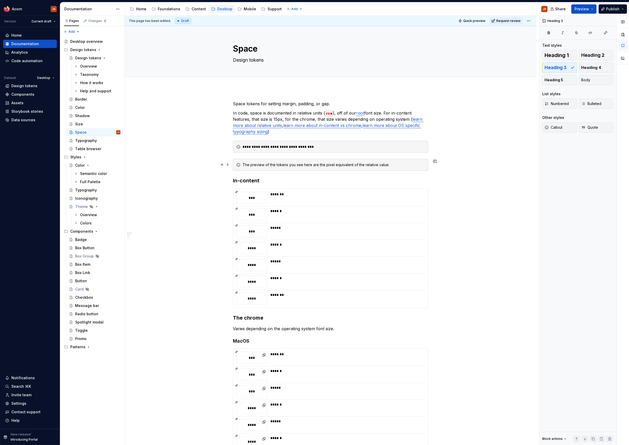
click at [410, 164] on div "The preview of the tokens you see here are the pixel equivalent of the relative…" at bounding box center [333, 164] width 182 height 5
click at [385, 164] on div "The preview of the tokens you see here are the pixel equivalent of the relative…" at bounding box center [333, 164] width 182 height 5
click at [392, 115] on p "In code, space is documented in relative units ( rem ), off of our root font si…" at bounding box center [330, 122] width 195 height 25
click at [412, 120] on p "In code, space is documented in relative units ( rem ), off of our root font si…" at bounding box center [330, 122] width 195 height 25
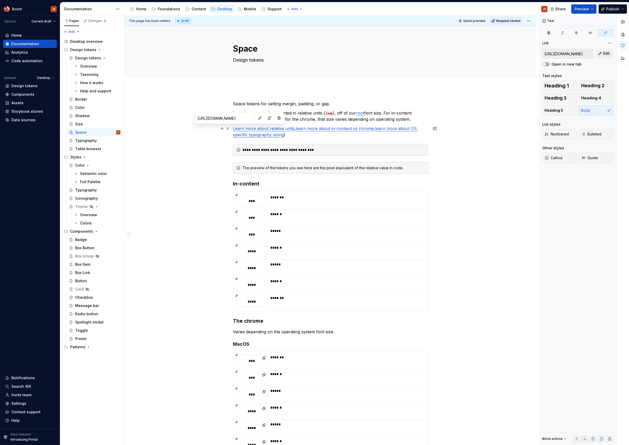
click at [296, 129] on p "Learn more about relative units , learn more about in-content vs chrome , learn…" at bounding box center [330, 131] width 195 height 12
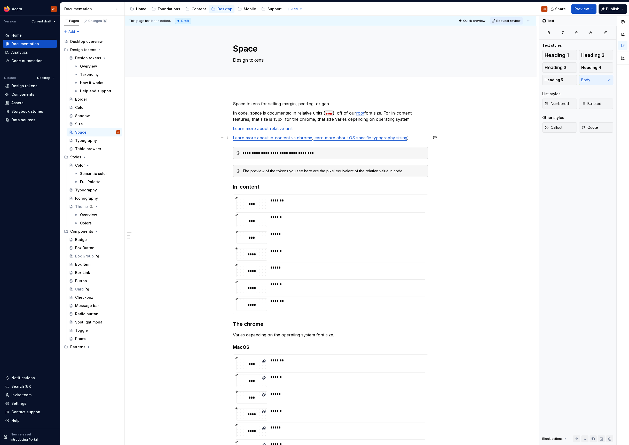
click at [314, 137] on link "learn more about OS specific typography sizing" at bounding box center [360, 137] width 94 height 5
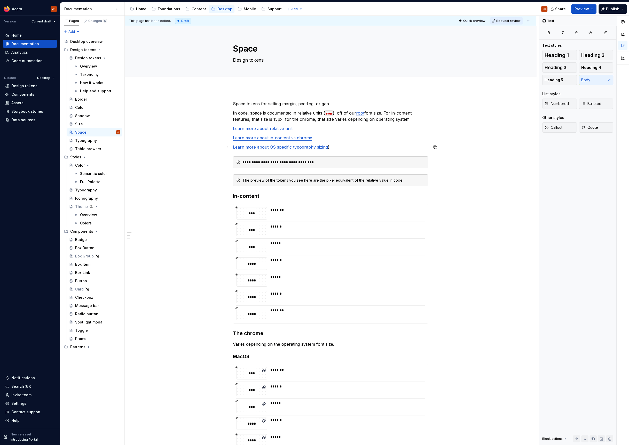
click at [350, 145] on p "Learn more about OS specific typography sizing )" at bounding box center [330, 147] width 195 height 6
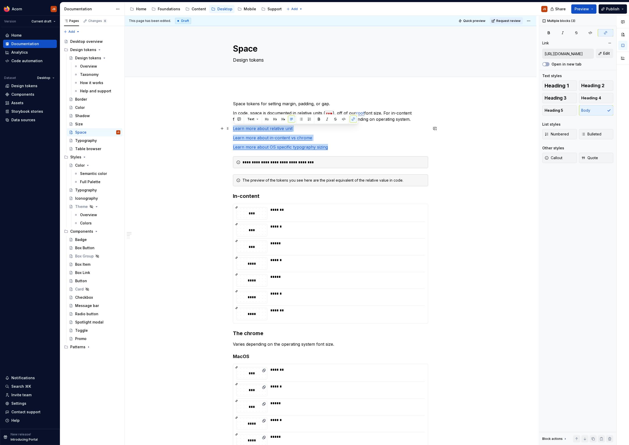
drag, startPoint x: 350, startPoint y: 145, endPoint x: 215, endPoint y: 131, distance: 135.8
click at [437, 87] on div "Add tab" at bounding box center [331, 82] width 412 height 11
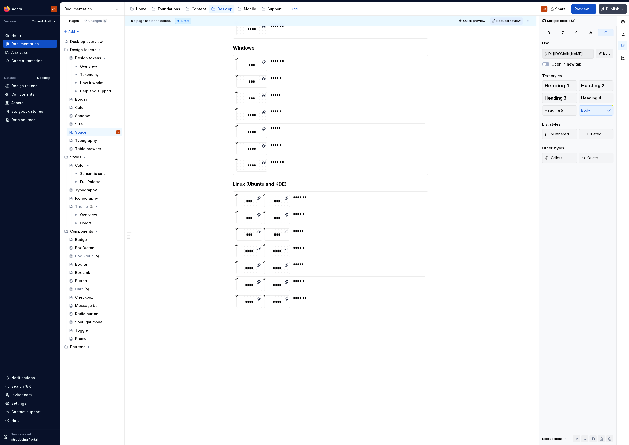
click at [609, 9] on span "Publish" at bounding box center [612, 8] width 13 height 5
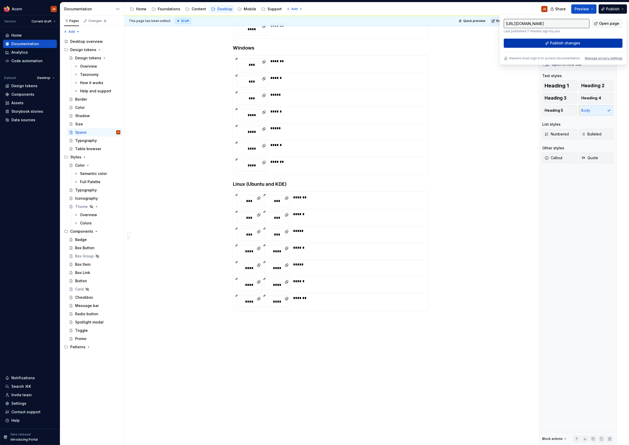
scroll to position [462, 0]
click at [557, 40] on button "Publish changes" at bounding box center [563, 42] width 119 height 9
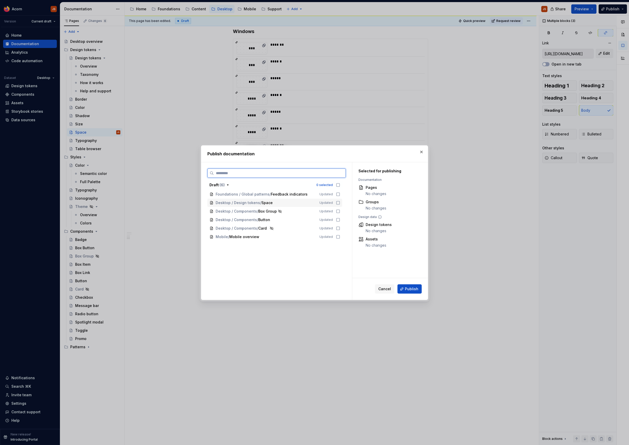
click at [340, 202] on icon at bounding box center [338, 203] width 4 height 4
click at [405, 287] on button "Publish" at bounding box center [409, 289] width 24 height 9
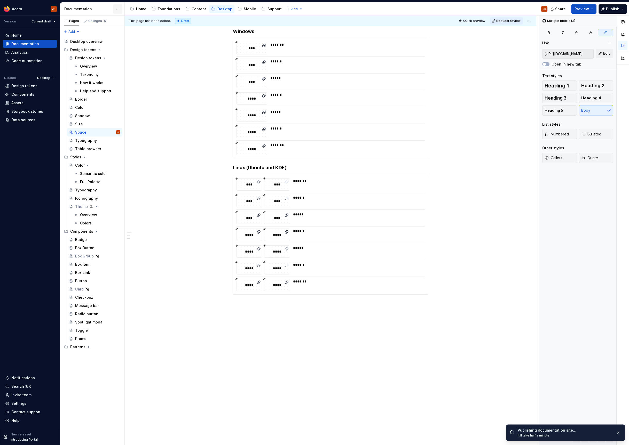
click at [119, 11] on html "Acorn JS Version Current draft Home Documentation Analytics Code automation Dat…" at bounding box center [314, 222] width 629 height 445
click at [127, 51] on div "Documentation settings" at bounding box center [147, 53] width 49 height 5
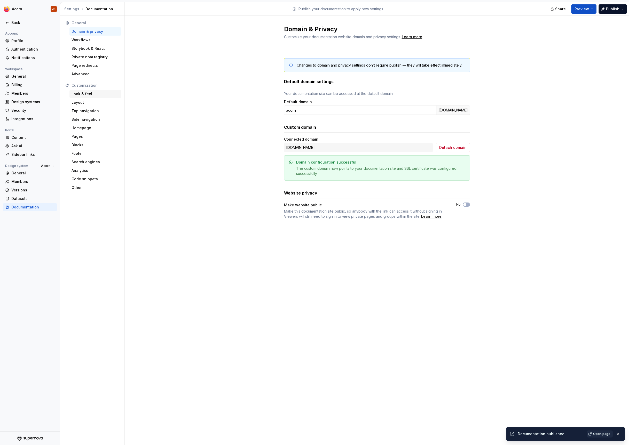
click at [74, 97] on div "Look & feel" at bounding box center [95, 94] width 52 height 8
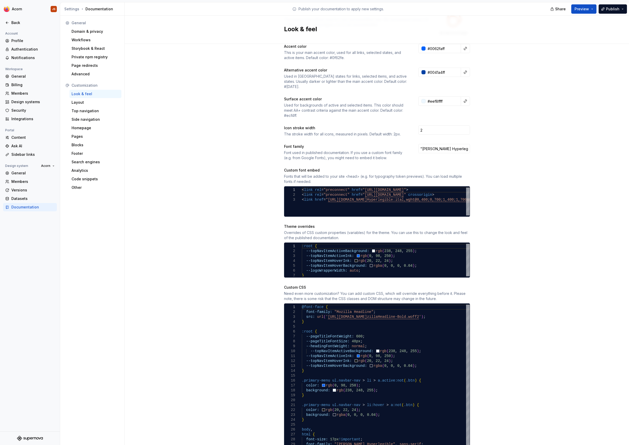
scroll to position [150, 0]
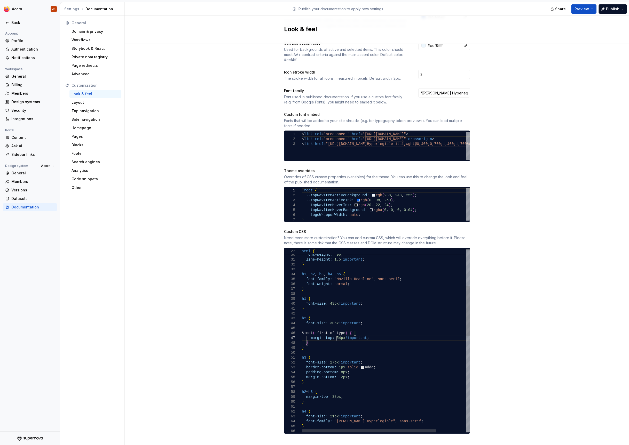
click at [337, 332] on div "font-family: "[PERSON_NAME] Hyperlegible" , sans-serif ; font-weight: 400 ; lin…" at bounding box center [404, 450] width 205 height 680
click at [325, 391] on div "font-family: "[PERSON_NAME] Hyperlegible" , sans-serif ; font-weight: 400 ; lin…" at bounding box center [404, 450] width 205 height 680
click at [336, 391] on div "font-family: "[PERSON_NAME] Hyperlegible" , sans-serif ; font-weight: 400 ; lin…" at bounding box center [404, 450] width 205 height 680
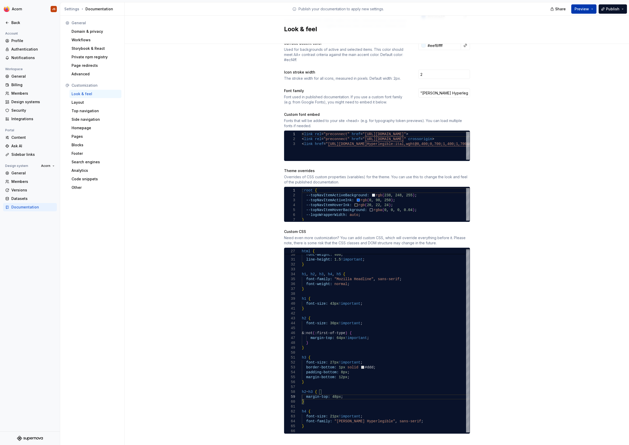
click at [582, 8] on span "Preview" at bounding box center [581, 8] width 14 height 5
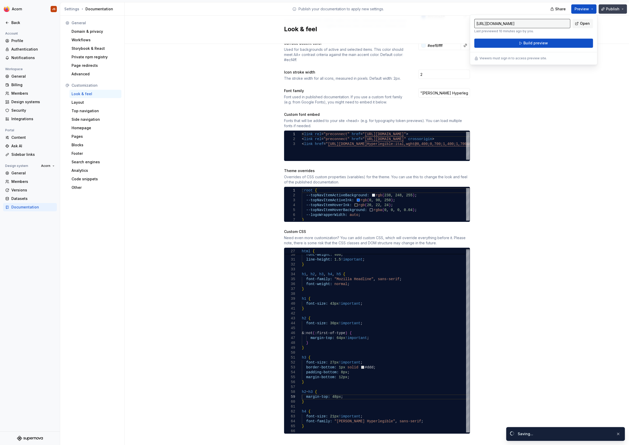
click at [612, 8] on span "Publish" at bounding box center [612, 8] width 13 height 5
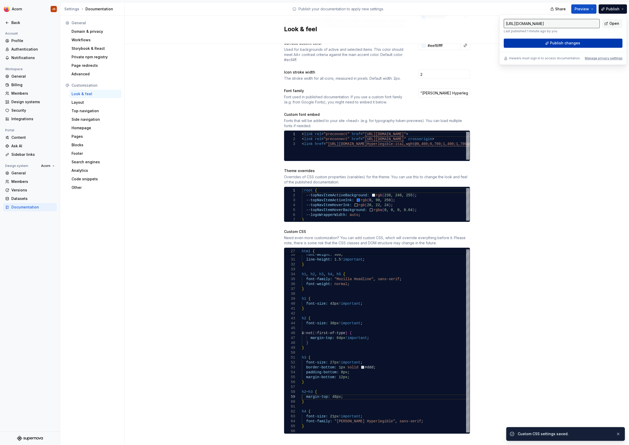
click at [581, 44] on button "Publish changes" at bounding box center [563, 42] width 119 height 9
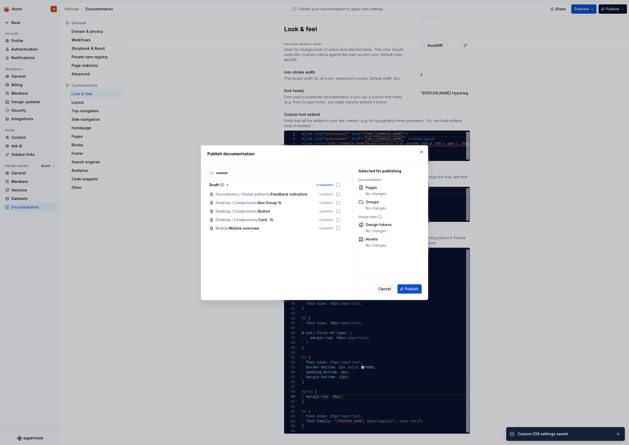
scroll to position [150, 0]
click at [422, 151] on button "button" at bounding box center [421, 151] width 7 height 7
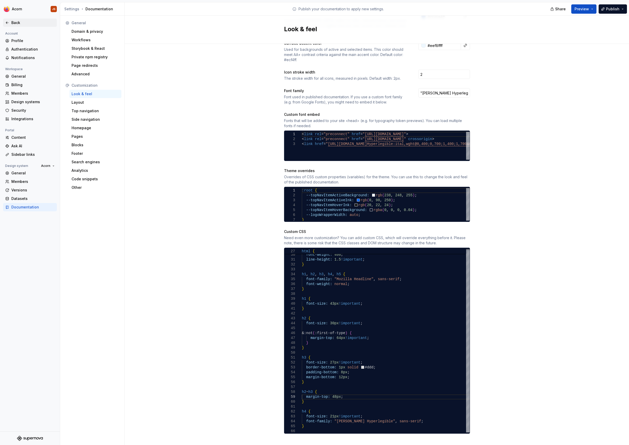
click at [12, 22] on div "Back" at bounding box center [32, 22] width 43 height 5
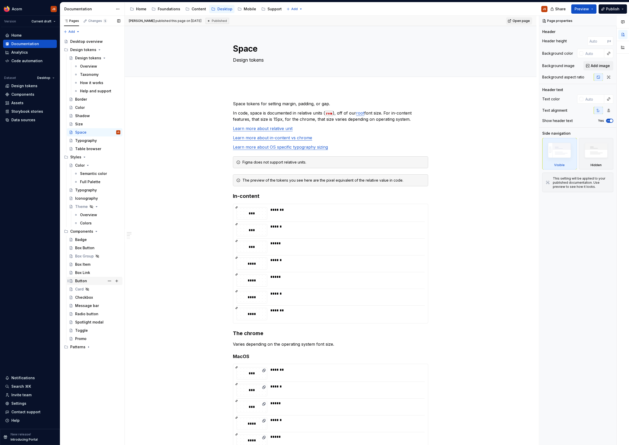
click at [77, 280] on div "Button" at bounding box center [81, 281] width 12 height 5
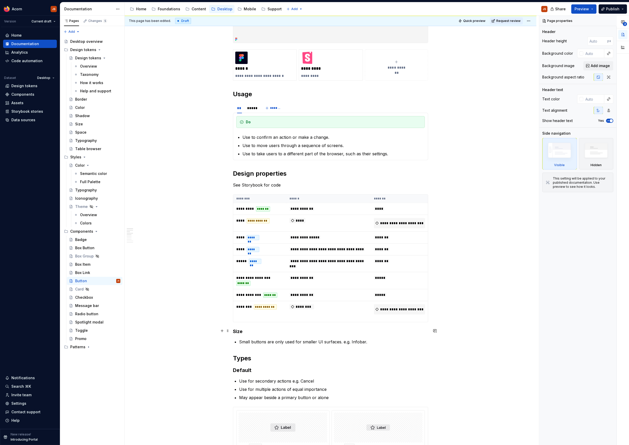
scroll to position [144, 0]
click at [307, 222] on td "****" at bounding box center [328, 224] width 84 height 17
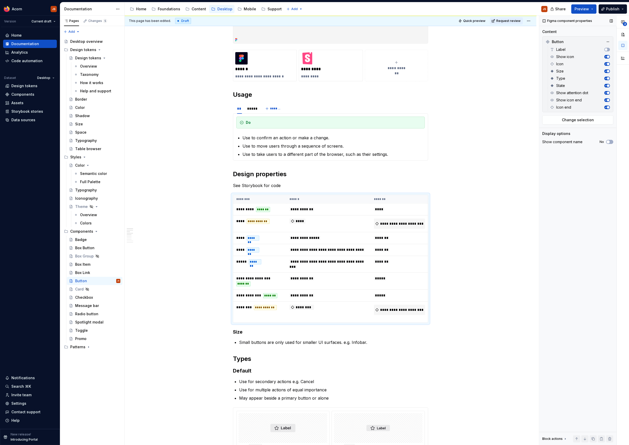
click at [608, 64] on span "button" at bounding box center [608, 64] width 3 height 3
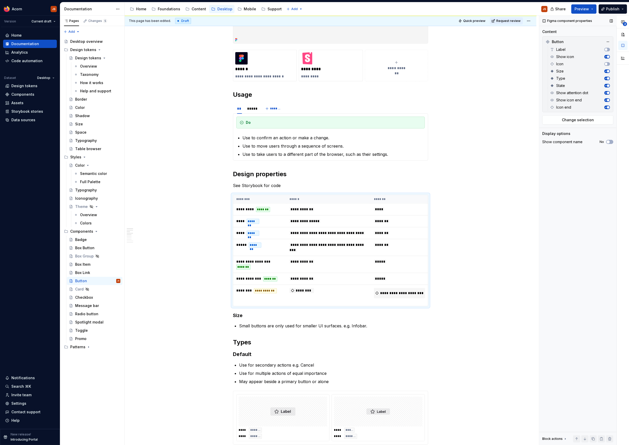
click at [607, 106] on button "button" at bounding box center [607, 108] width 6 height 4
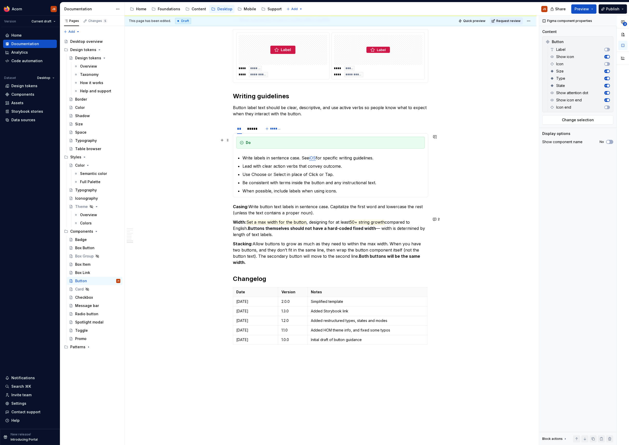
scroll to position [758, 0]
click at [269, 220] on span "Set a max width for the button" at bounding box center [276, 222] width 60 height 5
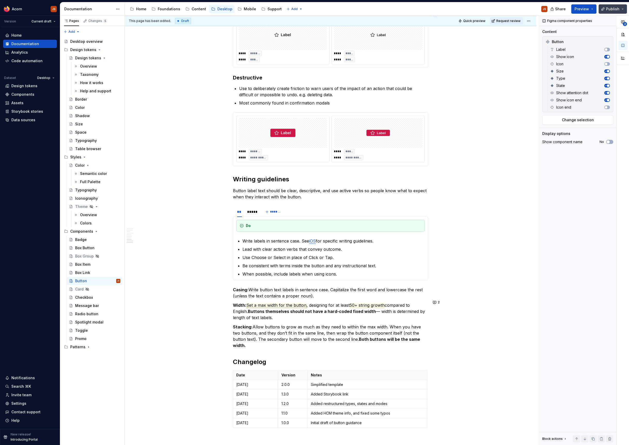
click at [608, 8] on span "Publish" at bounding box center [612, 8] width 13 height 5
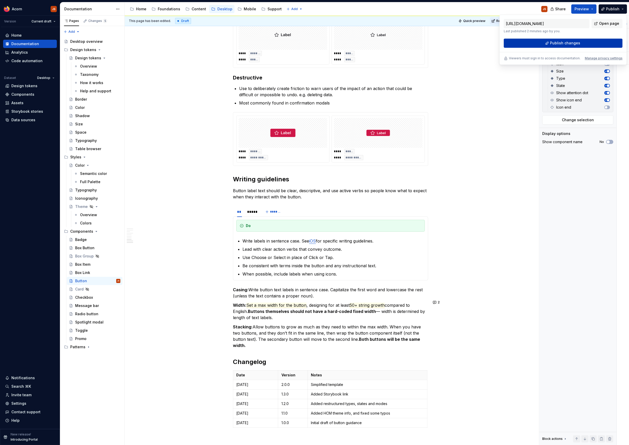
click at [569, 40] on button "Publish changes" at bounding box center [563, 42] width 119 height 9
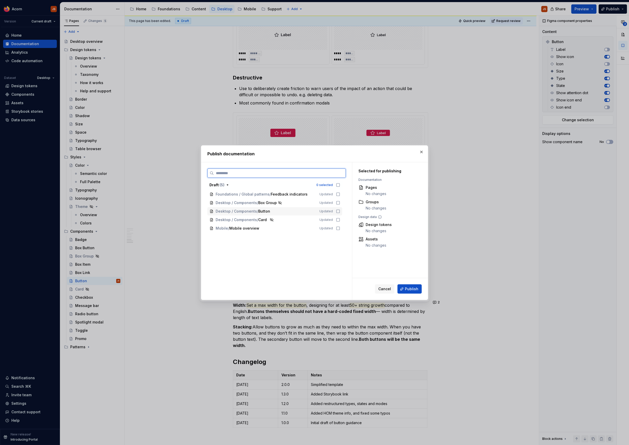
click at [340, 210] on icon at bounding box center [337, 211] width 3 height 3
click at [411, 287] on span "Publish" at bounding box center [411, 289] width 13 height 5
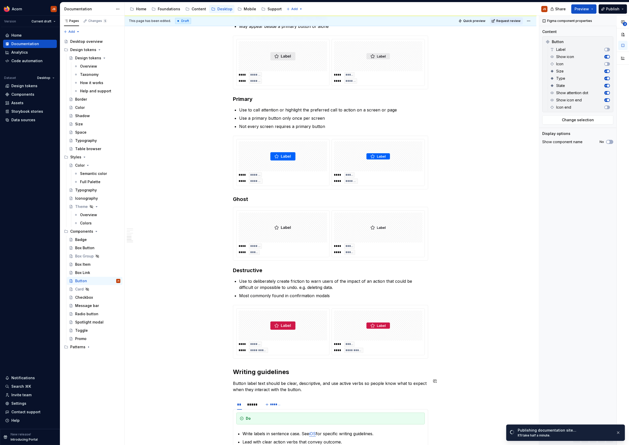
scroll to position [610, 0]
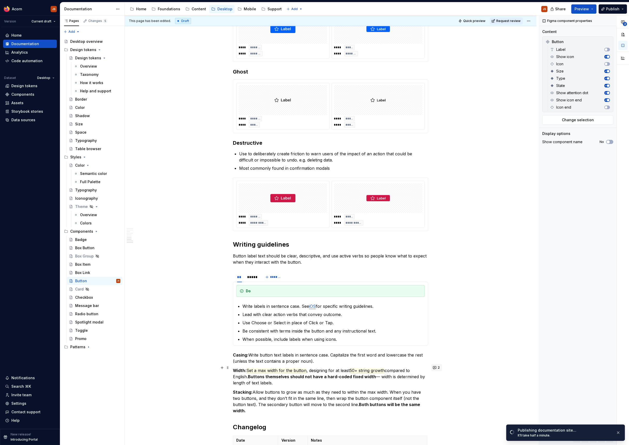
click at [439, 366] on span "2" at bounding box center [439, 368] width 2 height 4
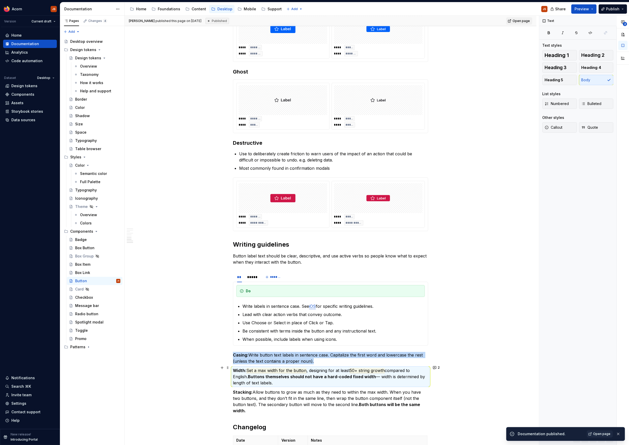
click at [278, 381] on p "Width: Set a max width for the button , designing for at least 50+ string growt…" at bounding box center [330, 377] width 195 height 19
click at [277, 336] on p "When possible, include labels when using icons." at bounding box center [333, 339] width 182 height 6
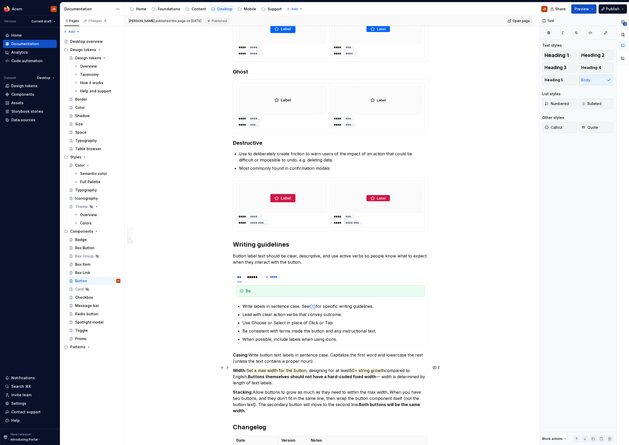
click at [319, 380] on p "Width: Set a max width for the button , designing for at least 50+ string growt…" at bounding box center [330, 377] width 195 height 19
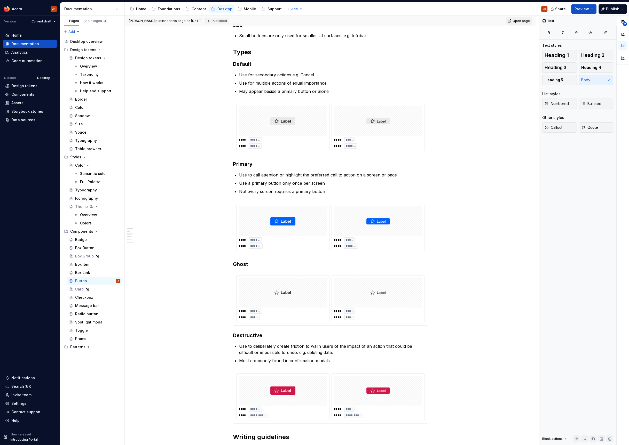
scroll to position [0, 0]
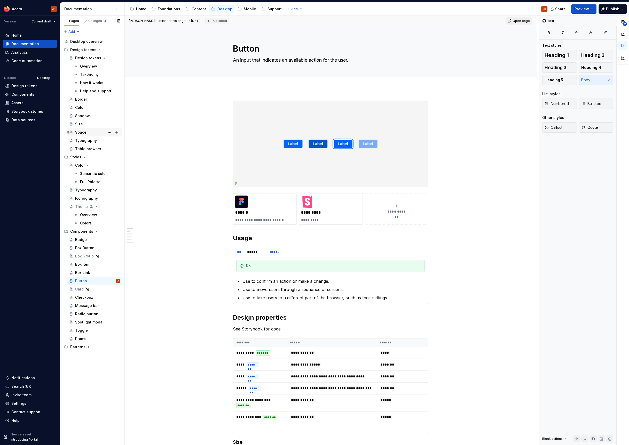
click at [101, 135] on div "Space" at bounding box center [97, 132] width 45 height 7
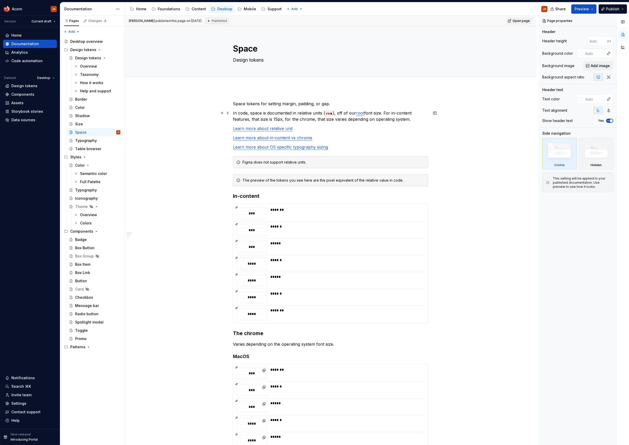
click at [337, 112] on p "In code, space is documented in relative units ( rem ), off of our root font si…" at bounding box center [330, 116] width 195 height 12
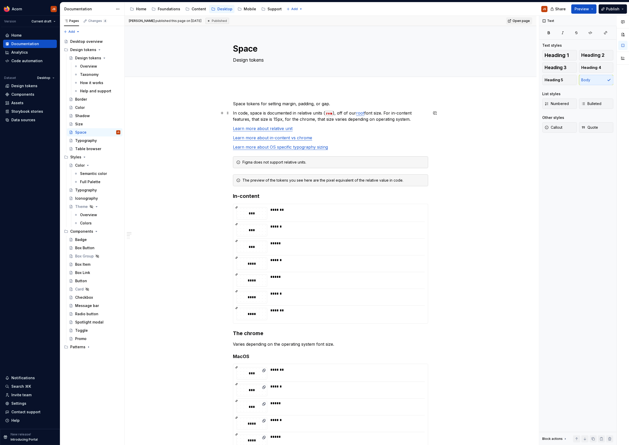
type textarea "*"
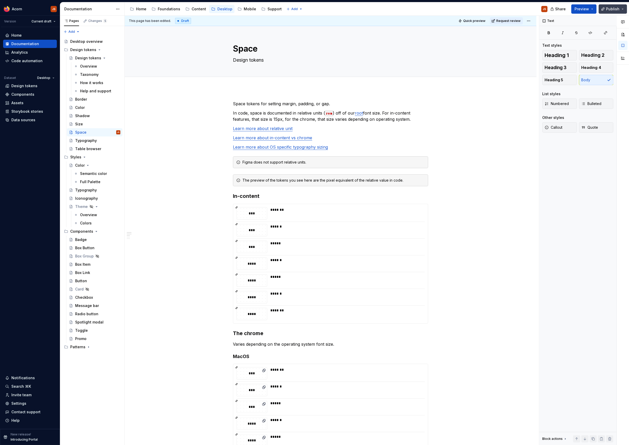
click at [615, 8] on span "Publish" at bounding box center [612, 8] width 13 height 5
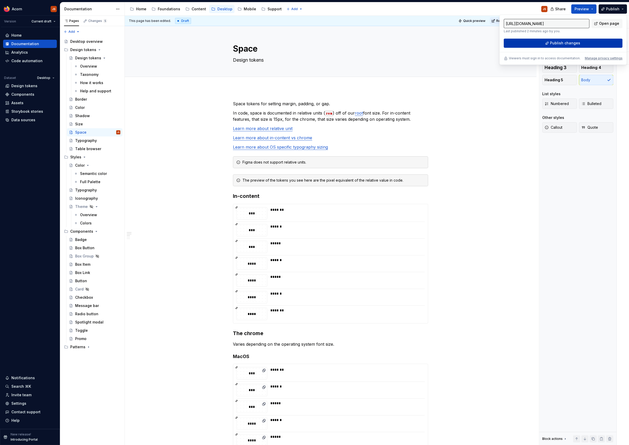
click at [510, 44] on button "Publish changes" at bounding box center [563, 42] width 119 height 9
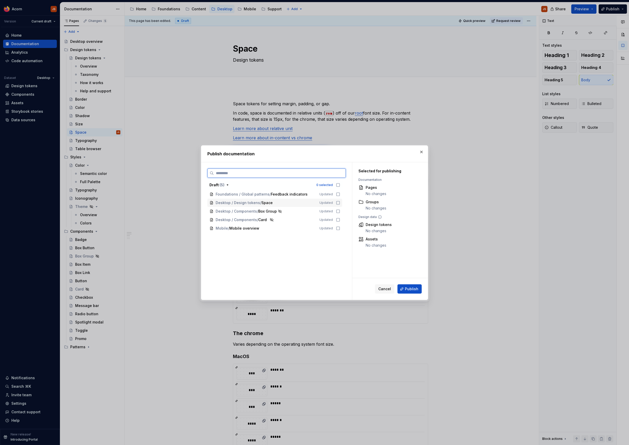
click at [339, 204] on icon at bounding box center [338, 203] width 4 height 4
click at [403, 292] on button "Publish" at bounding box center [409, 289] width 24 height 9
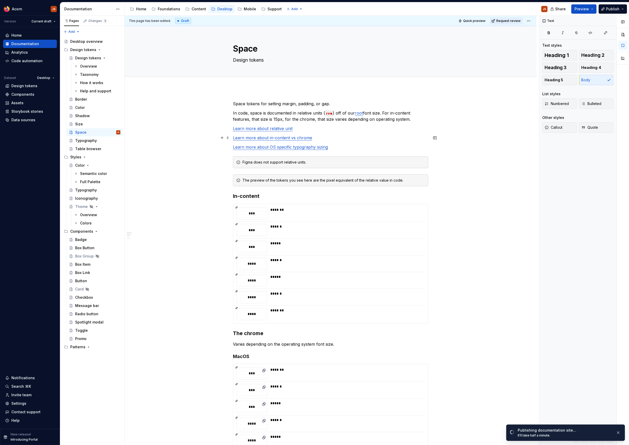
click at [288, 136] on link "Learn more about in-content vs chrome" at bounding box center [272, 137] width 79 height 5
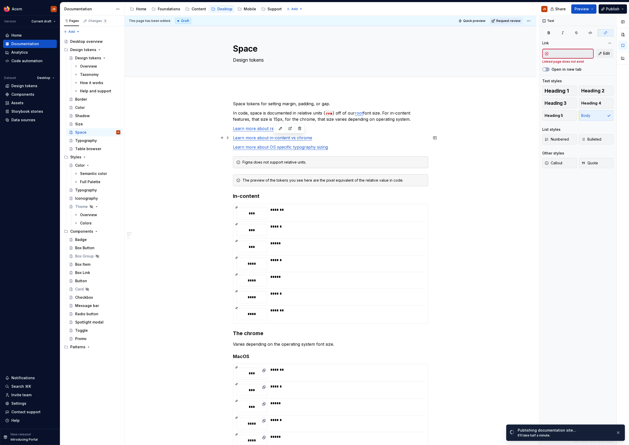
click at [288, 136] on link "Learn more about in-content vs chrome" at bounding box center [272, 137] width 79 height 5
type textarea "*"
click at [599, 53] on button "Edit" at bounding box center [605, 53] width 18 height 9
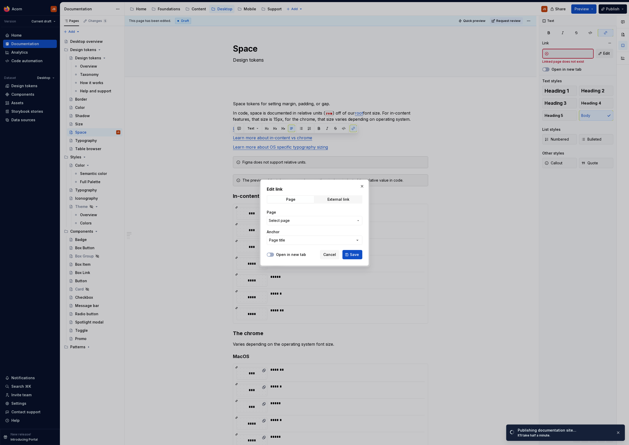
click at [284, 213] on div "Page" at bounding box center [315, 212] width 96 height 5
click at [277, 223] on span "Select page" at bounding box center [279, 220] width 21 height 5
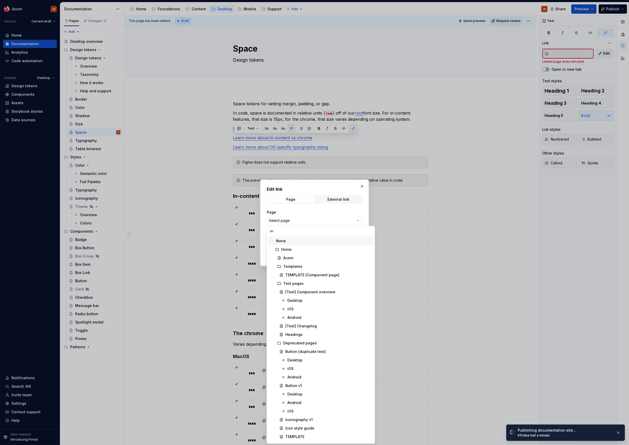
type input "[PERSON_NAME]"
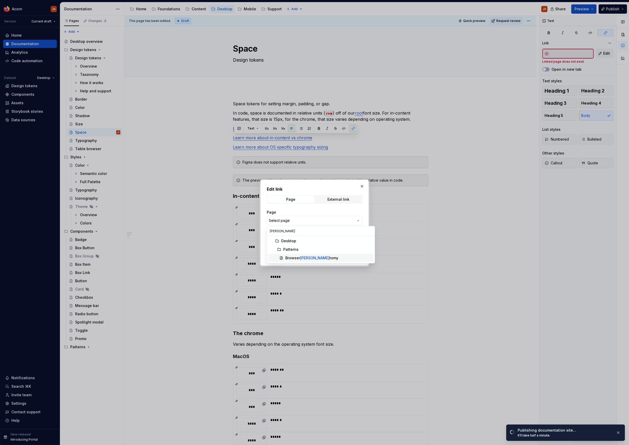
click at [291, 257] on div "Browser [PERSON_NAME]" at bounding box center [311, 258] width 53 height 5
click at [298, 242] on button "Page title" at bounding box center [315, 240] width 96 height 9
click at [285, 260] on div "Page title" at bounding box center [284, 260] width 17 height 5
click at [350, 255] on button "Save" at bounding box center [352, 254] width 20 height 9
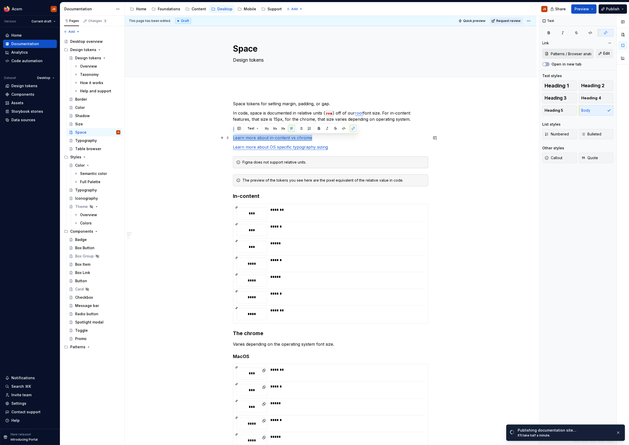
click at [396, 136] on p "Learn more about in-content vs chrome" at bounding box center [330, 138] width 195 height 6
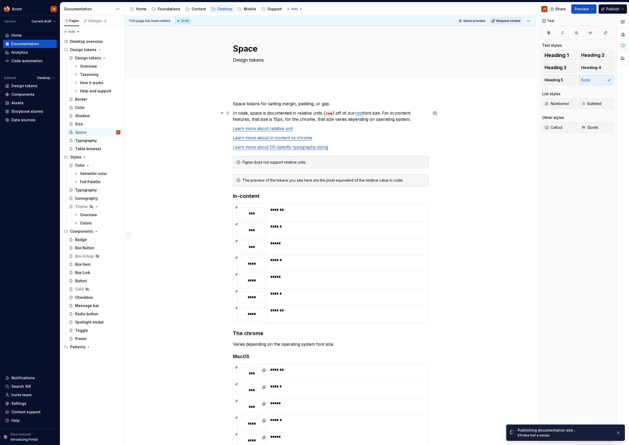
click at [275, 118] on p "In code, space is documented in relative units ( rem ) off of our root font siz…" at bounding box center [330, 116] width 195 height 12
click at [284, 119] on p "In code, space is documented in relative units ( rem ) off of our root font siz…" at bounding box center [330, 116] width 195 height 12
click at [290, 128] on link "Learn more about relative unit" at bounding box center [263, 128] width 60 height 5
click at [292, 137] on link "Learn more about in-content vs chrome" at bounding box center [272, 137] width 79 height 5
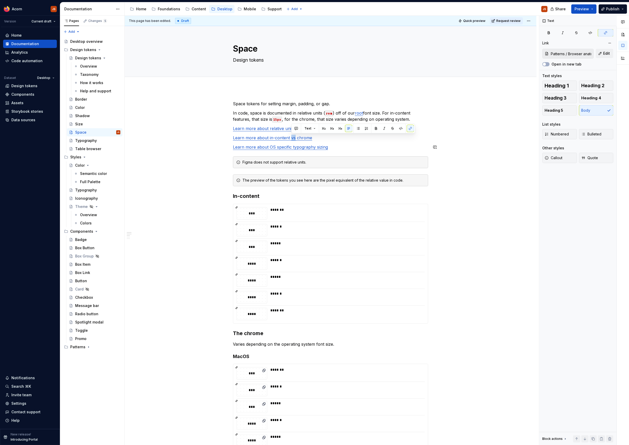
click at [375, 143] on div "Space tokens for setting margin, padding, or gap. In code, space is documented …" at bounding box center [330, 435] width 195 height 668
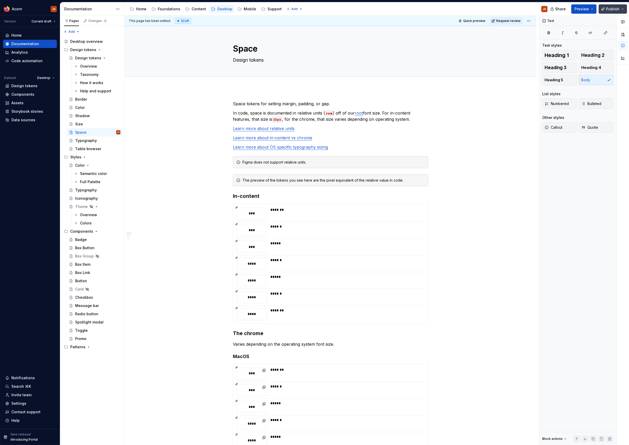
click at [610, 11] on button "Publish" at bounding box center [612, 8] width 28 height 9
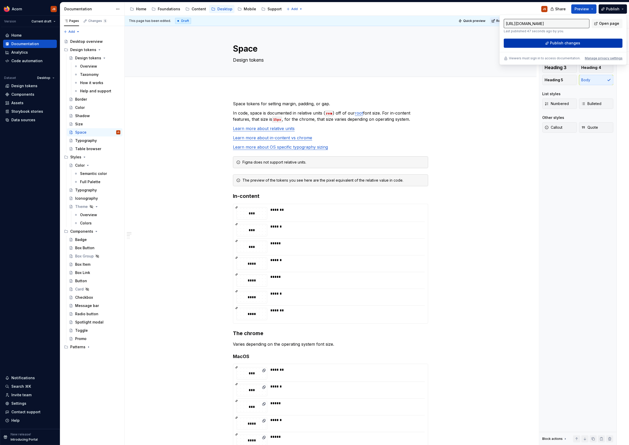
click at [526, 41] on button "Publish changes" at bounding box center [563, 42] width 119 height 9
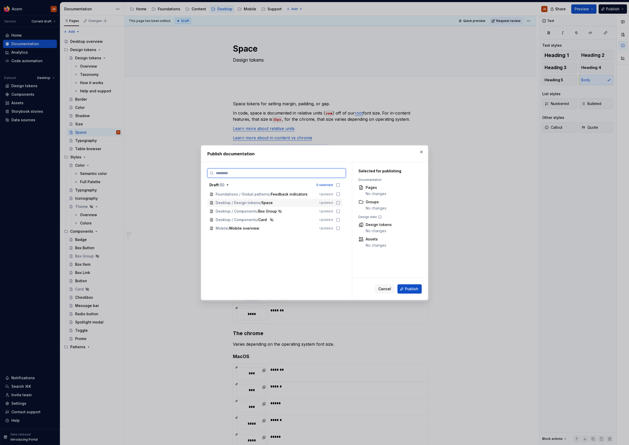
click at [340, 202] on icon at bounding box center [338, 203] width 4 height 4
click at [413, 289] on span "Publish" at bounding box center [411, 289] width 13 height 5
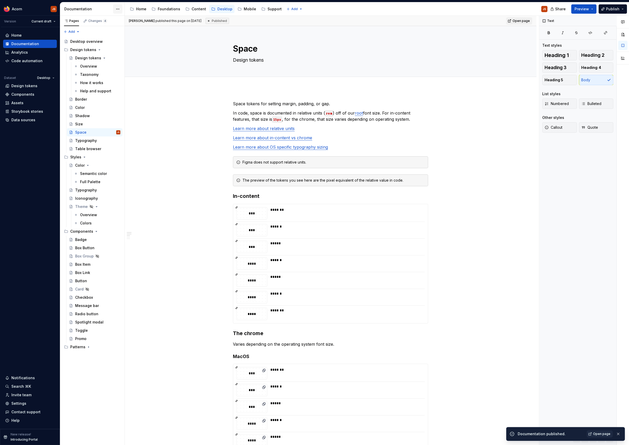
click at [121, 10] on html "Acorn JS Version Current draft Home Documentation Analytics Code automation Dat…" at bounding box center [314, 222] width 629 height 445
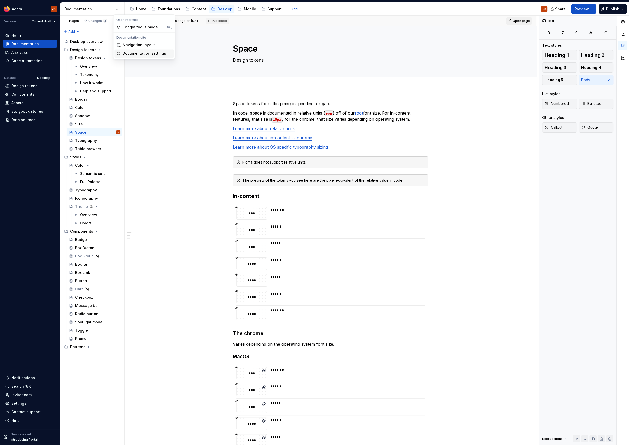
click at [124, 54] on div "Documentation settings" at bounding box center [147, 53] width 49 height 5
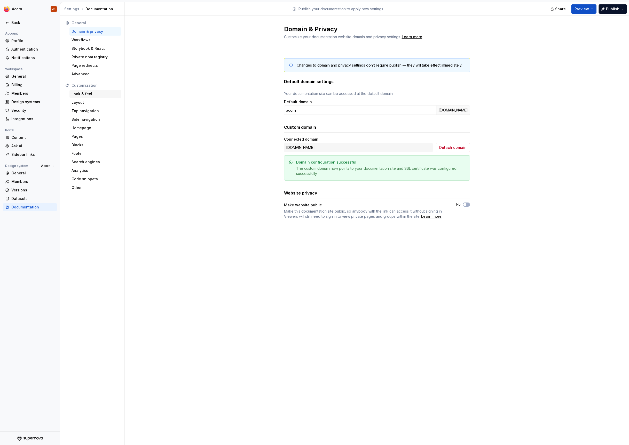
click at [86, 93] on div "Look & feel" at bounding box center [96, 93] width 48 height 5
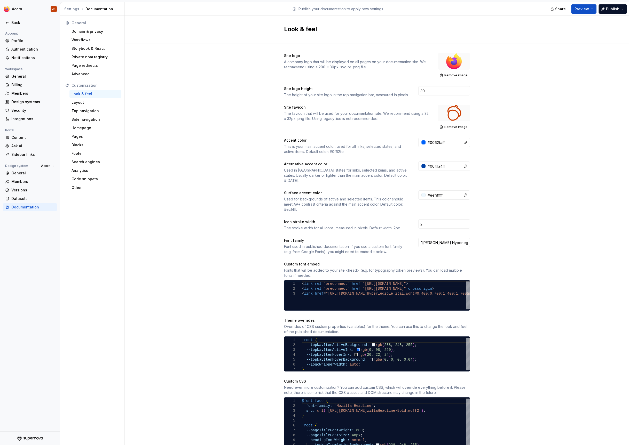
scroll to position [150, 0]
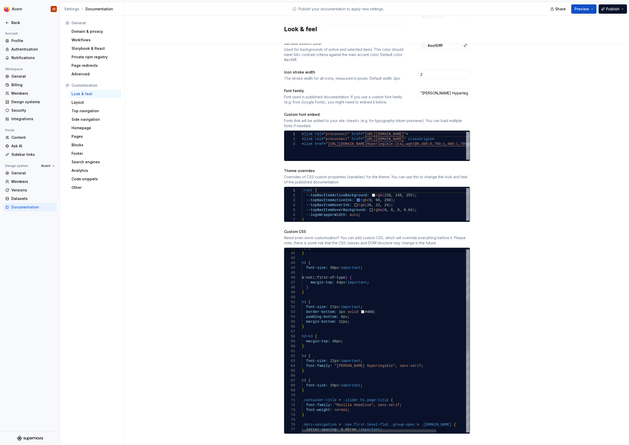
click at [336, 335] on div "font-size: 43px !important ; } h2 { font-size: 30px !important ; &:not ( :first…" at bounding box center [404, 395] width 205 height 680
click at [609, 9] on span "Publish" at bounding box center [612, 8] width 13 height 5
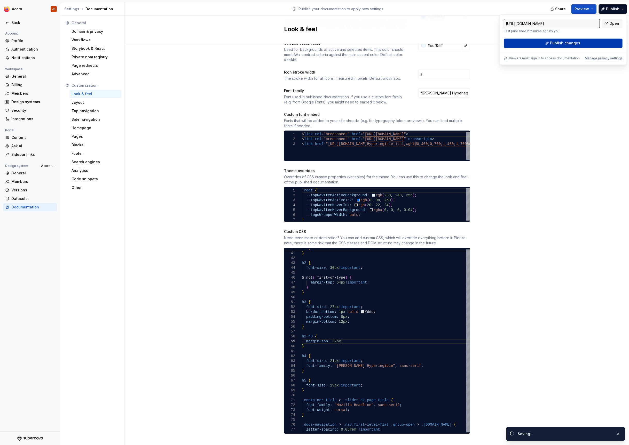
click at [519, 47] on button "Publish changes" at bounding box center [563, 42] width 119 height 9
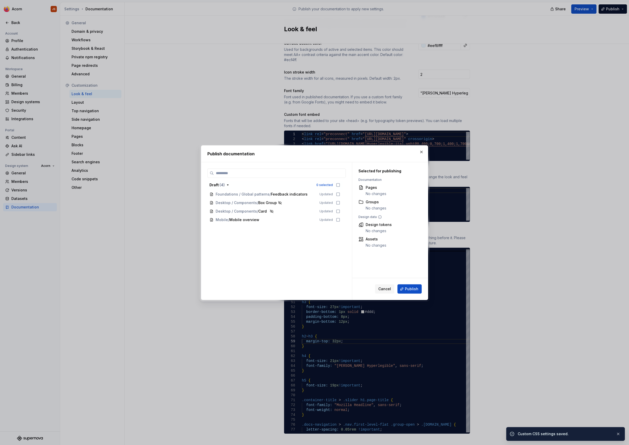
scroll to position [150, 0]
click at [409, 289] on span "Publish" at bounding box center [411, 289] width 13 height 5
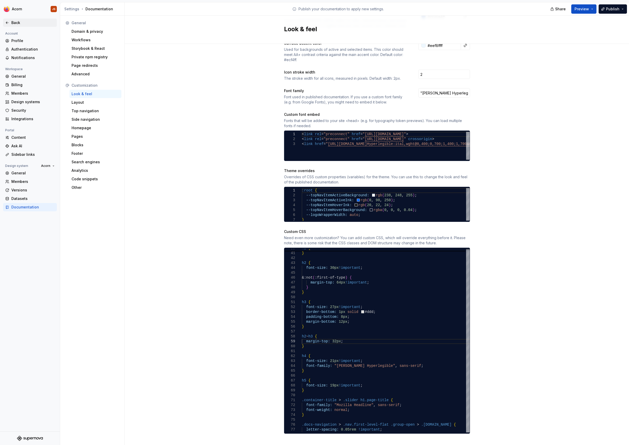
click at [7, 22] on icon at bounding box center [7, 23] width 2 height 2
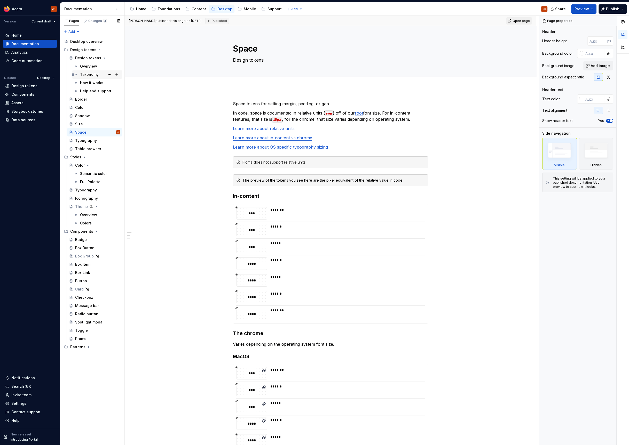
click at [87, 75] on div "Taxonomy" at bounding box center [89, 74] width 19 height 5
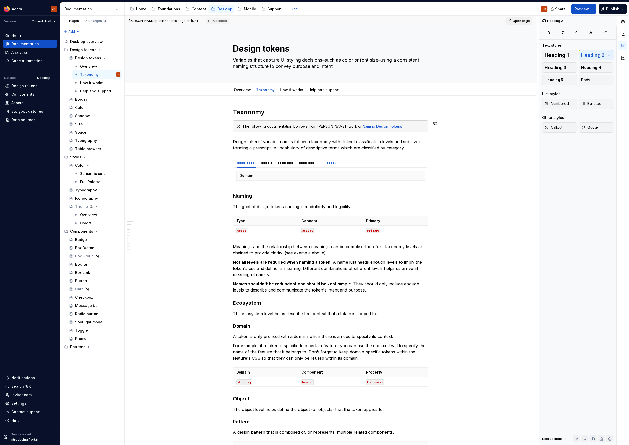
click at [229, 194] on span at bounding box center [228, 195] width 4 height 7
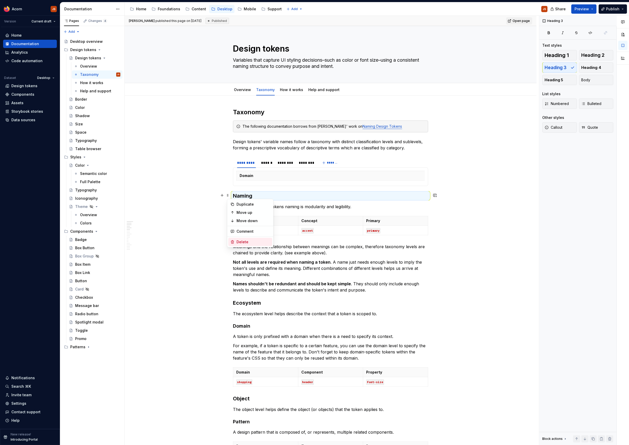
click at [242, 241] on div "Delete" at bounding box center [254, 242] width 34 height 5
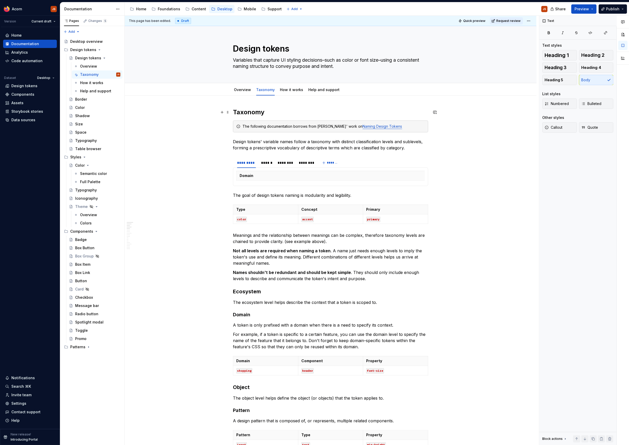
click at [244, 113] on h2 "Taxonomy" at bounding box center [330, 112] width 195 height 8
click at [305, 196] on p "The goal of design tokens naming is modularity and legibility." at bounding box center [330, 195] width 195 height 6
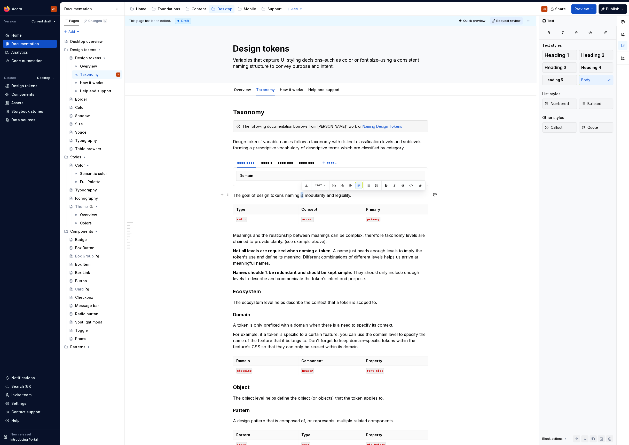
click at [305, 196] on p "The goal of design tokens naming is modularity and legibility." at bounding box center [330, 195] width 195 height 6
click at [269, 167] on div "********* ****** ******** ********" at bounding box center [275, 164] width 84 height 13
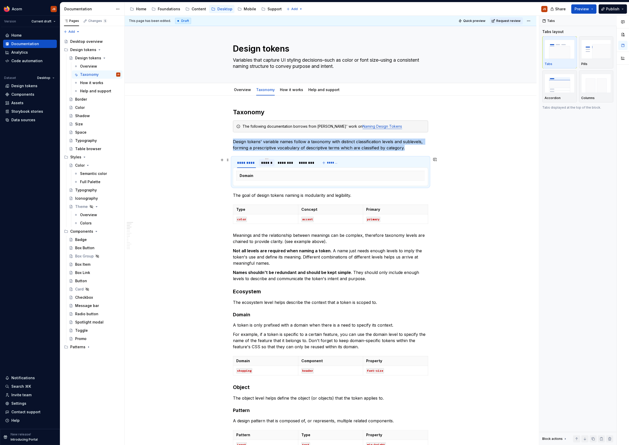
click at [265, 159] on div "******" at bounding box center [266, 163] width 15 height 8
click at [282, 161] on div "********" at bounding box center [286, 162] width 16 height 5
click at [304, 160] on div "********" at bounding box center [306, 162] width 14 height 5
click at [593, 84] on img "button" at bounding box center [596, 83] width 30 height 19
click at [566, 88] on img "button" at bounding box center [560, 83] width 30 height 19
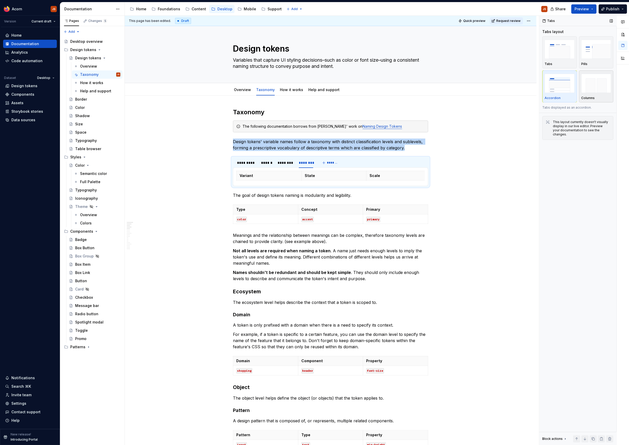
click at [598, 81] on img "button" at bounding box center [596, 83] width 30 height 19
click at [589, 55] on img "button" at bounding box center [596, 49] width 30 height 19
click at [567, 59] on div "button" at bounding box center [560, 49] width 30 height 21
click at [597, 81] on img "button" at bounding box center [596, 83] width 30 height 19
click at [560, 88] on img "button" at bounding box center [560, 83] width 30 height 19
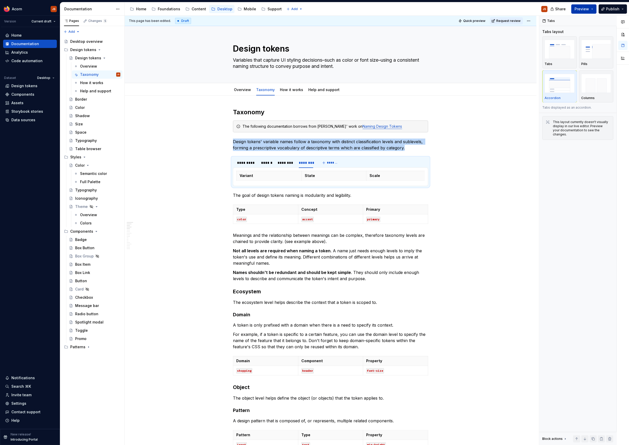
click at [583, 11] on span "Preview" at bounding box center [581, 8] width 14 height 5
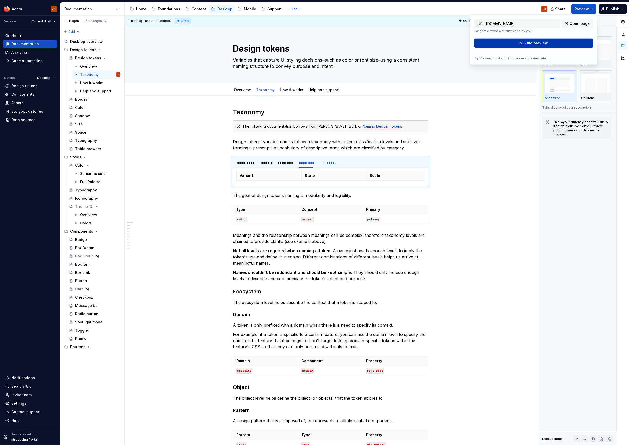
click at [561, 46] on button "Build preview" at bounding box center [533, 42] width 119 height 9
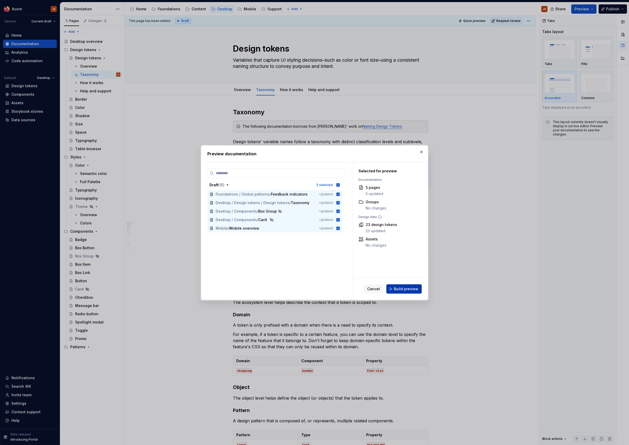
click at [402, 292] on button "Build preview" at bounding box center [403, 289] width 35 height 9
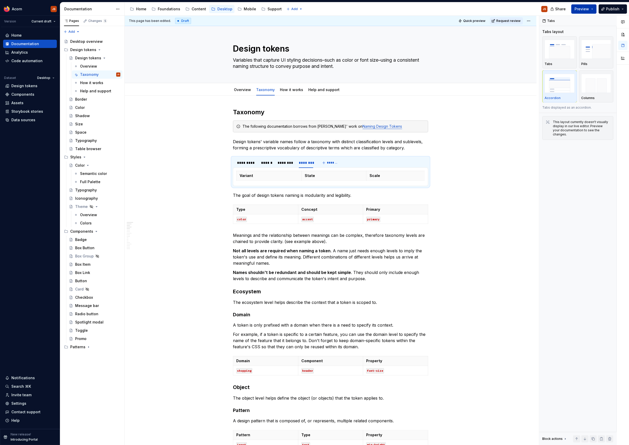
click at [592, 7] on button "Preview" at bounding box center [583, 8] width 25 height 9
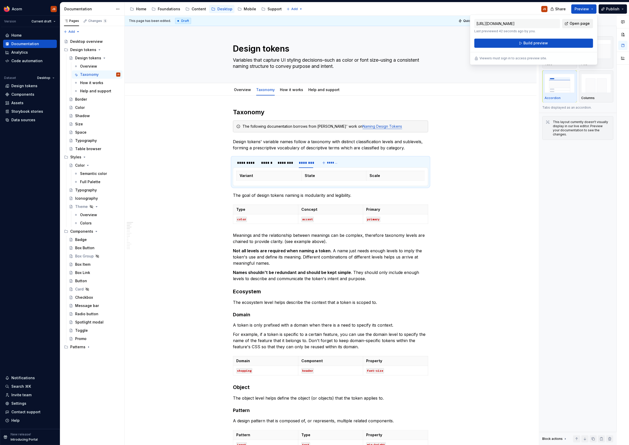
click at [579, 24] on span "Open page" at bounding box center [580, 23] width 20 height 5
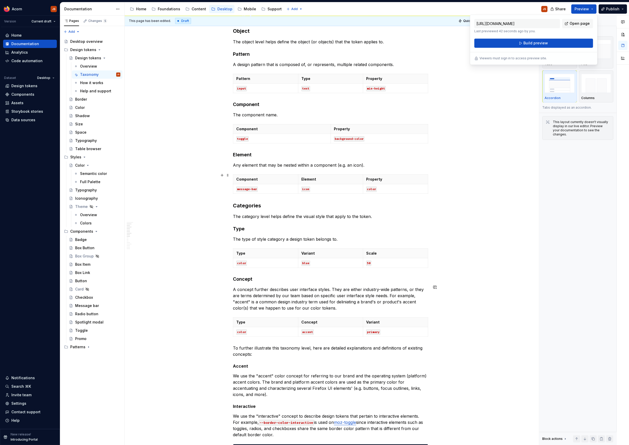
scroll to position [234, 0]
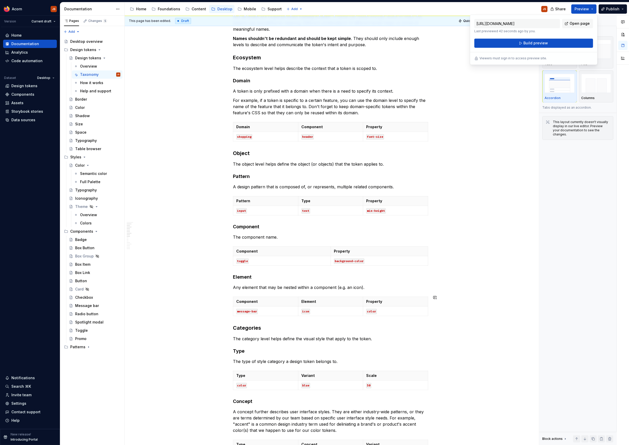
click at [265, 325] on h3 "Categories" at bounding box center [330, 328] width 195 height 7
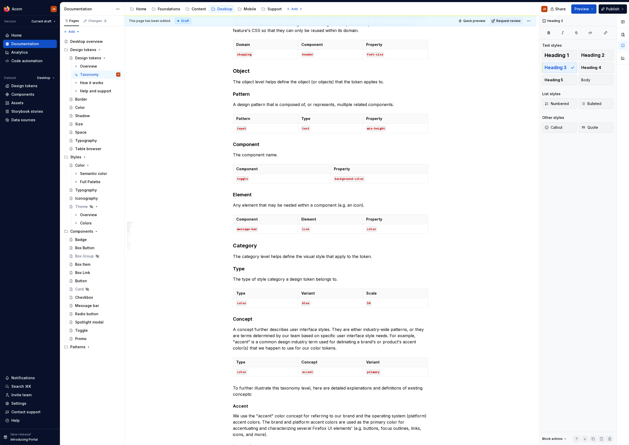
scroll to position [0, 0]
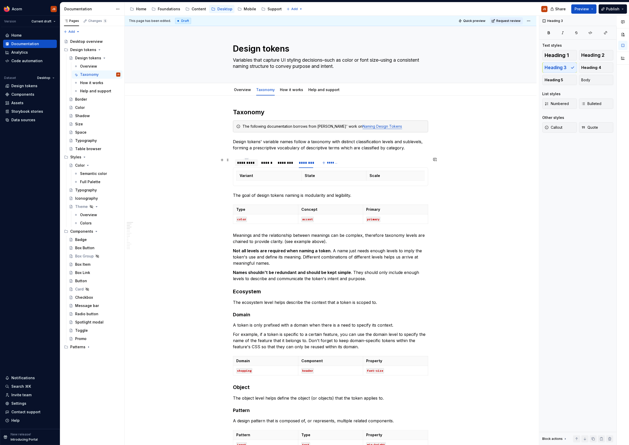
click at [247, 161] on div "*********" at bounding box center [246, 162] width 19 height 5
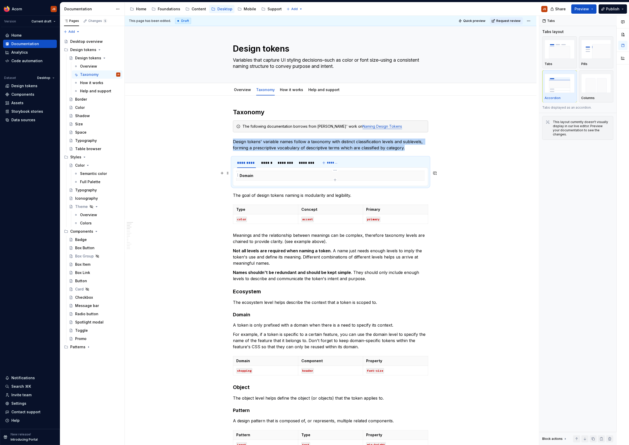
click at [265, 173] on p "Domain" at bounding box center [334, 175] width 188 height 5
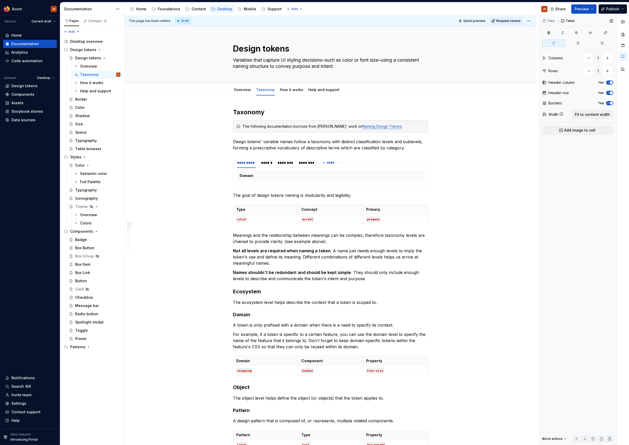
click at [609, 101] on button "Yes" at bounding box center [609, 103] width 7 height 4
click at [268, 163] on div "******" at bounding box center [266, 162] width 11 height 5
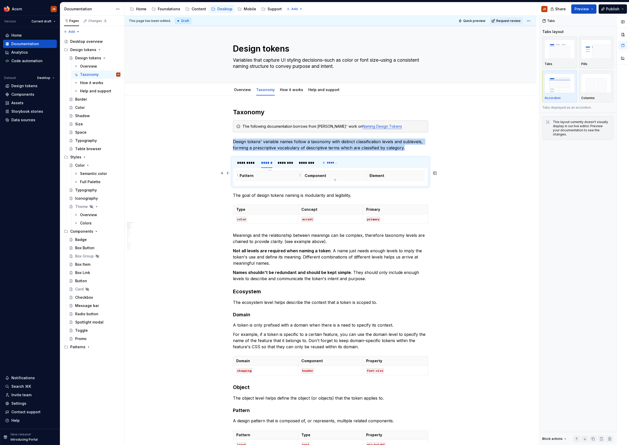
click at [270, 177] on p "Pattern" at bounding box center [269, 175] width 59 height 5
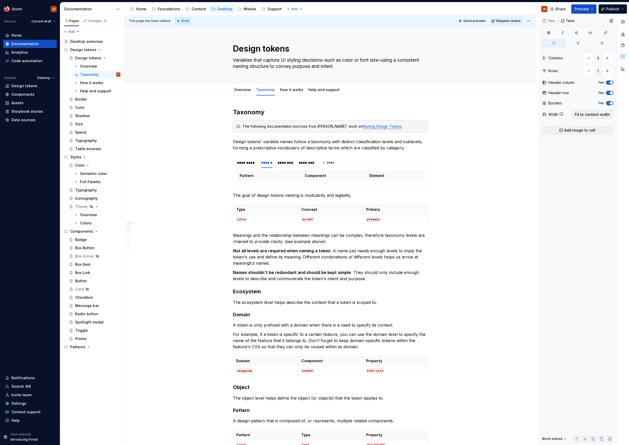
click at [610, 102] on icon "button" at bounding box center [608, 103] width 4 height 3
click at [282, 163] on div "********" at bounding box center [286, 162] width 16 height 5
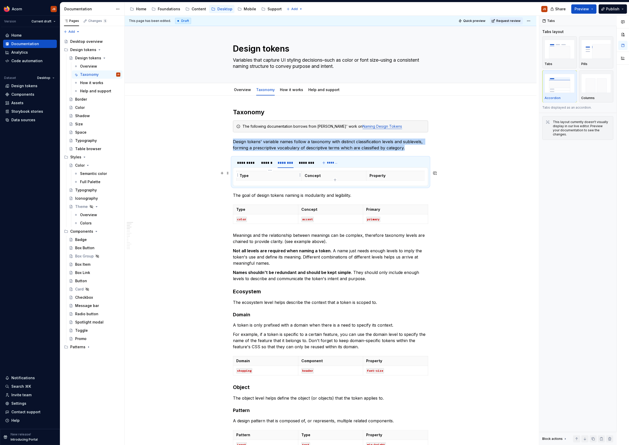
click at [290, 178] on th "Type" at bounding box center [269, 176] width 65 height 10
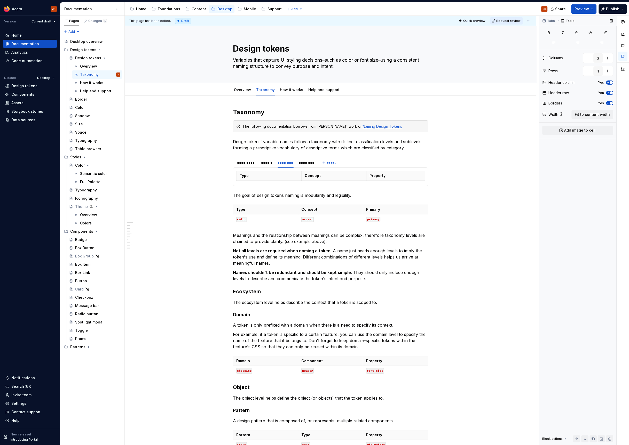
click at [609, 102] on icon "button" at bounding box center [608, 103] width 4 height 3
click at [301, 162] on div "********" at bounding box center [306, 162] width 14 height 5
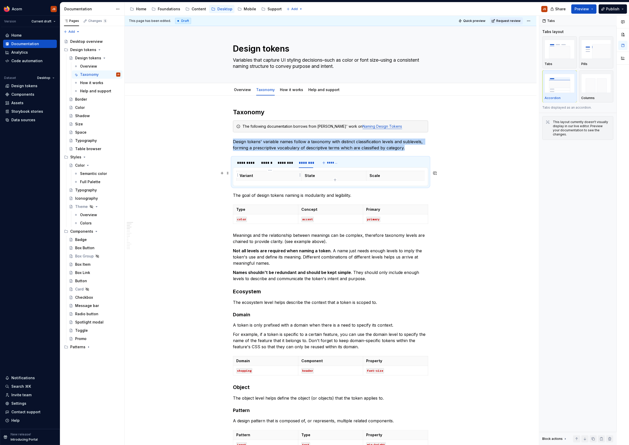
click at [286, 176] on p "Variant" at bounding box center [269, 175] width 59 height 5
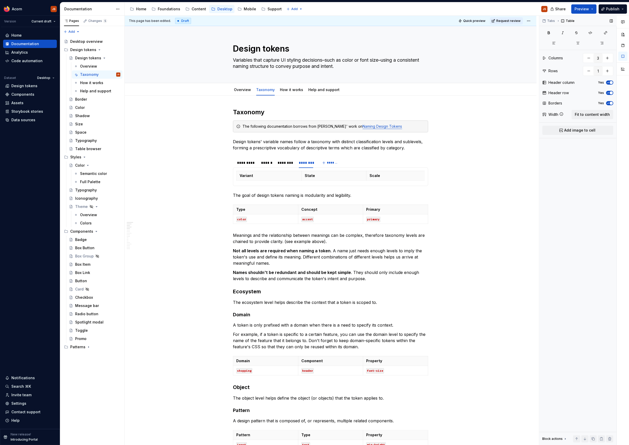
click at [610, 103] on span "button" at bounding box center [611, 103] width 3 height 3
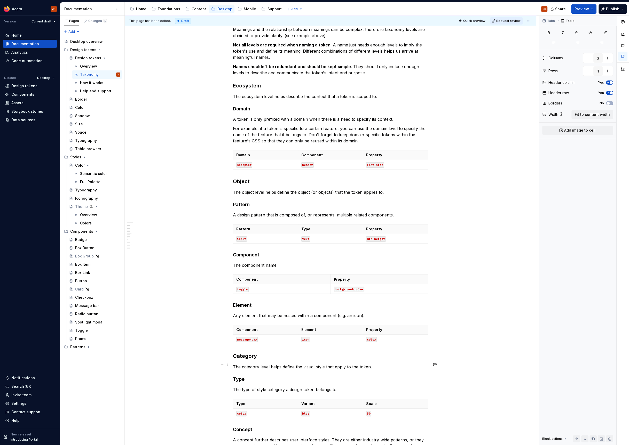
scroll to position [289, 0]
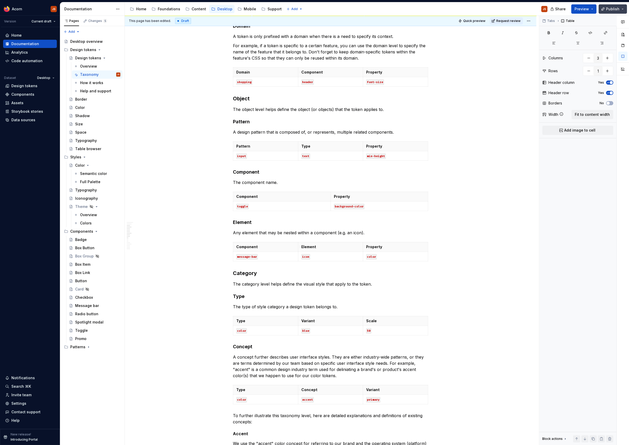
click at [614, 7] on span "Publish" at bounding box center [612, 8] width 13 height 5
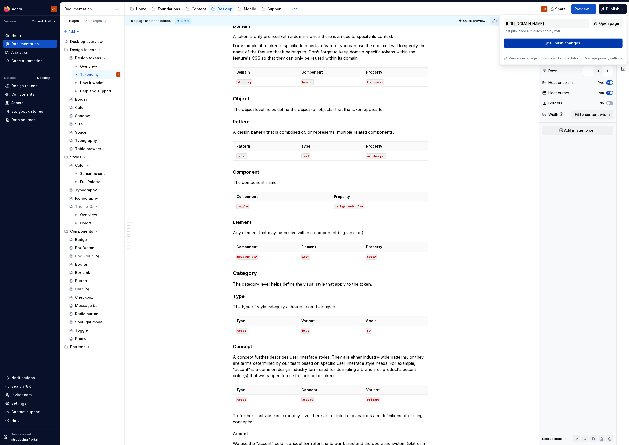
click at [554, 43] on span "Publish changes" at bounding box center [565, 43] width 30 height 5
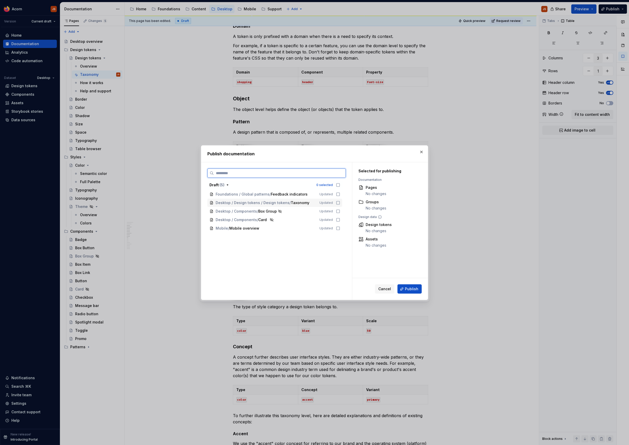
click at [340, 202] on icon at bounding box center [338, 203] width 4 height 4
click at [411, 287] on span "Publish" at bounding box center [411, 289] width 13 height 5
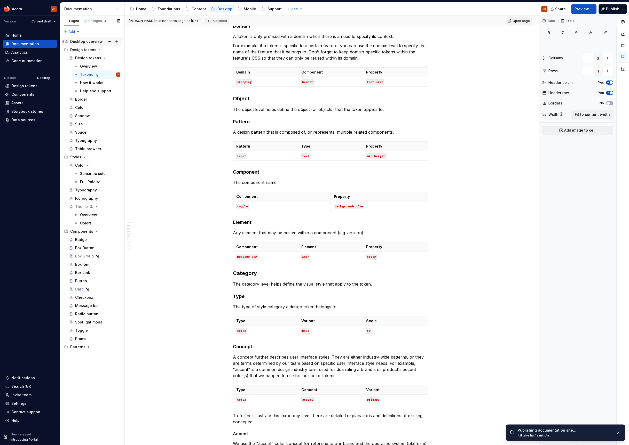
click at [82, 43] on div "Desktop overview" at bounding box center [86, 41] width 33 height 5
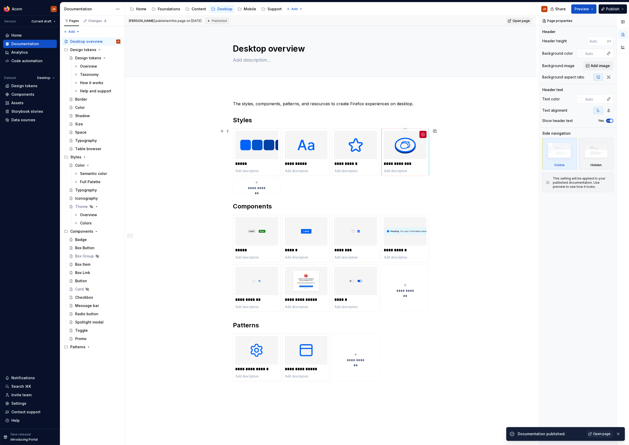
click at [423, 171] on p at bounding box center [405, 171] width 43 height 5
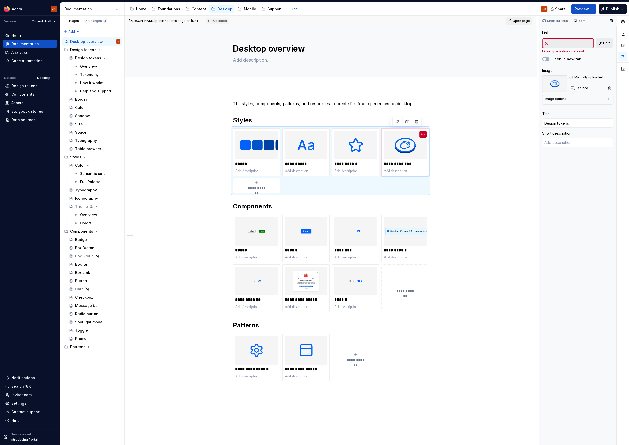
click at [604, 43] on span "Edit" at bounding box center [606, 43] width 7 height 5
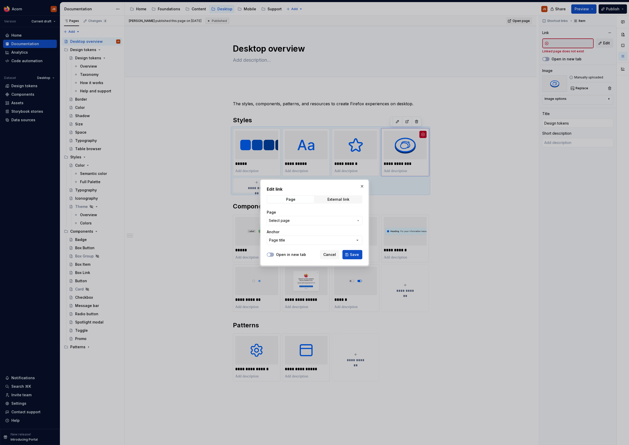
click at [301, 220] on span "Select page" at bounding box center [311, 220] width 85 height 5
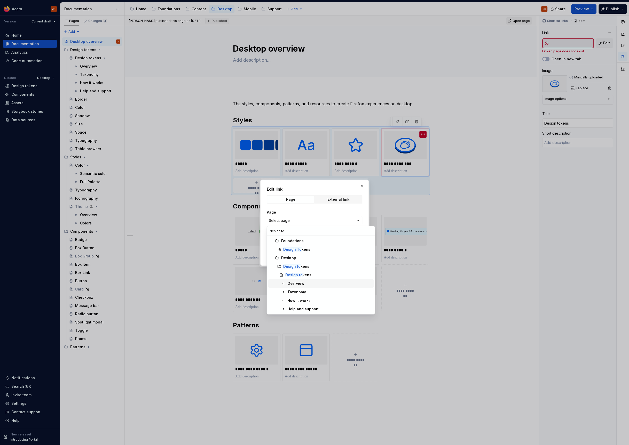
click at [297, 285] on div "Overview" at bounding box center [295, 283] width 17 height 5
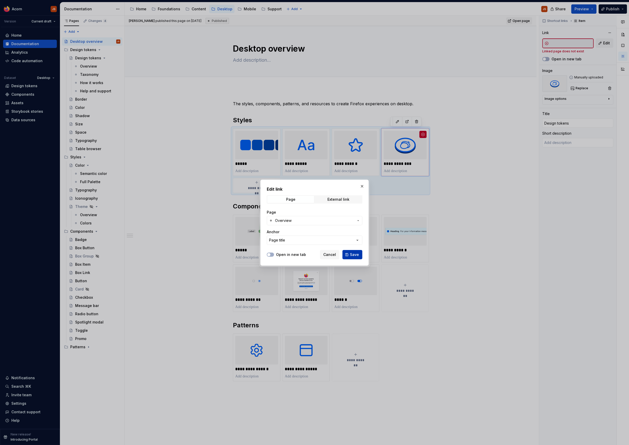
click at [352, 255] on span "Save" at bounding box center [354, 254] width 9 height 5
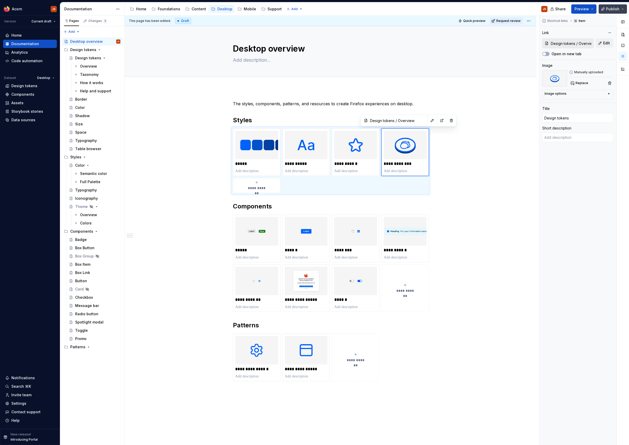
click at [607, 9] on span "Publish" at bounding box center [612, 8] width 13 height 5
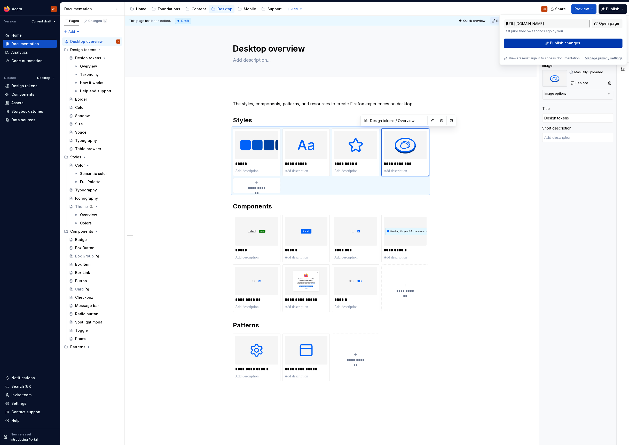
click at [545, 43] on button "Publish changes" at bounding box center [563, 42] width 119 height 9
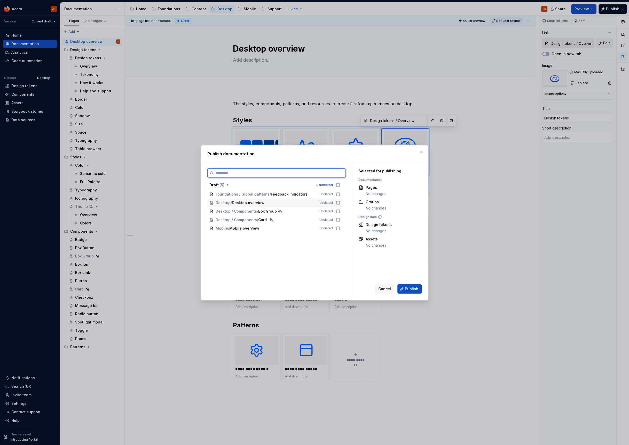
click at [339, 202] on icon at bounding box center [338, 203] width 4 height 4
click at [404, 292] on button "Publish" at bounding box center [409, 289] width 24 height 9
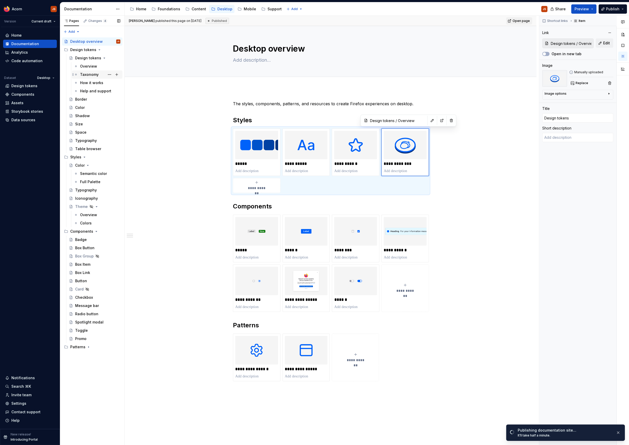
click at [87, 75] on div "Taxonomy" at bounding box center [89, 74] width 19 height 5
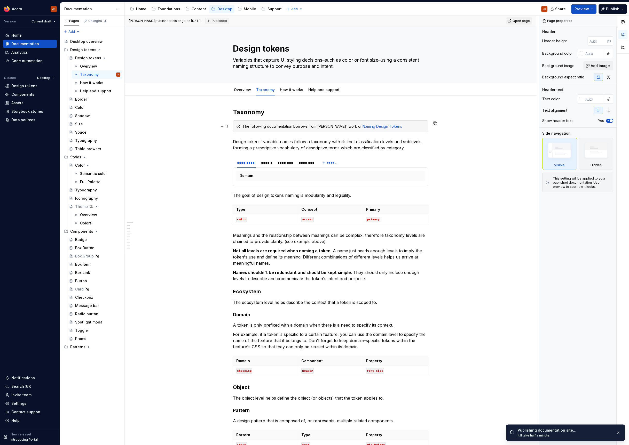
click at [251, 113] on h2 "Taxonomy" at bounding box center [330, 112] width 195 height 8
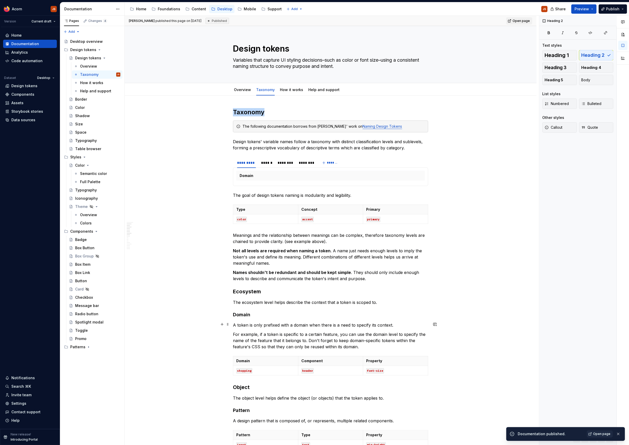
scroll to position [157, 0]
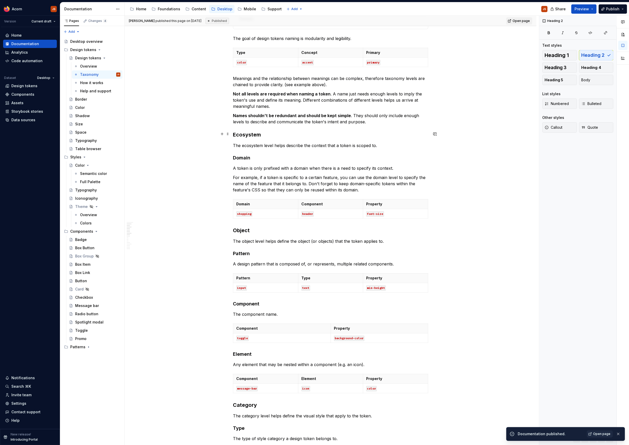
click at [246, 131] on h3 "Ecosystem" at bounding box center [330, 134] width 195 height 7
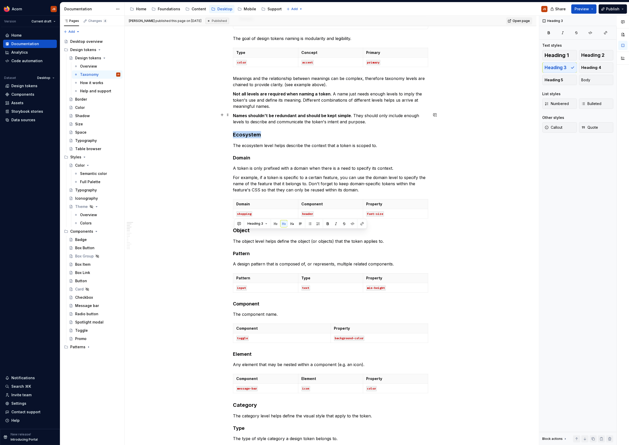
scroll to position [18, 0]
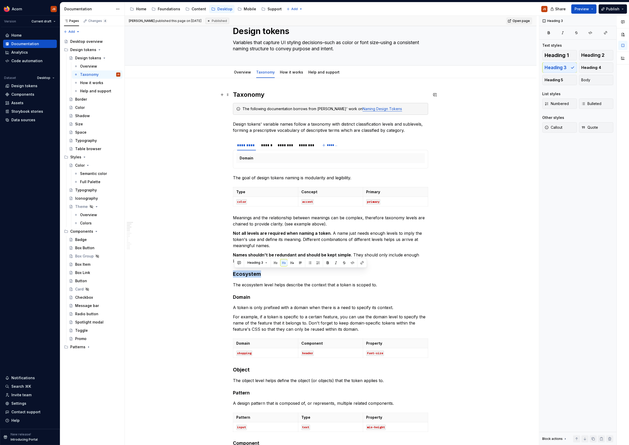
click at [249, 97] on h2 "Taxonomy" at bounding box center [330, 95] width 195 height 8
click at [242, 294] on h4 "Domain" at bounding box center [330, 297] width 195 height 6
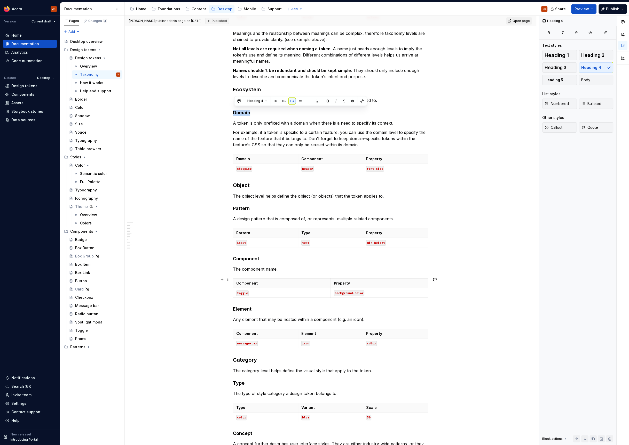
scroll to position [203, 0]
click at [240, 181] on h3 "Object" at bounding box center [330, 184] width 195 height 7
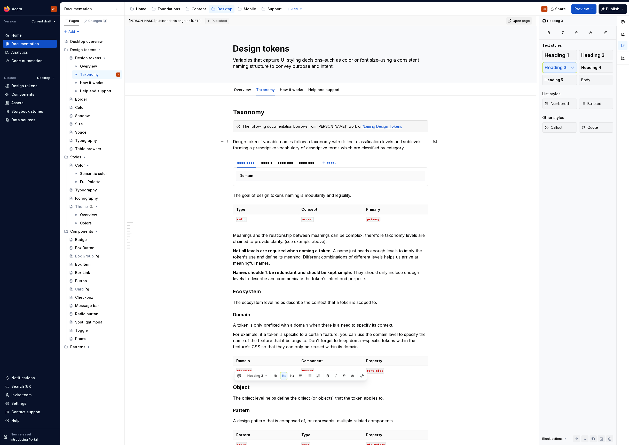
click at [426, 142] on p "Design tokens' variable names follow a taxonomy with distinct classification le…" at bounding box center [330, 145] width 195 height 12
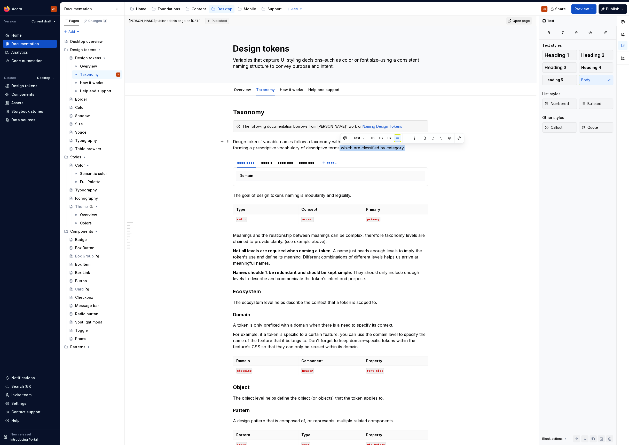
drag, startPoint x: 419, startPoint y: 149, endPoint x: 340, endPoint y: 147, distance: 79.5
click at [340, 147] on p "Design tokens' variable names follow a taxonomy with distinct classification le…" at bounding box center [330, 145] width 195 height 12
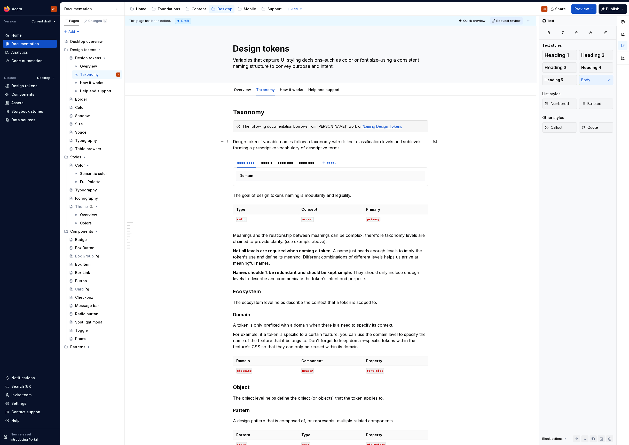
click at [423, 144] on p "Design tokens' variable names follow a taxonomy with distinct classification le…" at bounding box center [330, 145] width 195 height 12
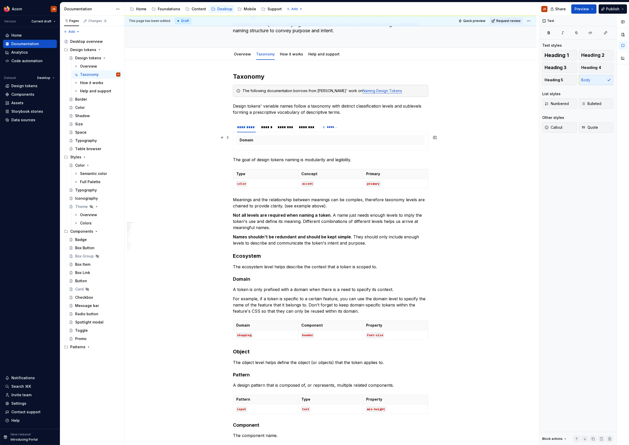
scroll to position [37, 0]
click at [373, 139] on p "Domain" at bounding box center [334, 139] width 188 height 5
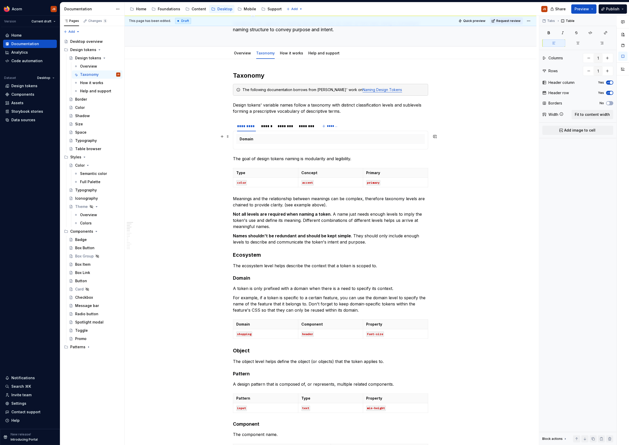
click at [234, 141] on section "********* ****** ******** ******** ******* Domain Pattern Component Element Typ…" at bounding box center [330, 135] width 195 height 29
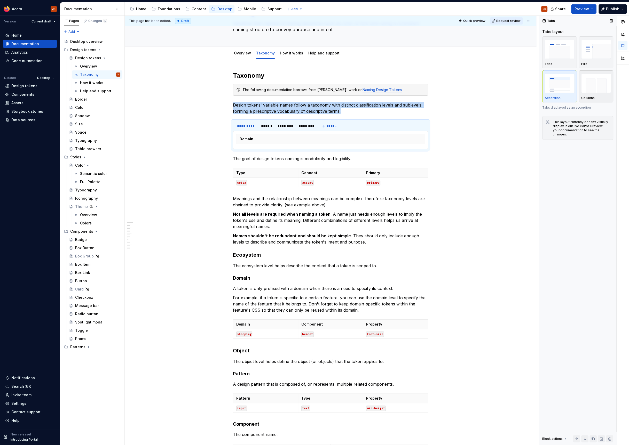
click at [604, 86] on img "button" at bounding box center [596, 83] width 30 height 19
click at [580, 8] on span "Preview" at bounding box center [581, 8] width 14 height 5
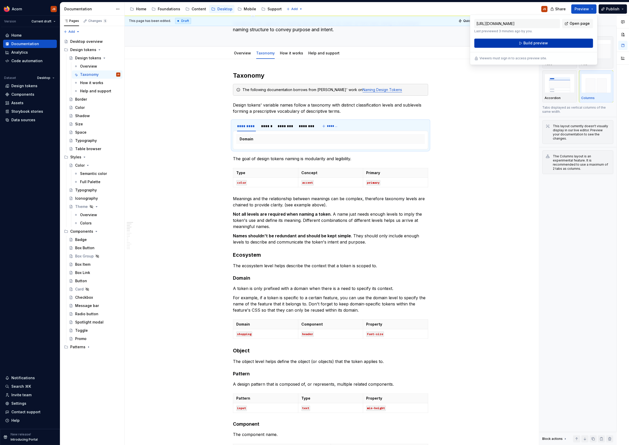
click at [535, 42] on span "Build preview" at bounding box center [535, 43] width 25 height 5
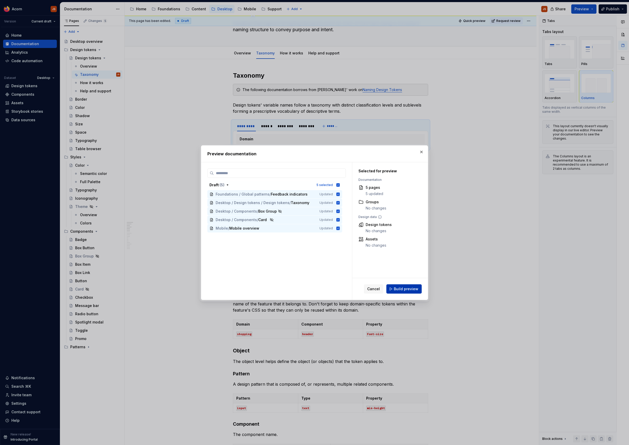
click at [410, 290] on span "Build preview" at bounding box center [406, 289] width 25 height 5
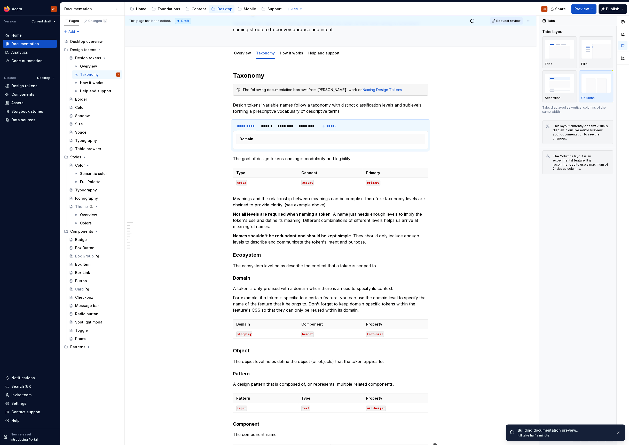
click at [0, 0] on lt-div at bounding box center [0, 0] width 0 height 0
click at [0, 0] on lt-div "********* *" at bounding box center [0, 0] width 0 height 0
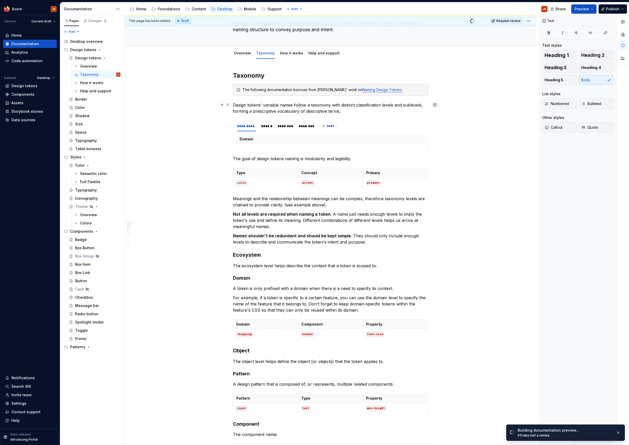
scroll to position [65, 0]
click at [0, 0] on lt-div "***** * *****" at bounding box center [0, 0] width 0 height 0
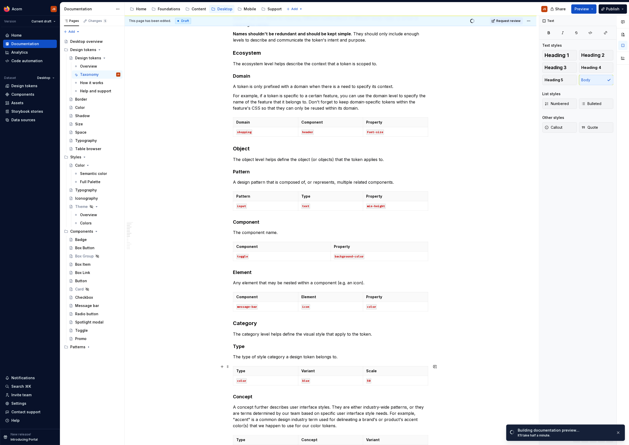
scroll to position [143, 0]
click at [0, 0] on lt-div "* ********" at bounding box center [0, 0] width 0 height 0
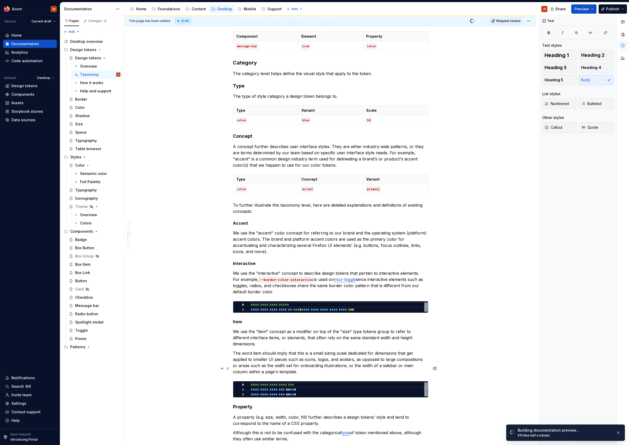
click at [0, 0] on lt-div "* ***" at bounding box center [0, 0] width 0 height 0
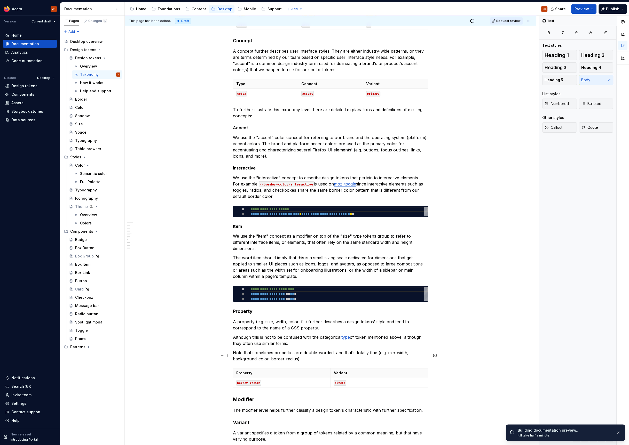
scroll to position [123, 0]
click at [0, 0] on lt-div "**** ** *****" at bounding box center [0, 0] width 0 height 0
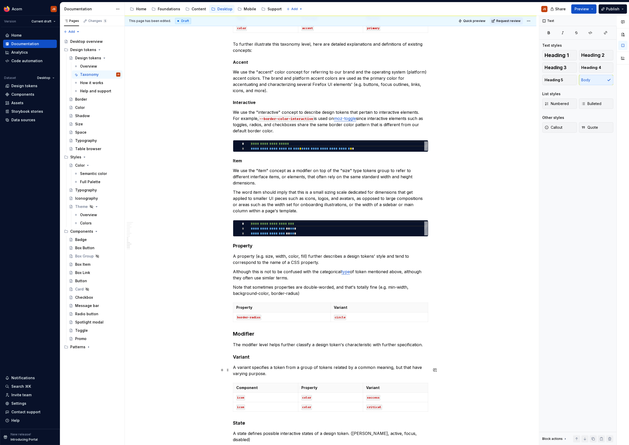
scroll to position [237, 0]
click at [610, 7] on span "Publish" at bounding box center [612, 8] width 13 height 5
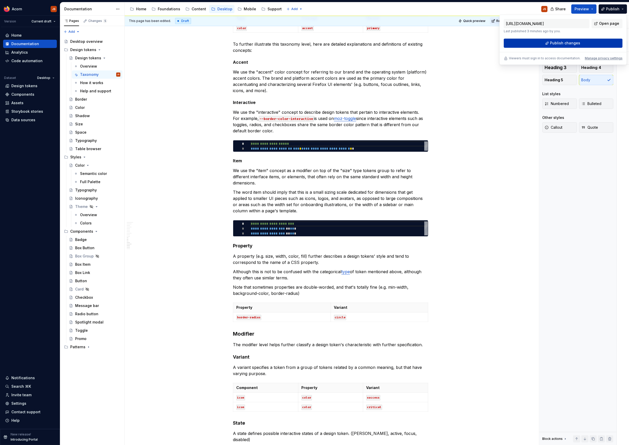
click at [585, 41] on button "Publish changes" at bounding box center [563, 42] width 119 height 9
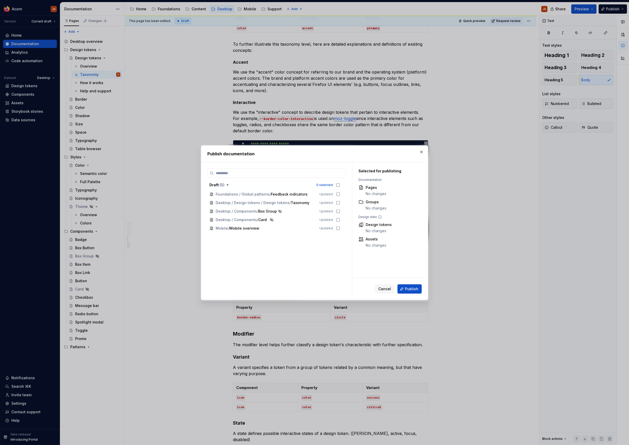
scroll to position [0, 0]
click at [420, 153] on button "button" at bounding box center [421, 151] width 7 height 7
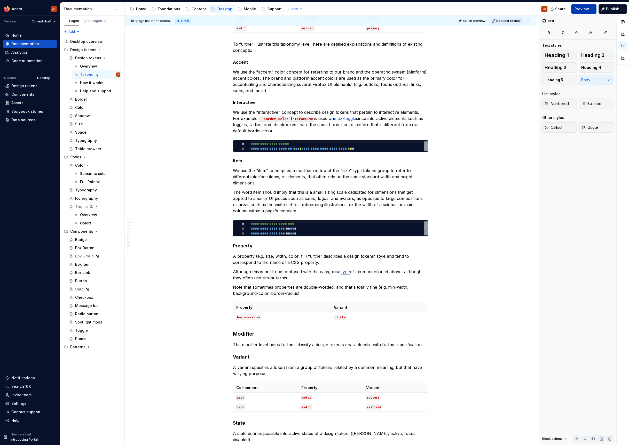
scroll to position [661, 0]
click at [595, 9] on button "Preview" at bounding box center [583, 8] width 25 height 9
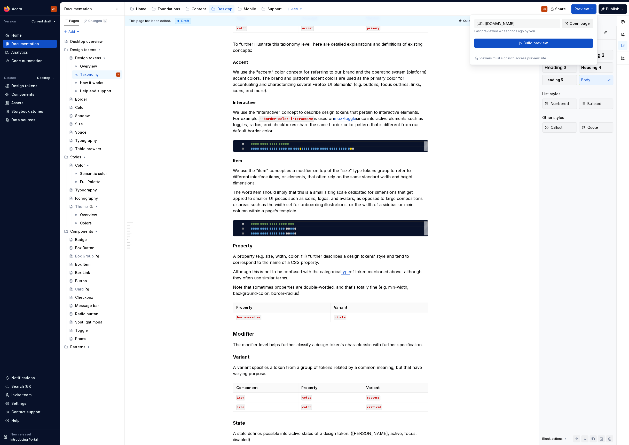
click at [581, 24] on span "Open page" at bounding box center [580, 23] width 20 height 5
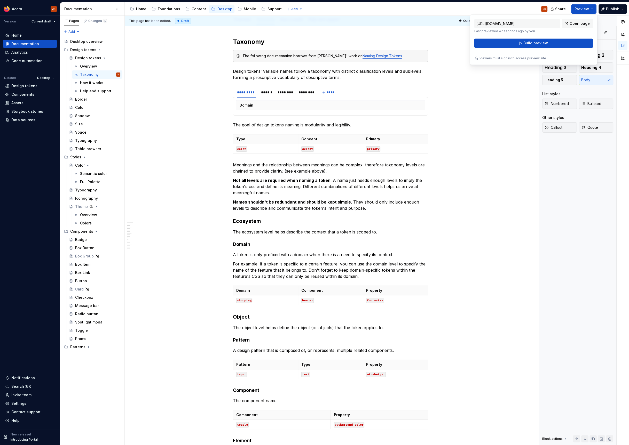
scroll to position [0, 0]
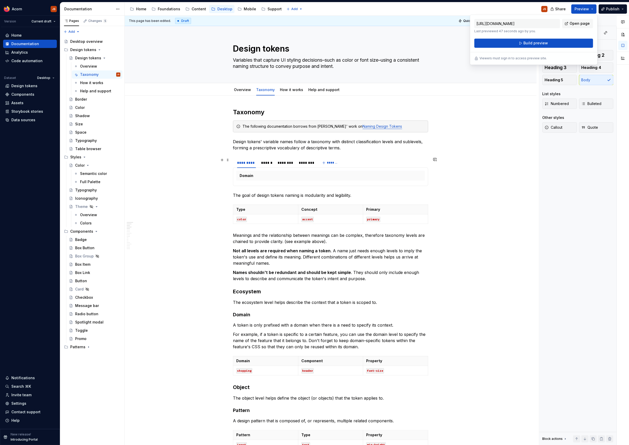
click at [360, 166] on div "********* ****** ******** ******** *******" at bounding box center [330, 163] width 195 height 10
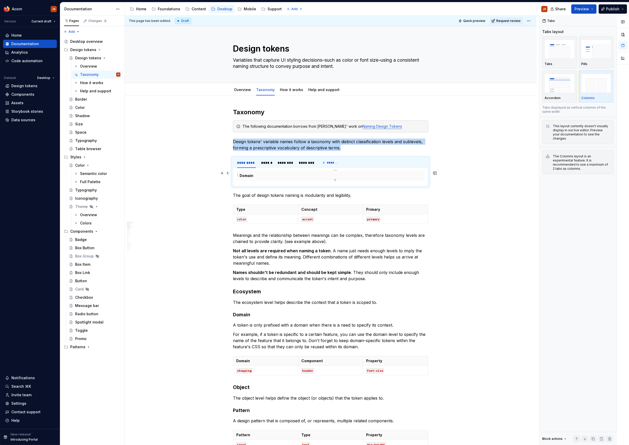
click at [236, 176] on div "Domain Pattern Component Element Type Concept Property Variant State Scale" at bounding box center [330, 177] width 195 height 19
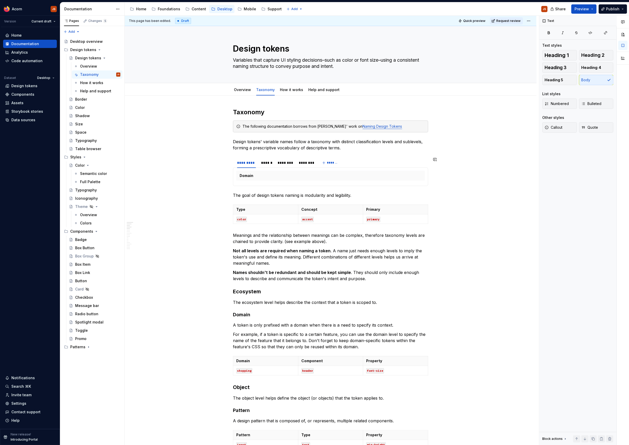
click at [239, 183] on div "Domain Pattern Component Element Type Concept Property Variant State Scale" at bounding box center [330, 177] width 195 height 19
copy section "********* ****** ******** ******** ******* Domain Pattern Component Element Typ…"
click at [426, 174] on th "Domain" at bounding box center [329, 176] width 195 height 10
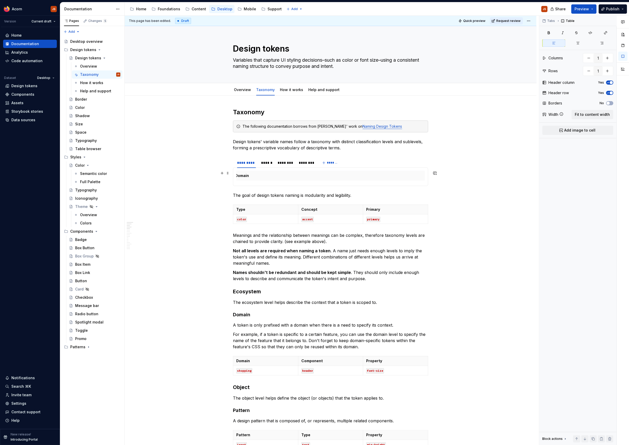
scroll to position [0, 0]
click at [336, 181] on icon "button" at bounding box center [335, 180] width 4 height 4
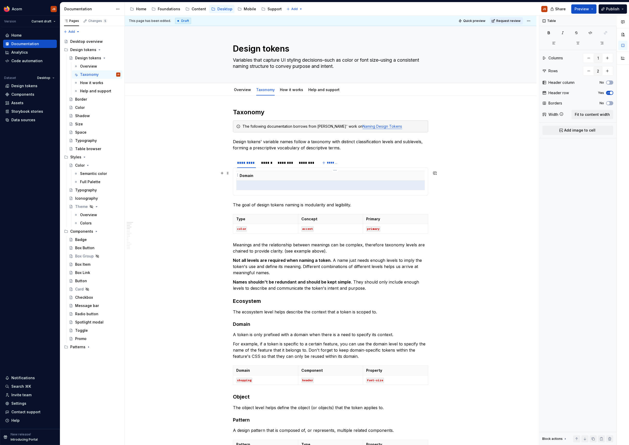
click at [256, 175] on p "Domain" at bounding box center [334, 175] width 188 height 5
click at [257, 185] on p at bounding box center [334, 185] width 188 height 5
click at [246, 176] on p at bounding box center [334, 175] width 188 height 5
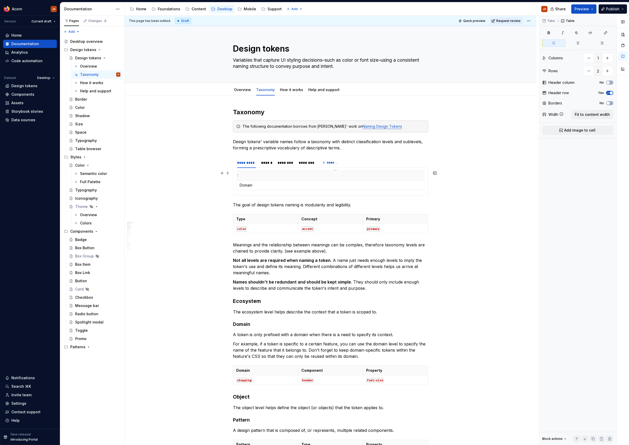
click at [246, 176] on p at bounding box center [334, 175] width 188 height 5
click at [272, 164] on div "******" at bounding box center [266, 162] width 11 height 5
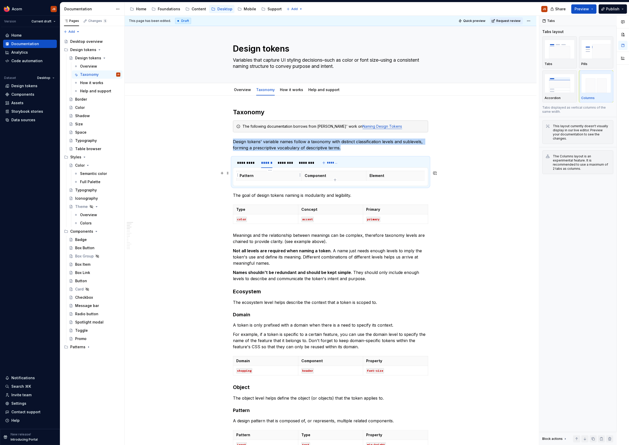
click at [259, 175] on p "Pattern" at bounding box center [269, 175] width 59 height 5
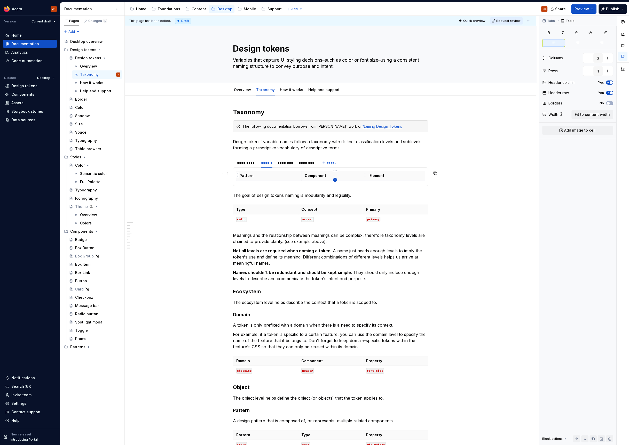
click at [335, 180] on icon "button" at bounding box center [335, 180] width 4 height 4
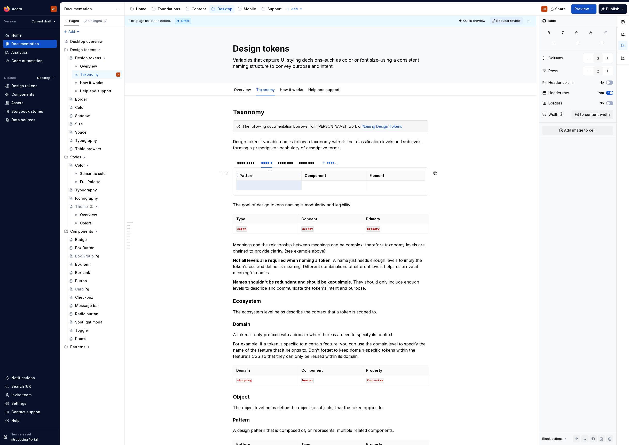
click at [274, 175] on p "Pattern" at bounding box center [269, 175] width 59 height 5
drag, startPoint x: 273, startPoint y: 174, endPoint x: 379, endPoint y: 178, distance: 105.9
click at [379, 178] on tr "Pattern Component Element" at bounding box center [334, 176] width 195 height 10
click at [286, 185] on p at bounding box center [269, 185] width 59 height 5
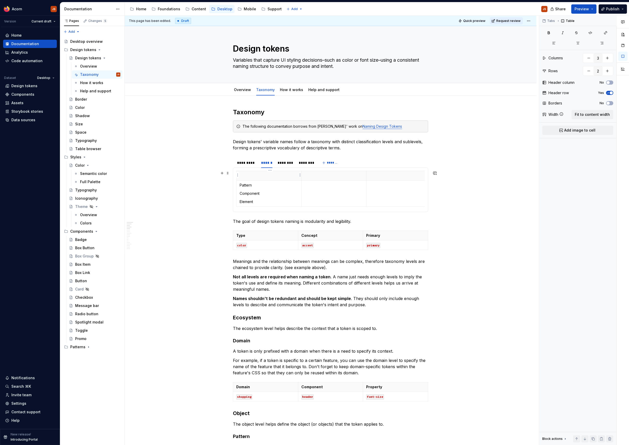
click at [267, 176] on p at bounding box center [269, 175] width 59 height 5
click at [330, 178] on th at bounding box center [333, 176] width 65 height 10
click at [331, 178] on th at bounding box center [333, 176] width 65 height 10
click at [245, 160] on div "*********" at bounding box center [246, 162] width 23 height 7
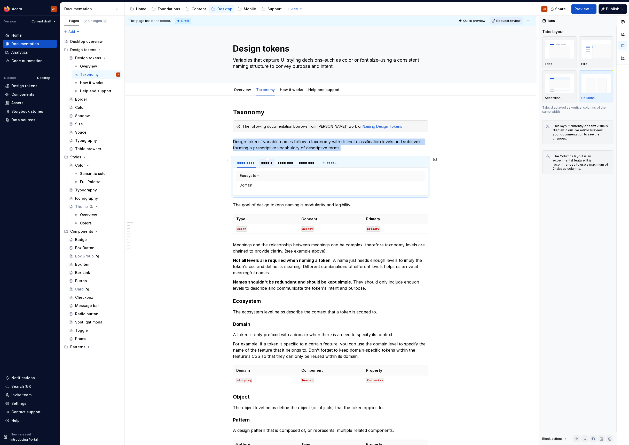
click at [268, 164] on div "******" at bounding box center [266, 162] width 11 height 5
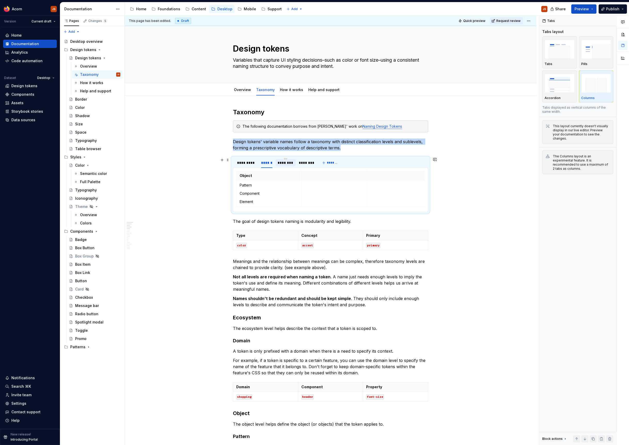
click at [280, 166] on div "********" at bounding box center [285, 162] width 20 height 7
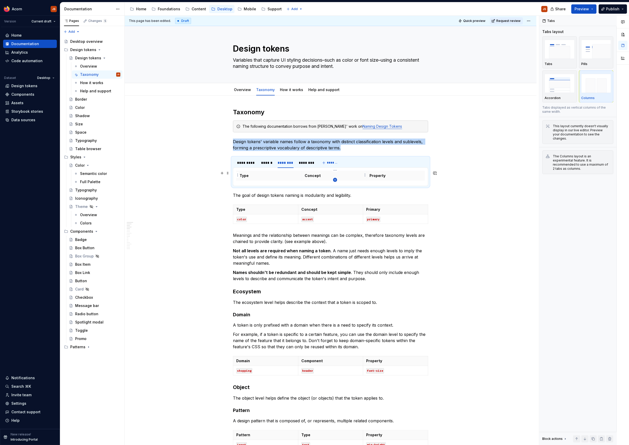
click at [334, 180] on icon "button" at bounding box center [335, 180] width 4 height 4
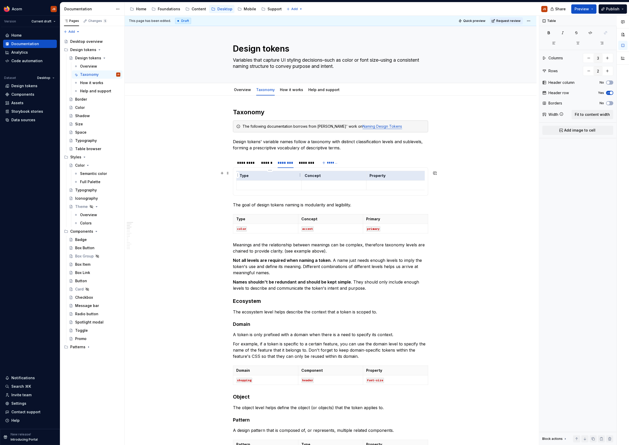
drag, startPoint x: 317, startPoint y: 174, endPoint x: 275, endPoint y: 175, distance: 41.6
click at [275, 175] on tr "Type Concept Property" at bounding box center [334, 176] width 195 height 10
click at [263, 184] on p at bounding box center [269, 185] width 59 height 5
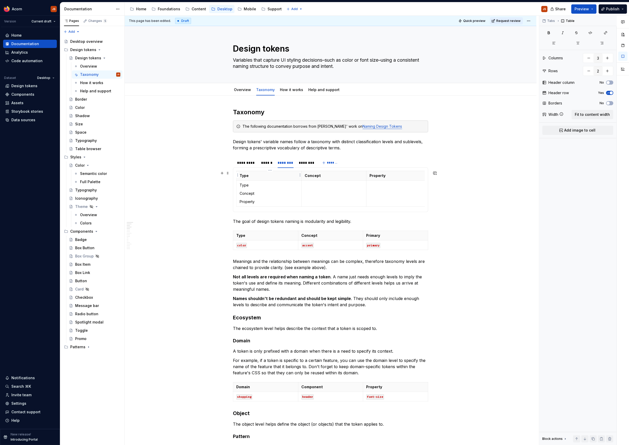
click at [265, 175] on p "Type" at bounding box center [269, 175] width 59 height 5
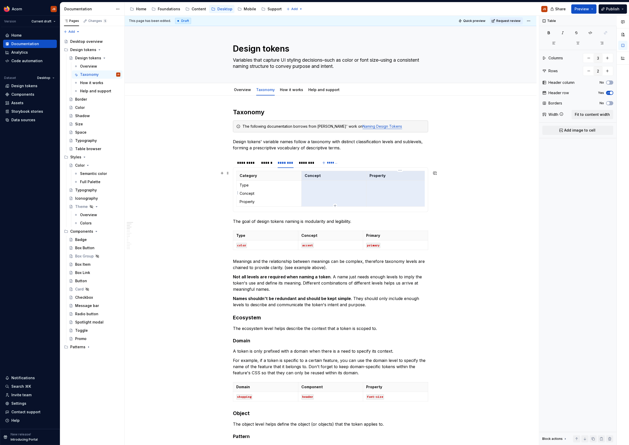
drag, startPoint x: 305, startPoint y: 177, endPoint x: 412, endPoint y: 178, distance: 107.2
click at [412, 178] on tr "Category Concept Property" at bounding box center [334, 176] width 195 height 10
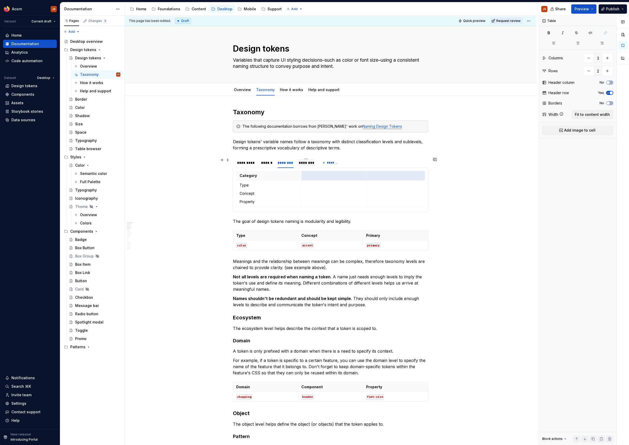
click at [302, 164] on div "********" at bounding box center [306, 162] width 14 height 5
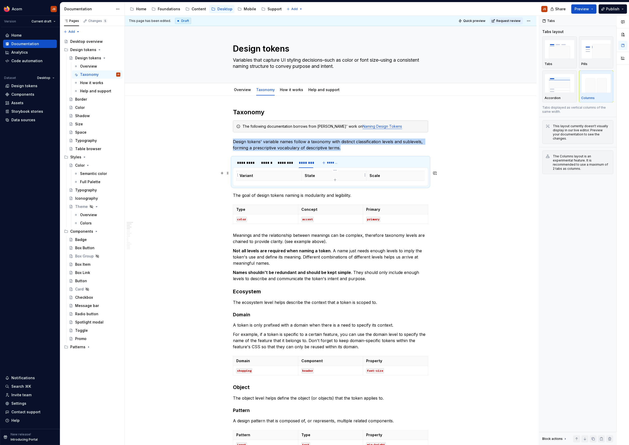
click at [327, 173] on p "State" at bounding box center [334, 175] width 59 height 5
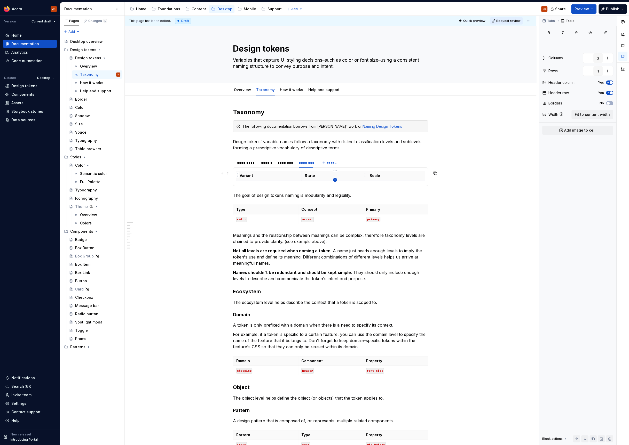
click at [336, 181] on icon "button" at bounding box center [335, 180] width 4 height 4
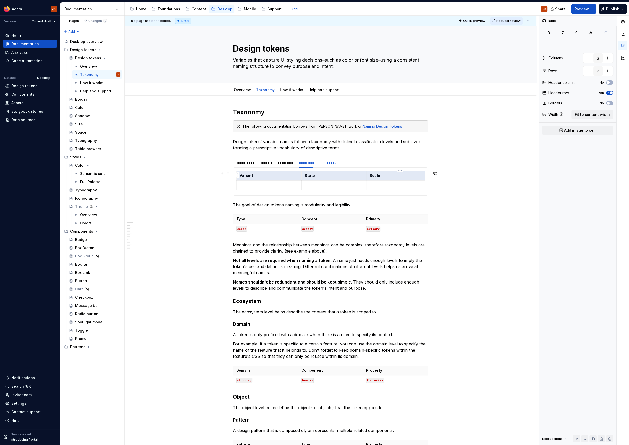
drag, startPoint x: 320, startPoint y: 175, endPoint x: 372, endPoint y: 174, distance: 51.9
click at [372, 174] on tr "Variant State Scale" at bounding box center [334, 176] width 195 height 10
click at [281, 187] on td at bounding box center [269, 186] width 65 height 10
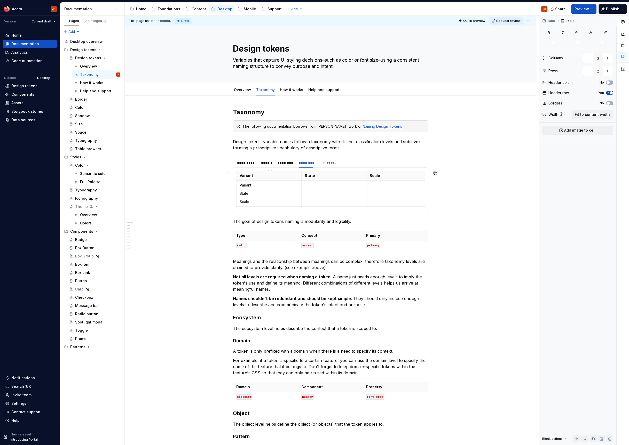
click at [261, 173] on p "Variant" at bounding box center [269, 175] width 59 height 5
drag, startPoint x: 305, startPoint y: 175, endPoint x: 435, endPoint y: 176, distance: 129.1
click at [425, 176] on div "Modifier State Scale Variant State Scale" at bounding box center [330, 190] width 188 height 38
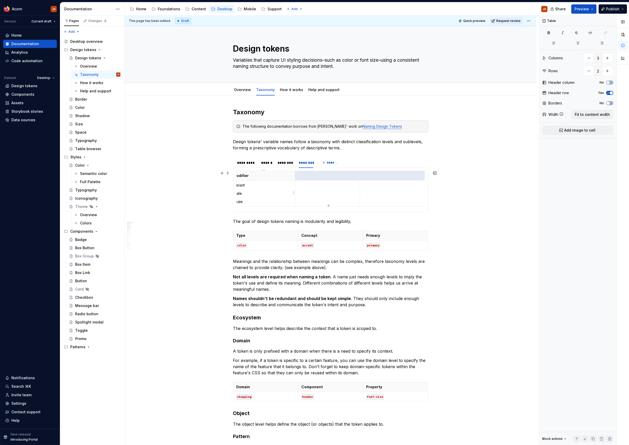
scroll to position [0, 0]
click at [283, 165] on div "********" at bounding box center [285, 162] width 20 height 7
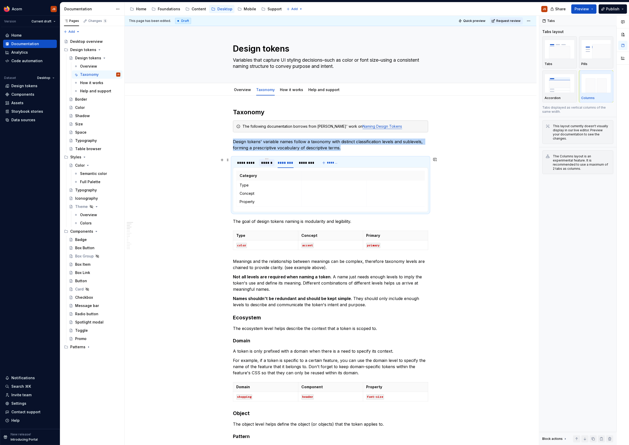
click at [265, 161] on div "******" at bounding box center [266, 162] width 11 height 5
click at [248, 164] on div "*********" at bounding box center [246, 162] width 19 height 5
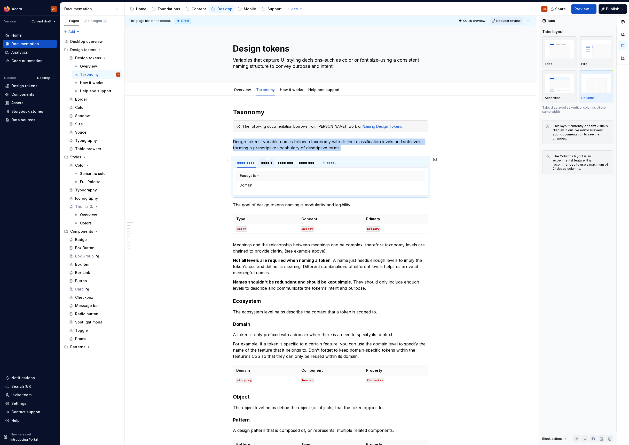
click at [265, 165] on div "******" at bounding box center [266, 162] width 11 height 5
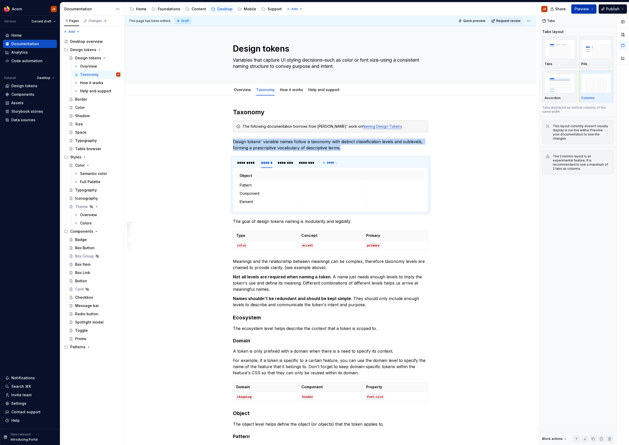
click at [584, 10] on span "Preview" at bounding box center [581, 8] width 14 height 5
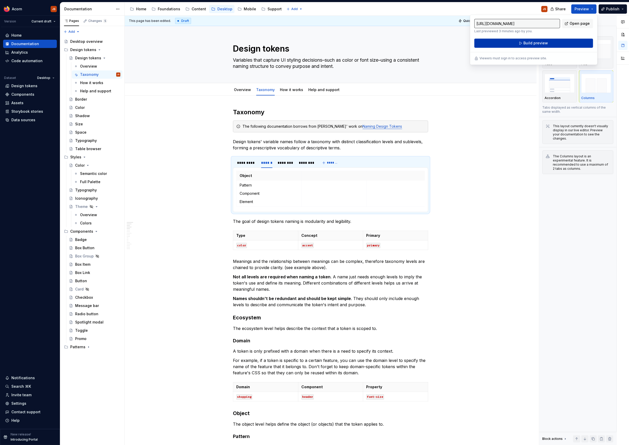
click at [564, 45] on button "Build preview" at bounding box center [533, 42] width 119 height 9
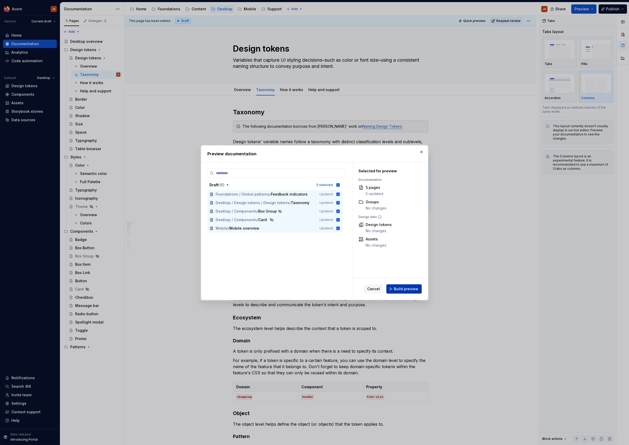
click at [395, 288] on button "Build preview" at bounding box center [403, 289] width 35 height 9
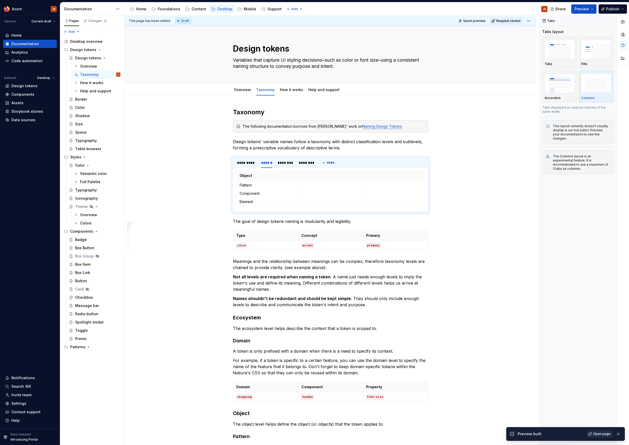
click at [603, 433] on span "Open page" at bounding box center [601, 434] width 17 height 4
click at [607, 11] on span "Publish" at bounding box center [612, 8] width 13 height 5
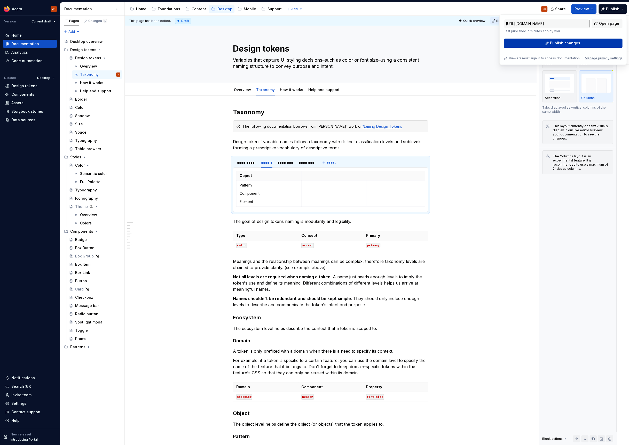
click at [560, 41] on span "Publish changes" at bounding box center [565, 43] width 30 height 5
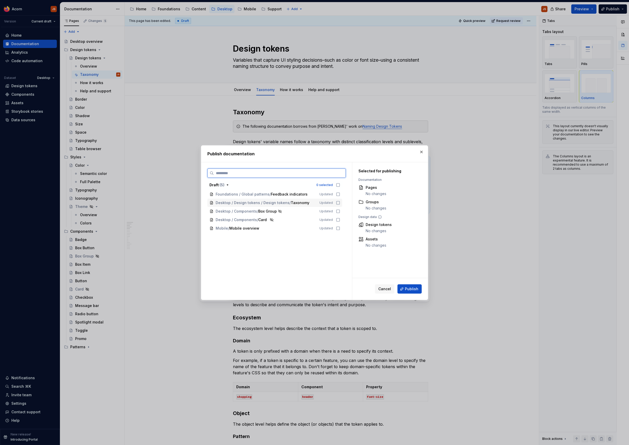
click at [340, 204] on icon at bounding box center [338, 203] width 4 height 4
click at [406, 293] on button "Publish" at bounding box center [409, 289] width 24 height 9
